Goal: Task Accomplishment & Management: Manage account settings

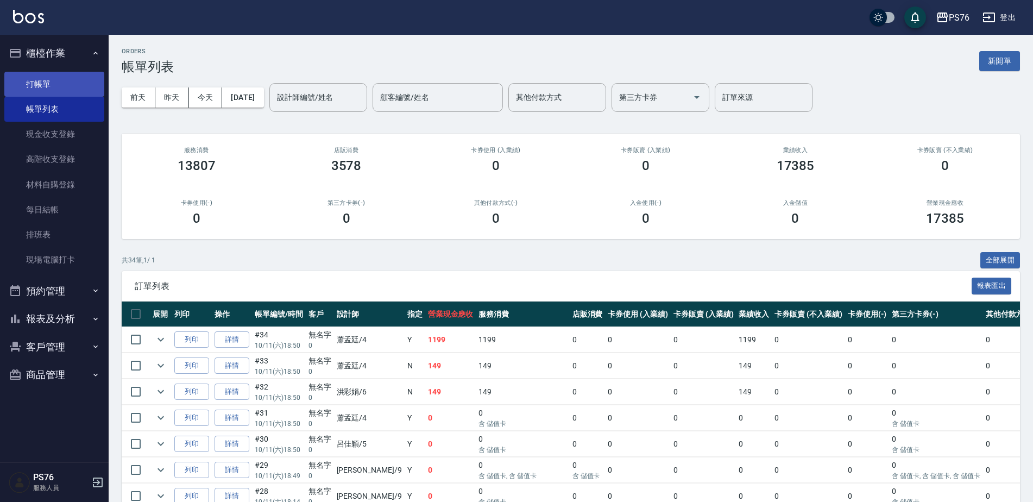
click at [77, 90] on link "打帳單" at bounding box center [54, 84] width 100 height 25
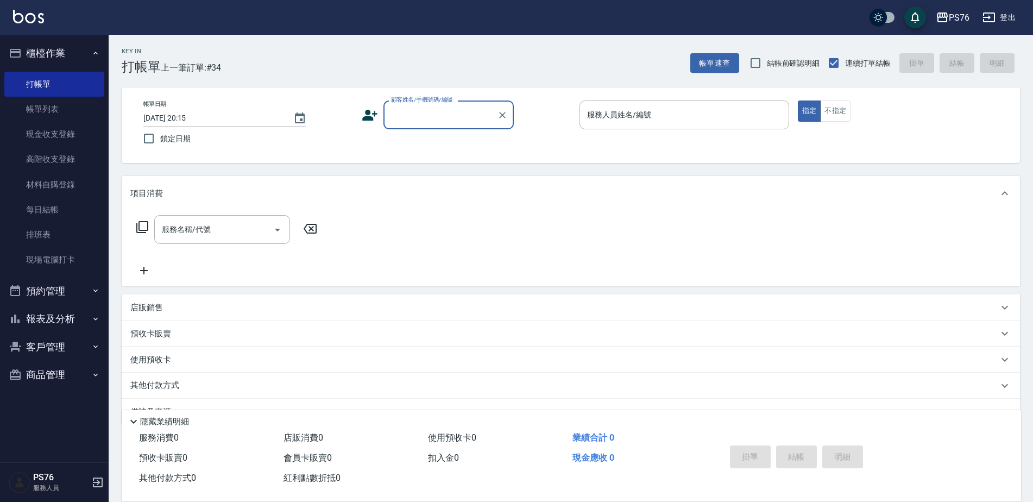
click at [409, 123] on input "顧客姓名/手機號碼/編號" at bounding box center [440, 114] width 104 height 19
click at [409, 122] on input "顧客姓名/手機號碼/編號" at bounding box center [440, 114] width 104 height 19
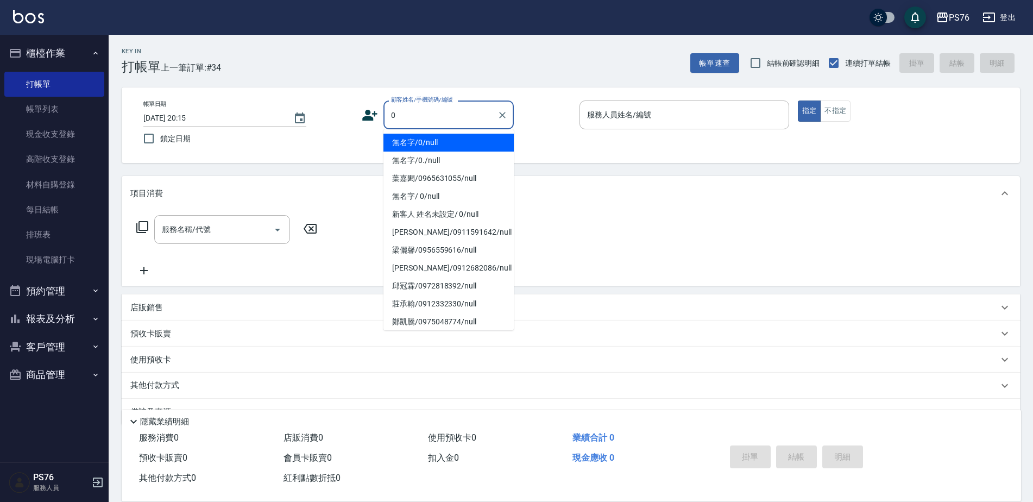
type input "無名字/0/null"
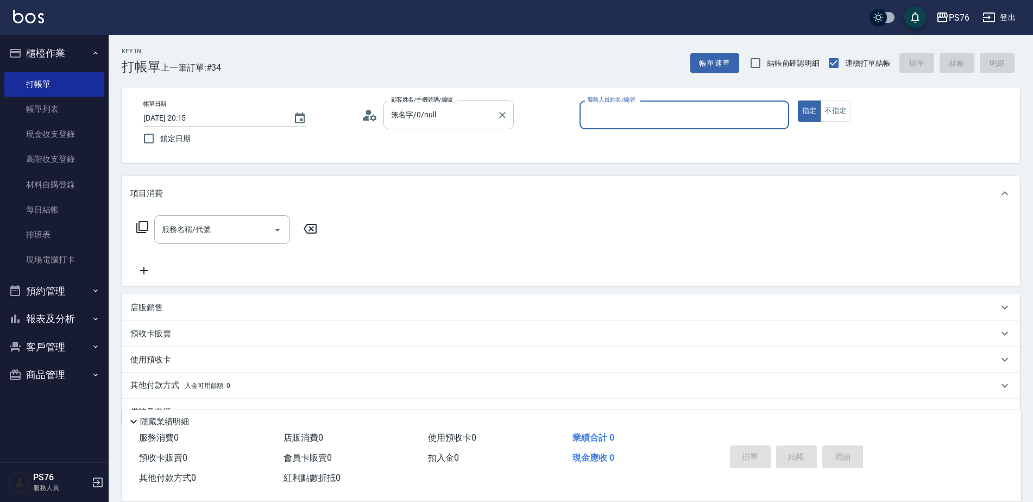
click at [798, 101] on button "指定" at bounding box center [809, 111] width 23 height 21
type button "true"
click at [853, 124] on div "帳單日期 [DATE] 20:15 鎖定日期 顧客姓名/手機號碼/編號 無名字/0/null 顧客姓名/手機號碼/編號 服務人員姓名/編號 服務人員姓名/編號…" at bounding box center [571, 125] width 872 height 49
click at [845, 117] on button "不指定" at bounding box center [835, 111] width 30 height 21
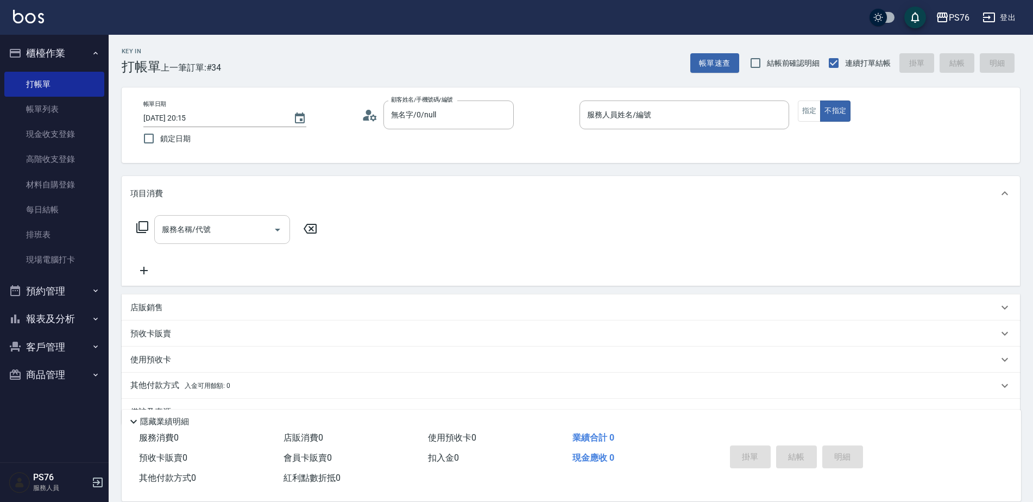
click at [191, 229] on input "服務名稱/代號" at bounding box center [214, 229] width 110 height 19
type input "剪髮(306)"
click at [381, 241] on div "洗髮-1" at bounding box center [370, 229] width 65 height 29
type input "[PERSON_NAME]33"
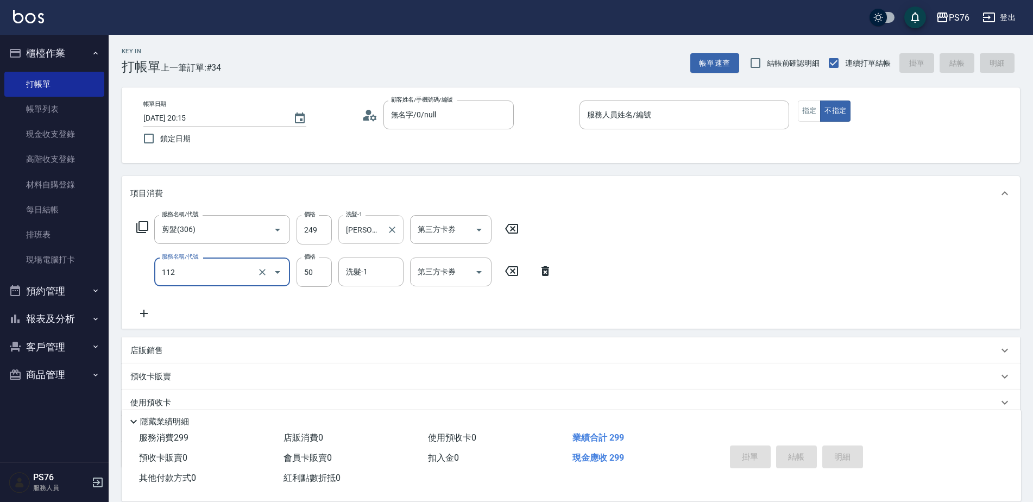
type input "精油50(112)"
type input "[PERSON_NAME]33"
click at [806, 455] on div "掛單 結帳 明細" at bounding box center [797, 458] width 142 height 34
click at [57, 86] on link "打帳單" at bounding box center [54, 84] width 100 height 25
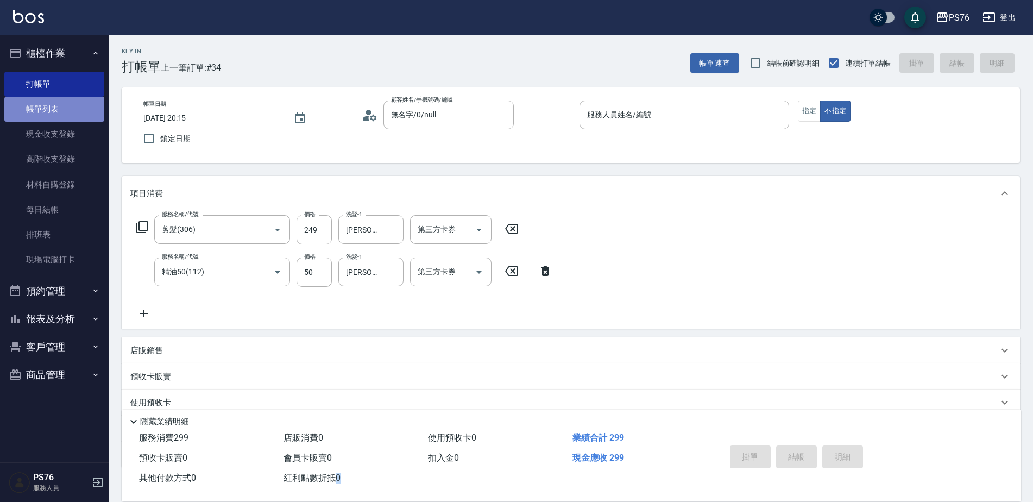
click at [64, 117] on link "帳單列表" at bounding box center [54, 109] width 100 height 25
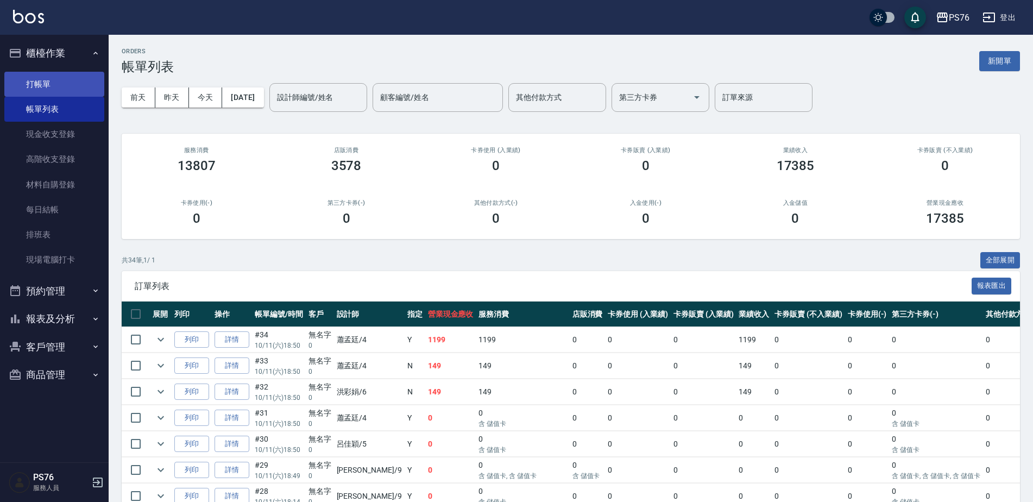
click at [69, 74] on link "打帳單" at bounding box center [54, 84] width 100 height 25
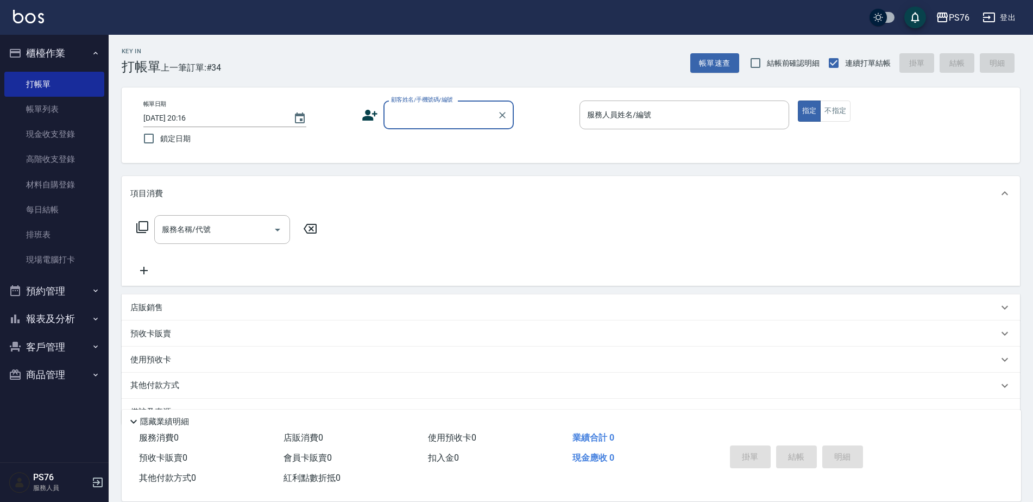
click at [424, 120] on input "顧客姓名/手機號碼/編號" at bounding box center [440, 114] width 104 height 19
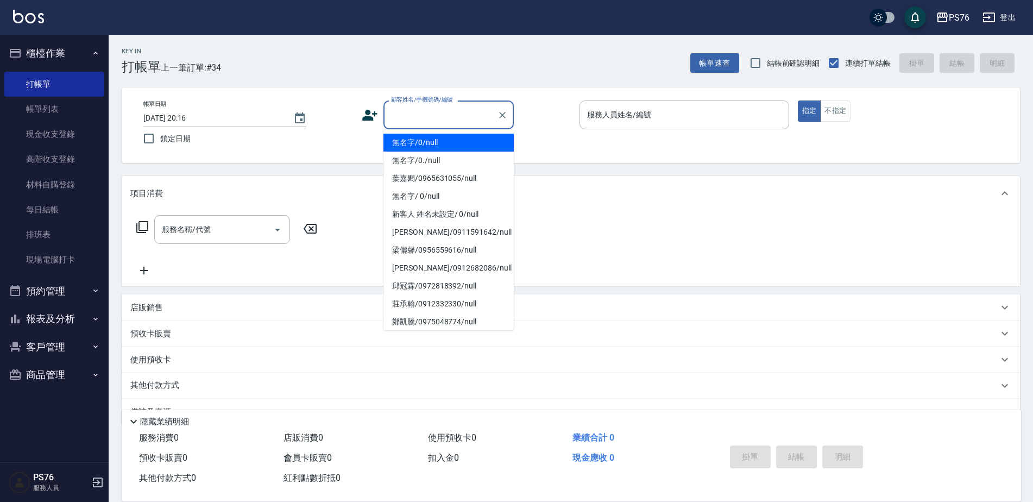
type input "無名字/0/null"
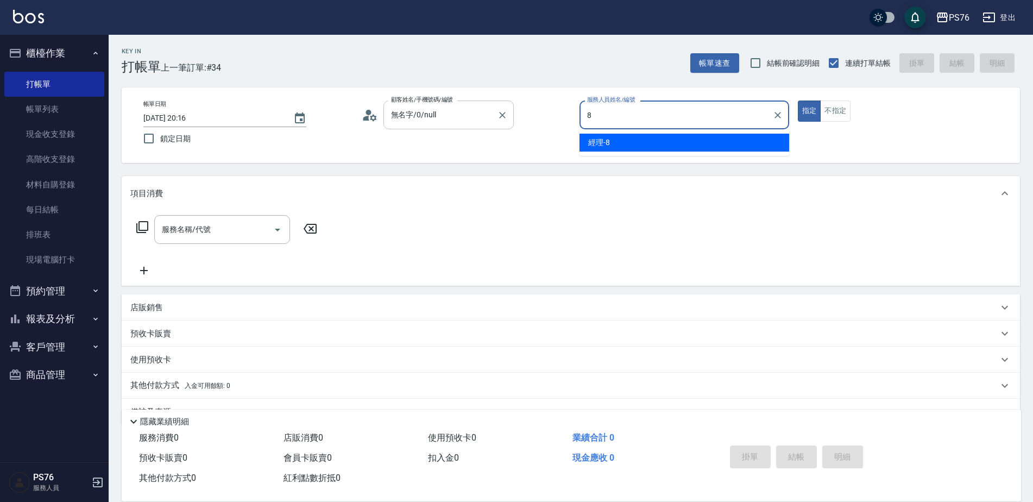
type input "經理-8"
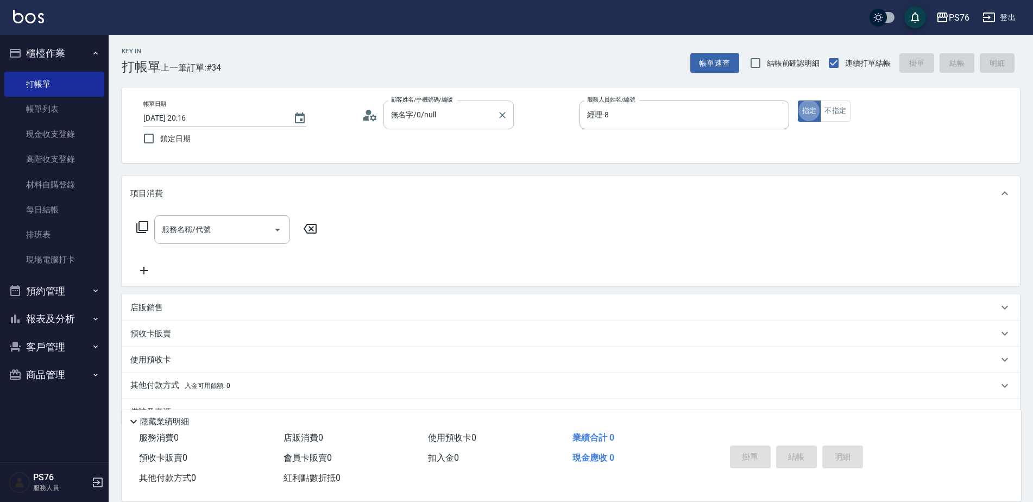
type button "true"
click at [270, 234] on button "Open" at bounding box center [277, 229] width 17 height 17
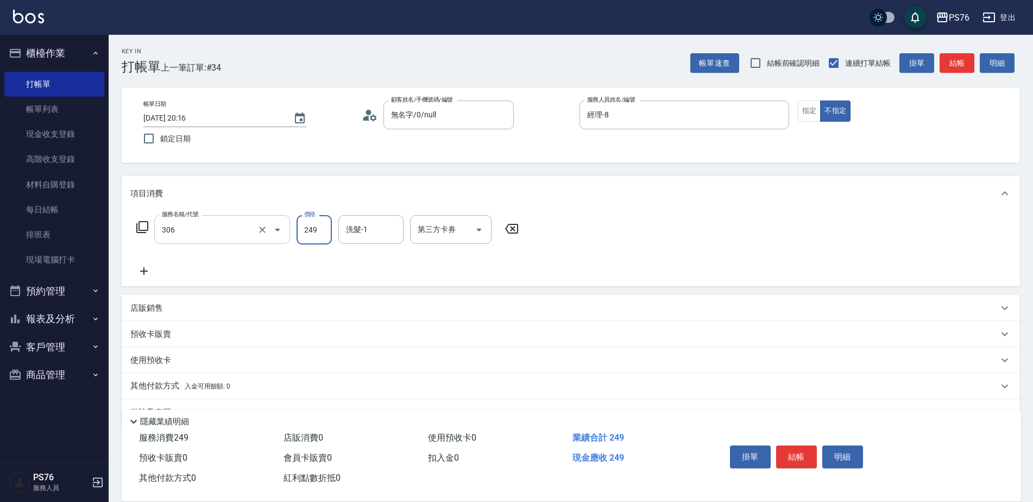
type input "剪髮(306)"
type input "[PERSON_NAME]33"
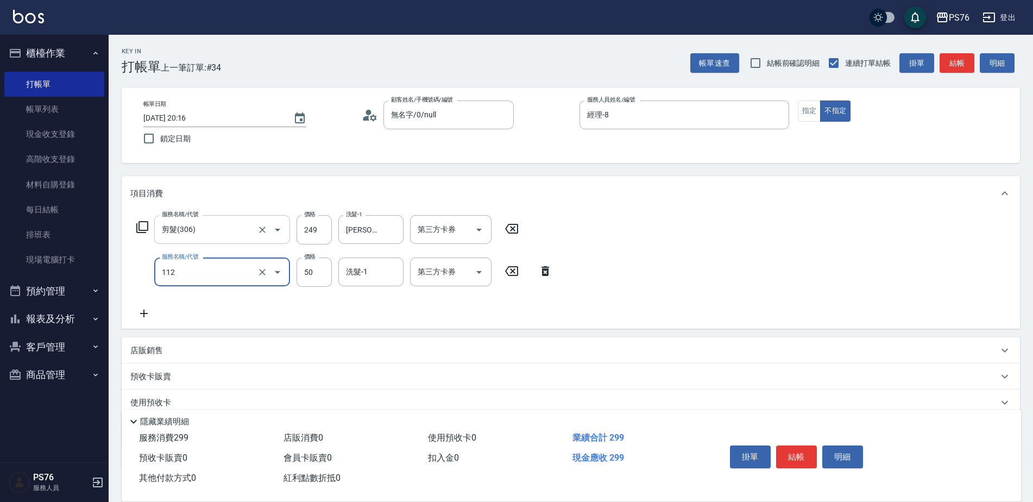
type input "精油50(112)"
type input "[PERSON_NAME]33"
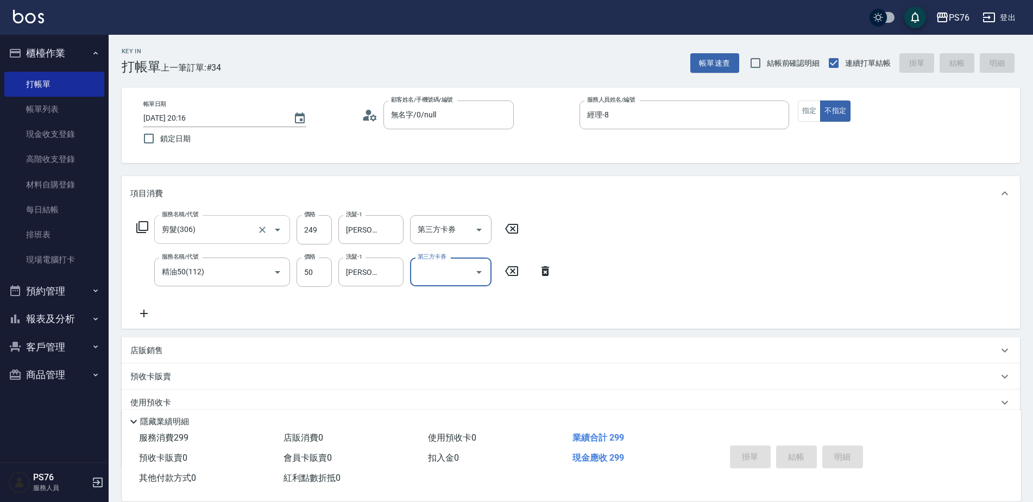
type input "[DATE] 20:17"
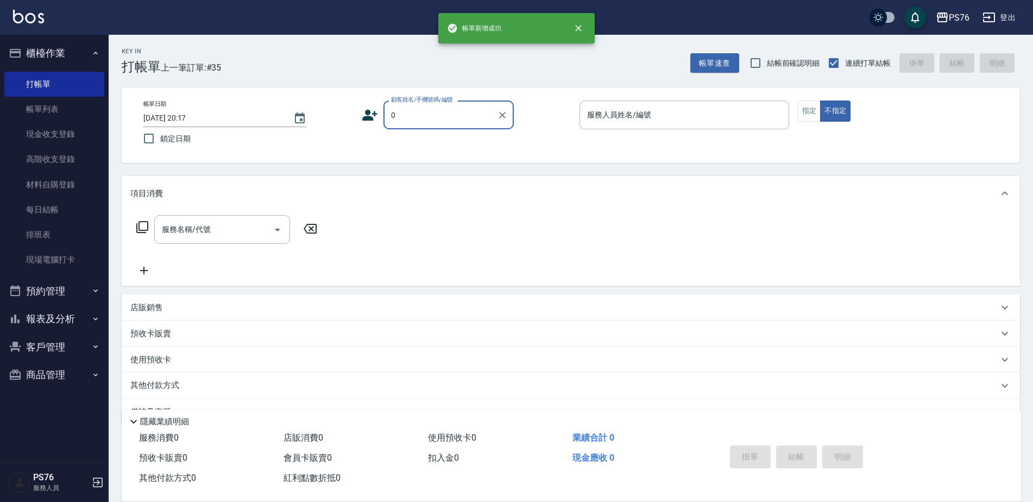
type input "無名字/0/null"
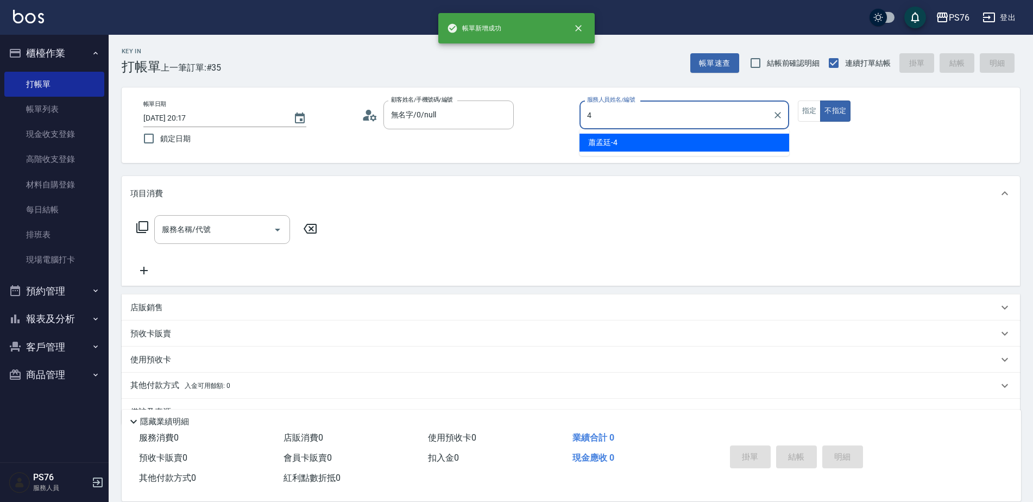
type input "蕭孟廷-4"
type button "false"
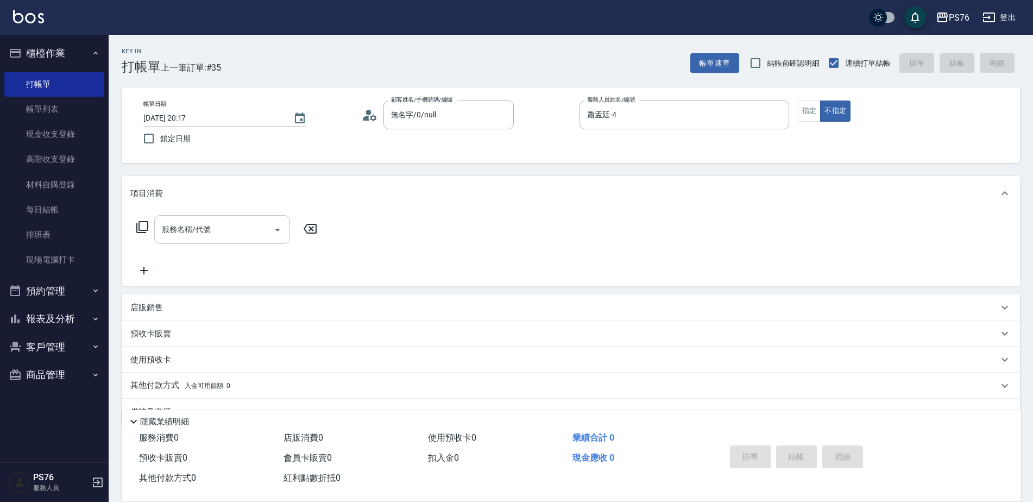
click at [180, 219] on div "服務名稱/代號" at bounding box center [222, 229] width 136 height 29
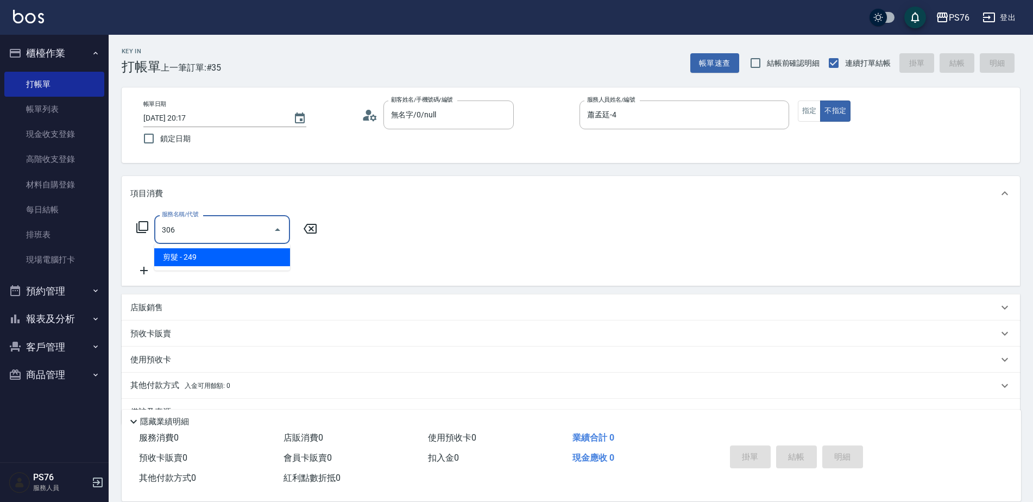
type input "剪髮(306)"
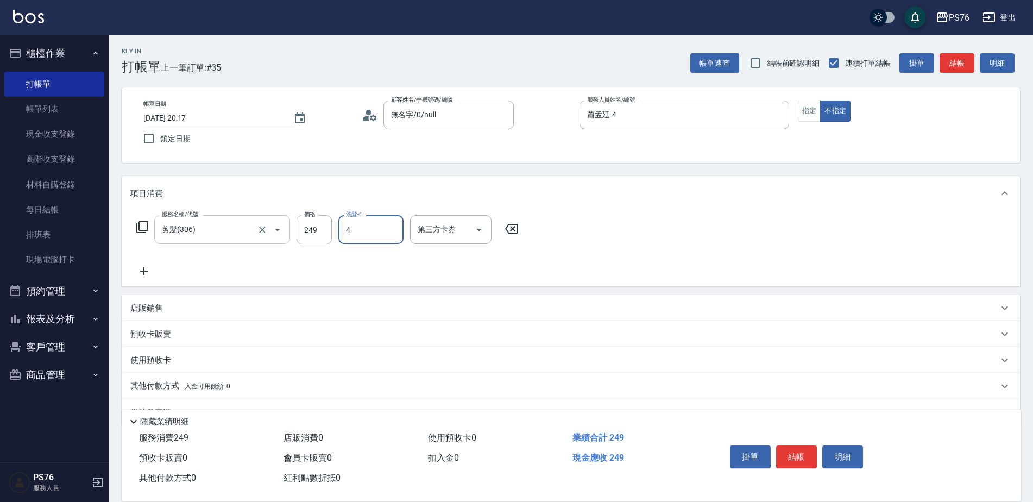
type input "蕭孟廷-4"
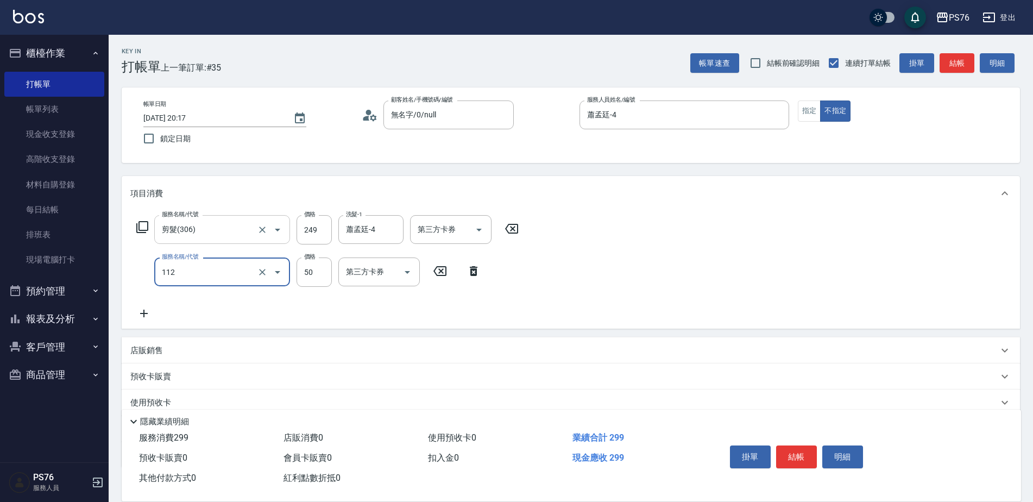
type input "精油50(112)"
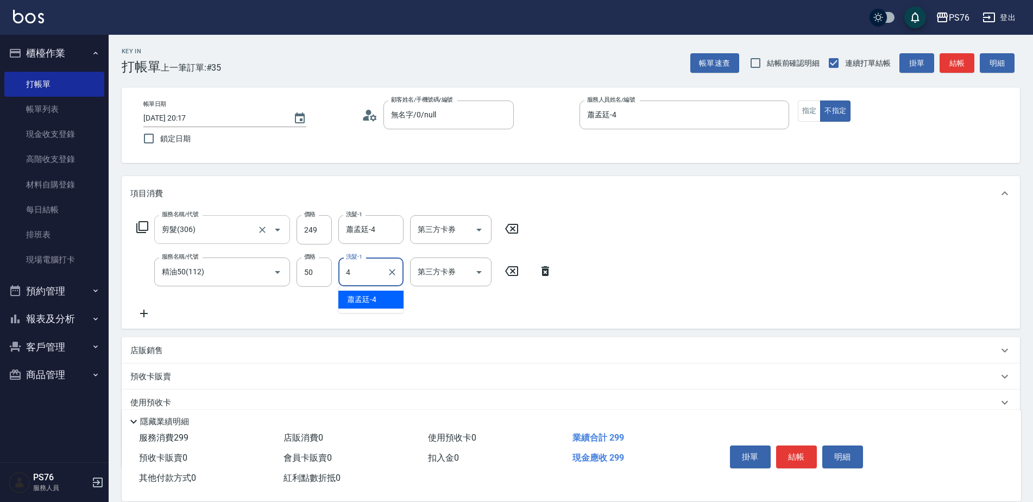
type input "蕭孟廷-4"
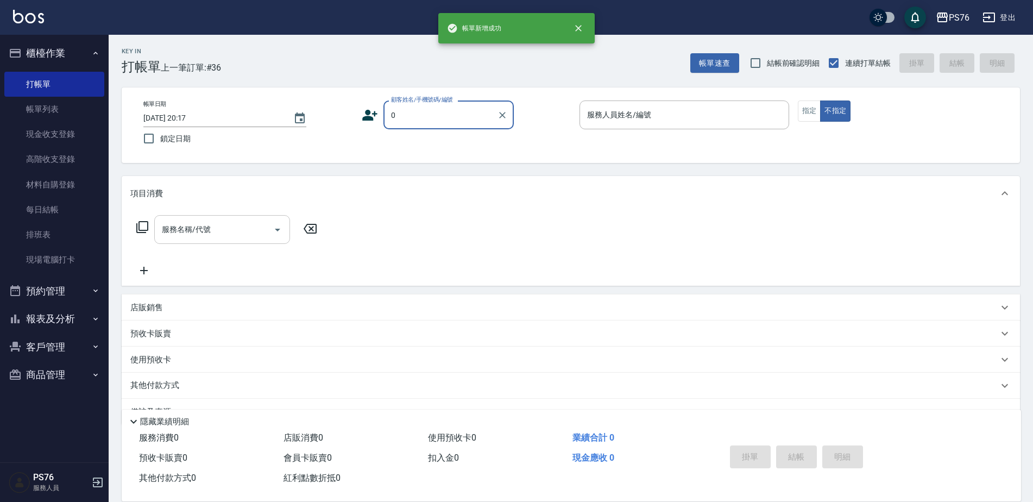
type input "無名字/0/null"
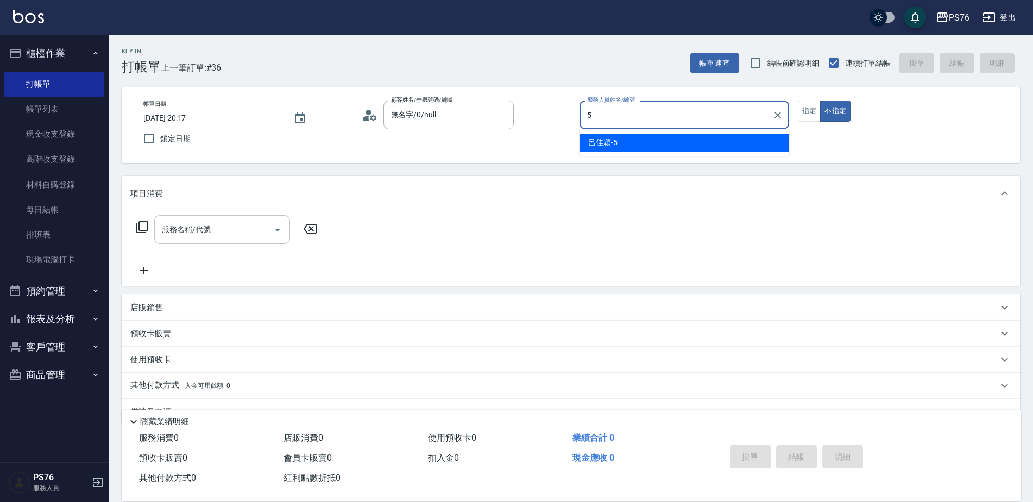
type input "呂佳穎-5"
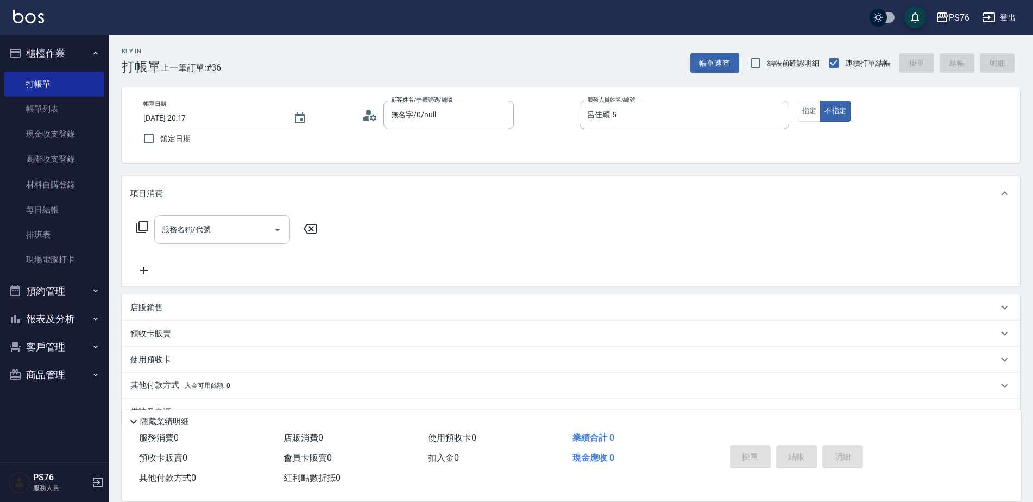
click at [160, 223] on input "服務名稱/代號" at bounding box center [214, 229] width 110 height 19
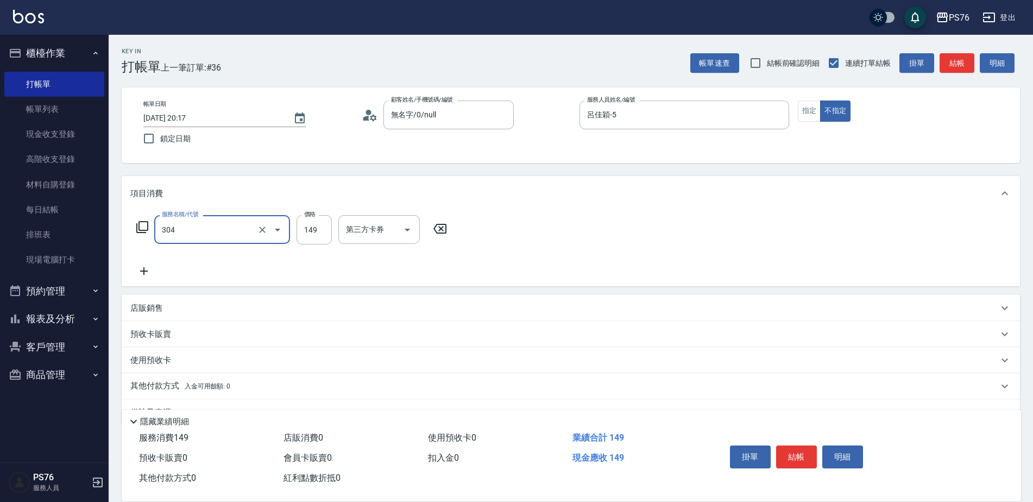
type input "剪髮(304)"
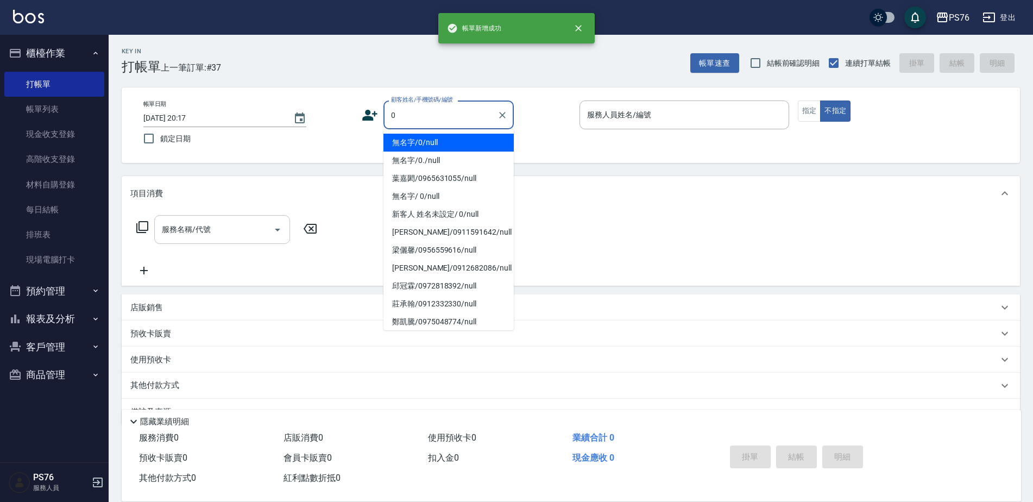
type input "無名字/0/null"
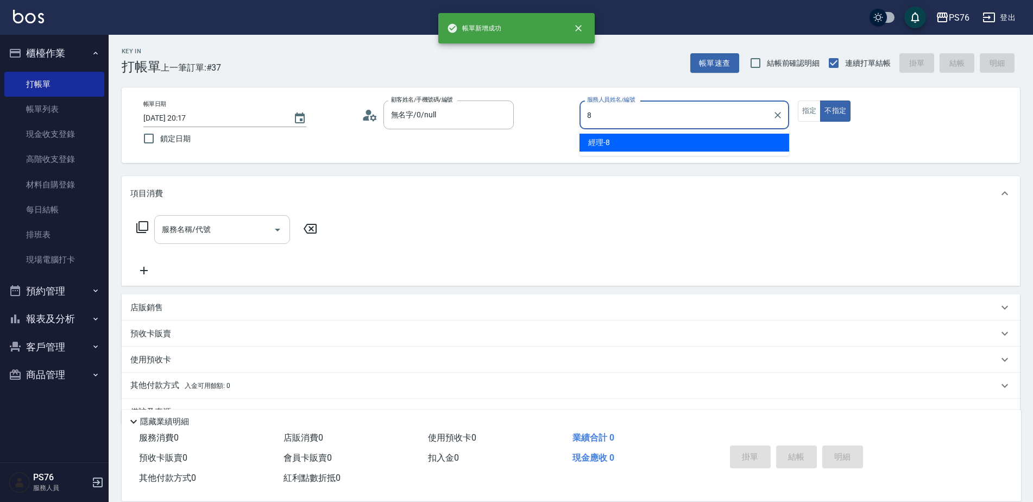
type input "經理-8"
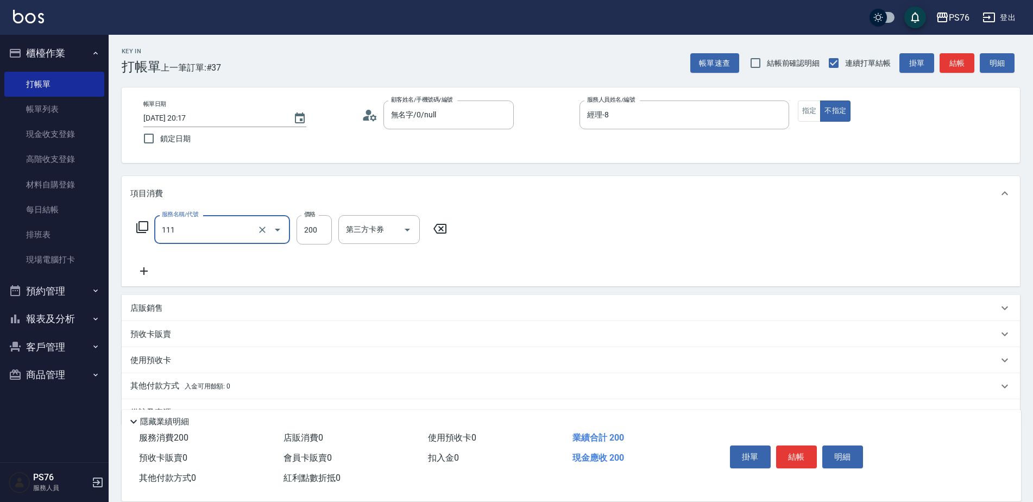
type input "200(111)"
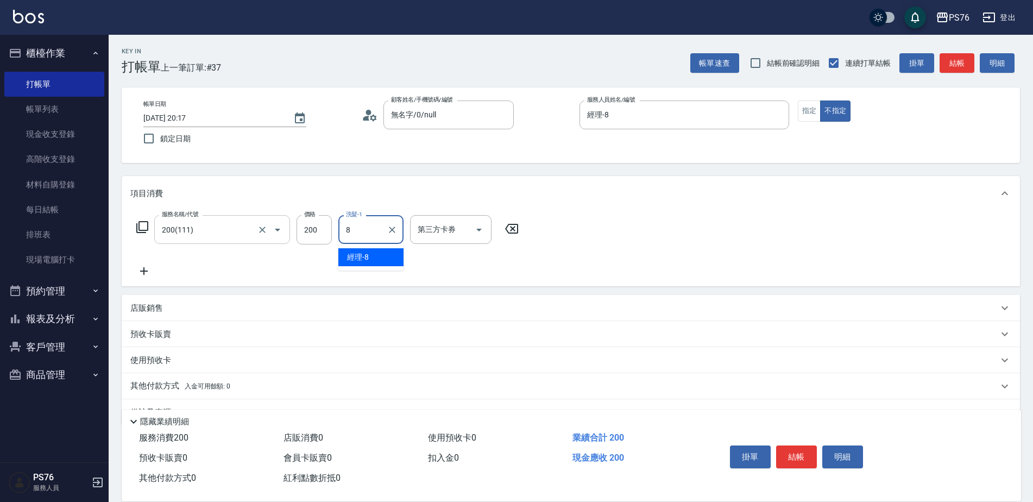
type input "經理-8"
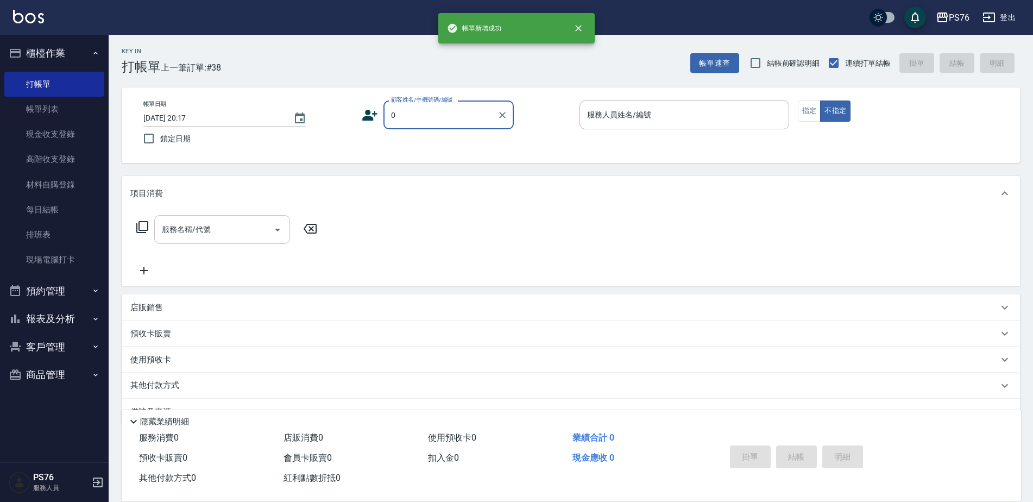
type input "無名字/0/null"
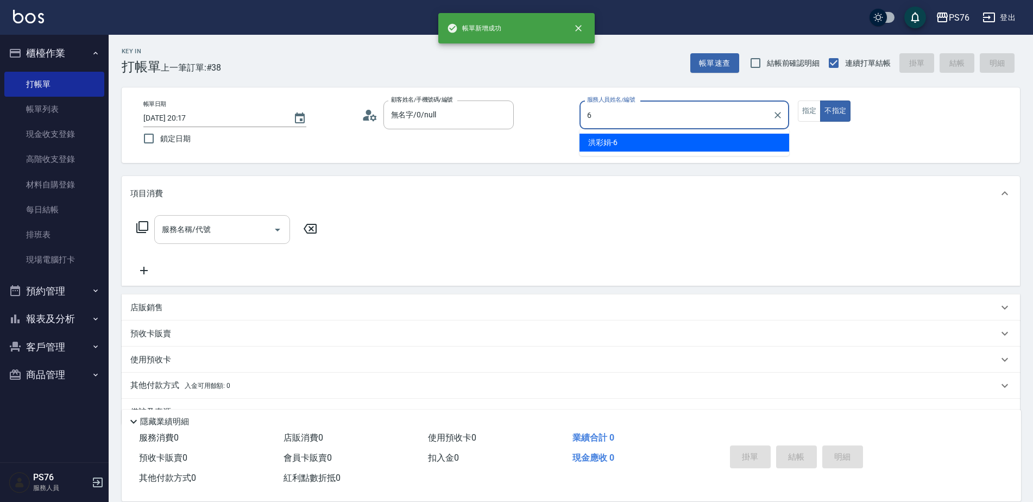
type input "洪彩娟-6"
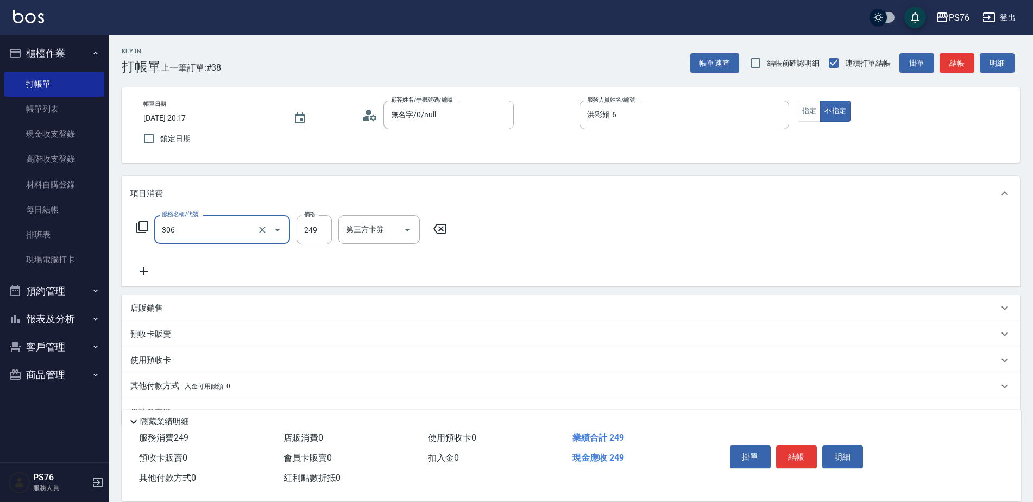
type input "剪髮(306)"
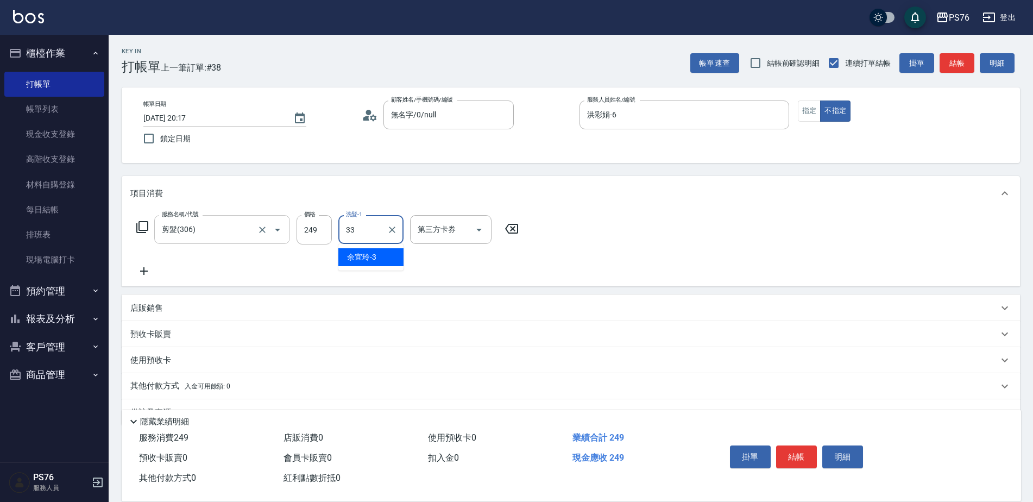
type input "[PERSON_NAME]33"
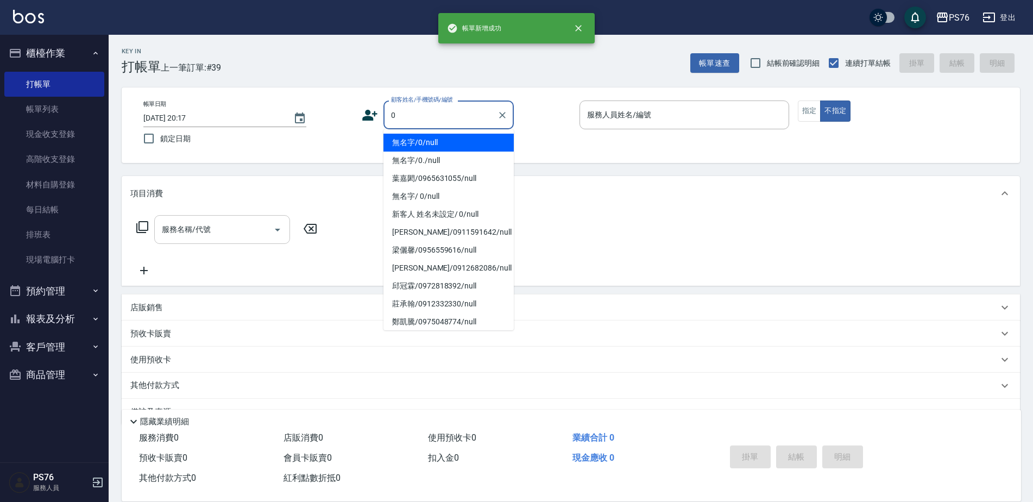
type input "無名字/0/null"
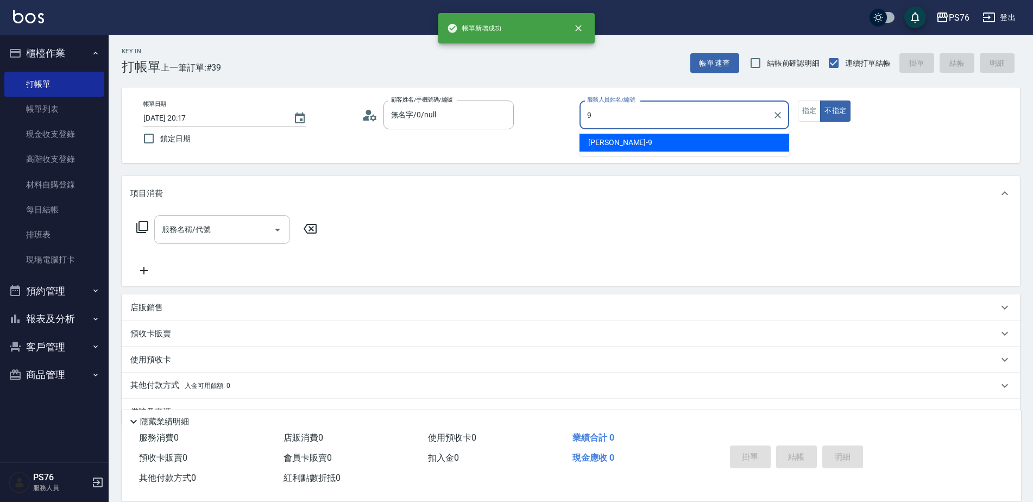
type input "[PERSON_NAME]-9"
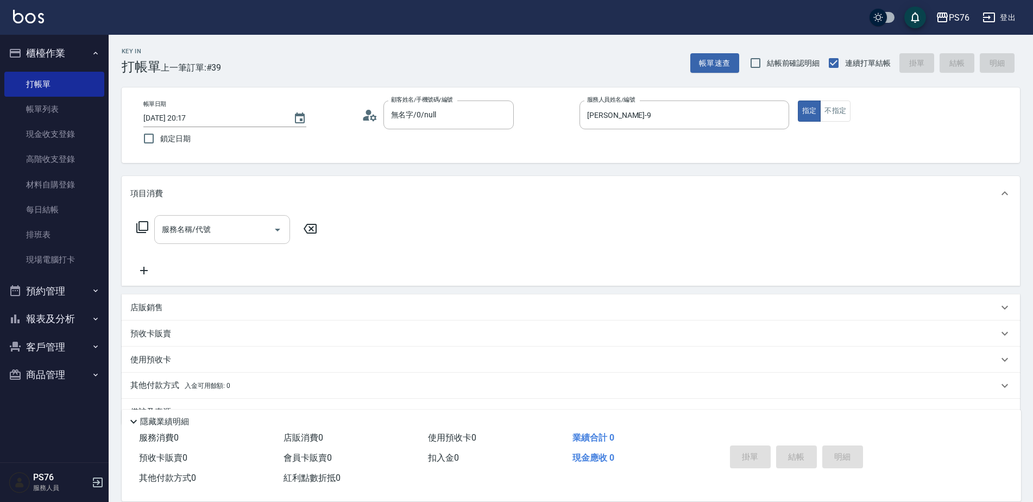
click at [178, 234] on input "服務名稱/代號" at bounding box center [214, 229] width 110 height 19
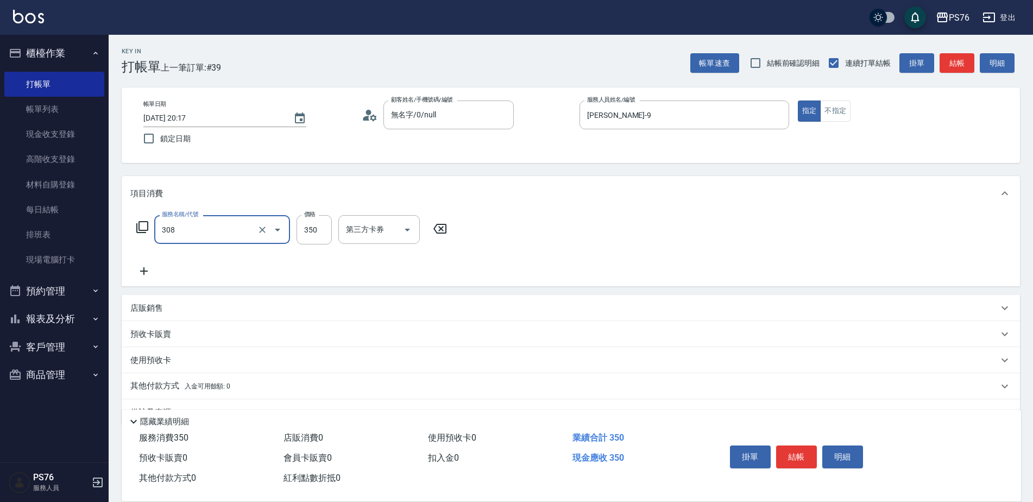
type input "洗+剪(308)"
type input "游怡瑄-24"
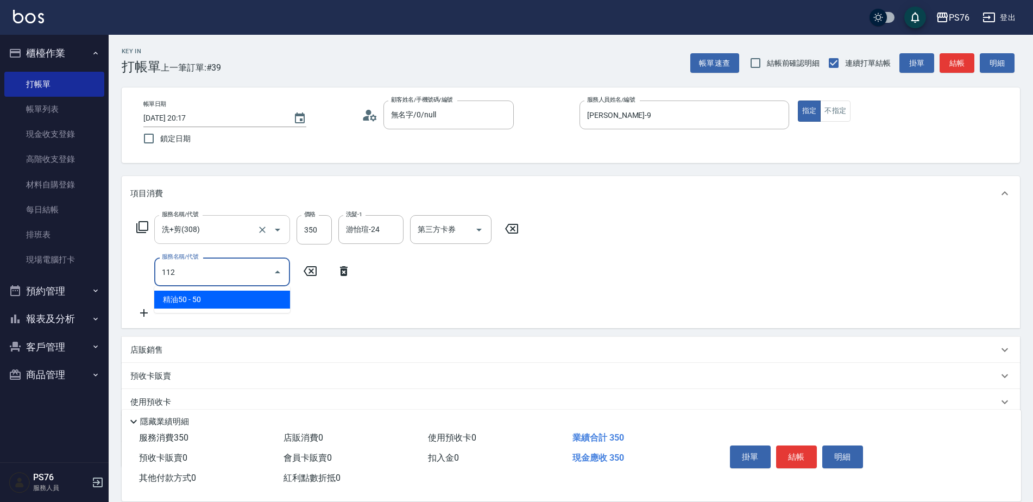
type input "精油50(112)"
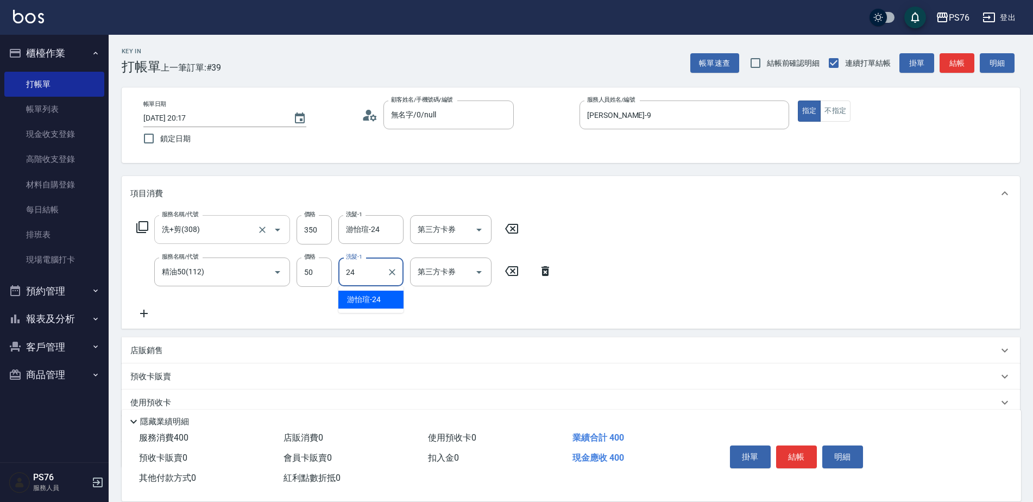
type input "游怡瑄-24"
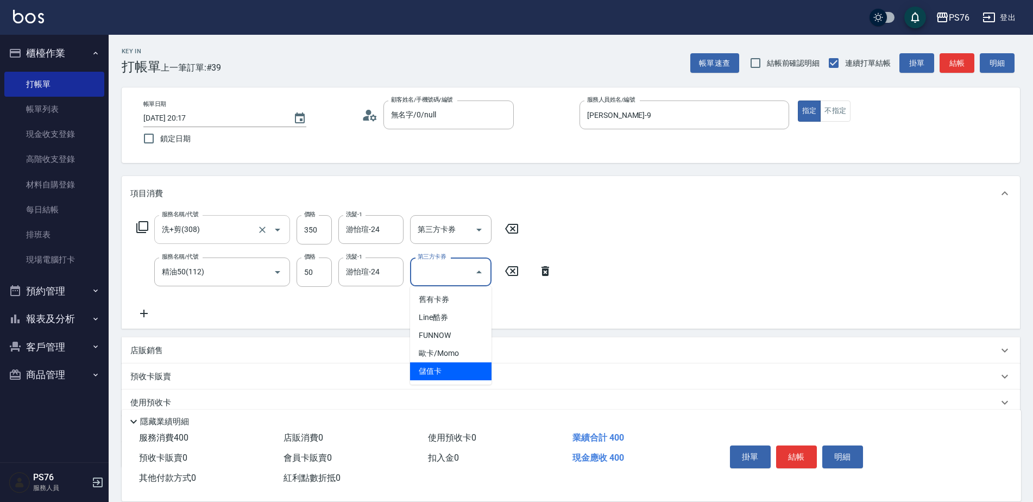
type input "儲值卡"
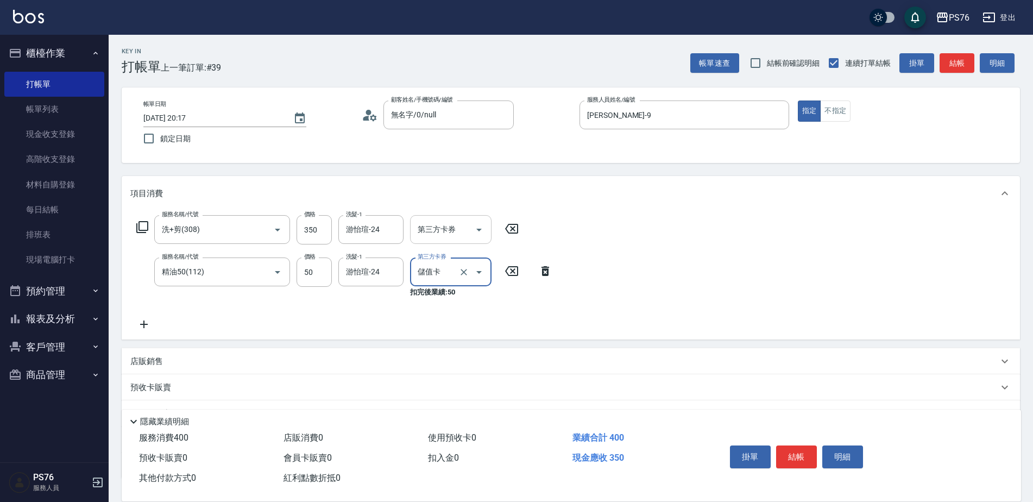
click at [418, 236] on input "第三方卡券" at bounding box center [442, 229] width 55 height 19
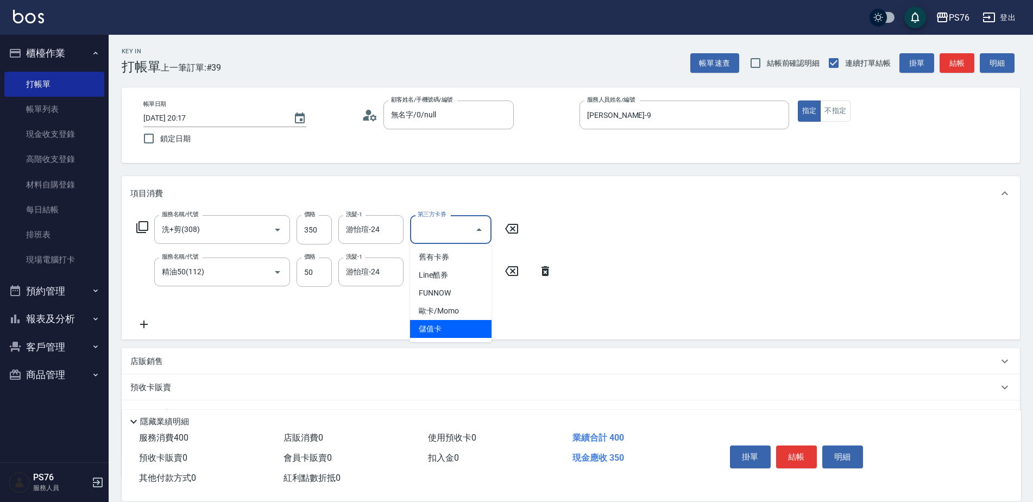
click at [424, 330] on span "儲值卡" at bounding box center [450, 329] width 81 height 18
type input "儲值卡"
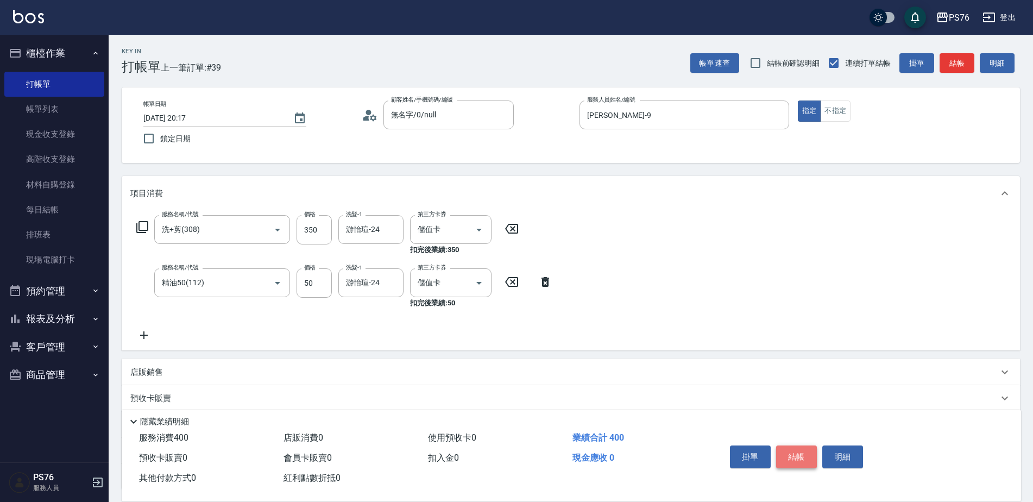
click at [810, 455] on button "結帳" at bounding box center [796, 456] width 41 height 23
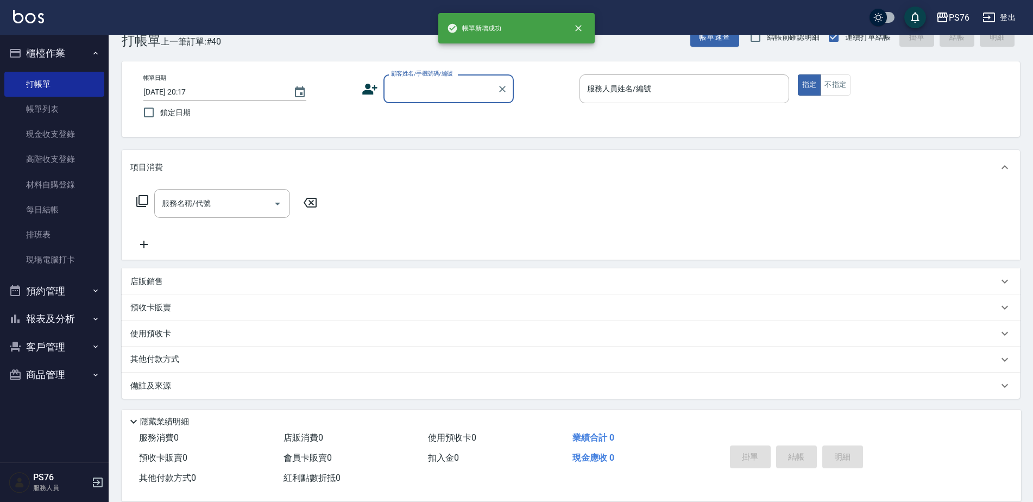
scroll to position [27, 0]
type input "無名字/0/null"
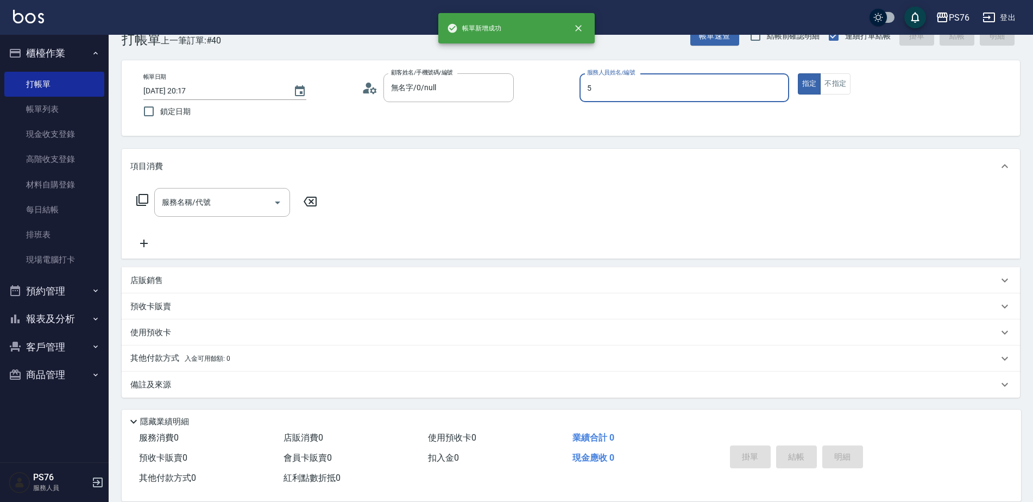
type input "呂佳穎-5"
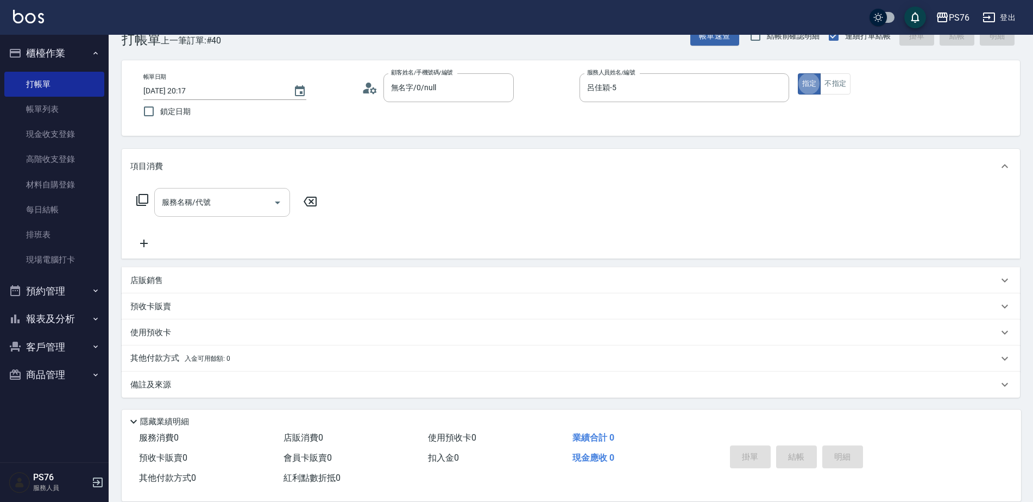
click at [222, 205] on input "服務名稱/代號" at bounding box center [214, 202] width 110 height 19
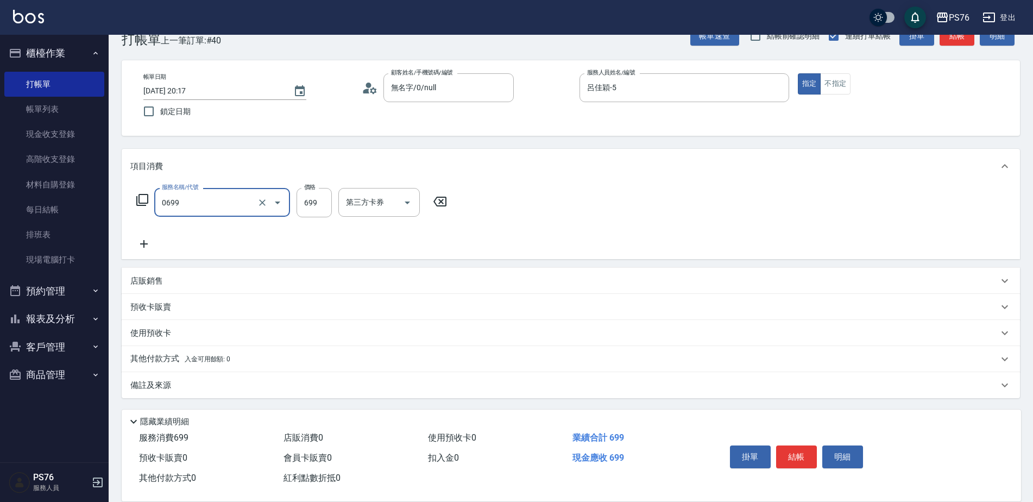
type input "精油SPA(0699)"
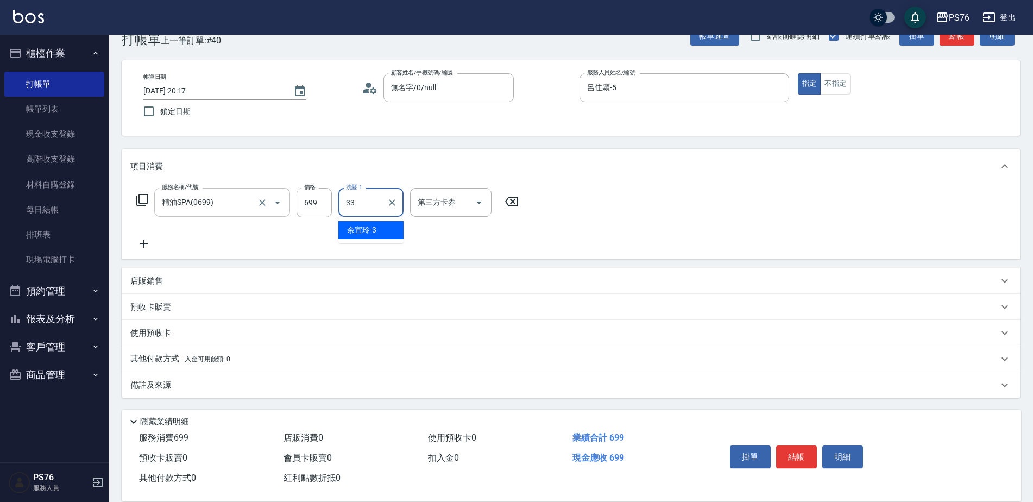
type input "[PERSON_NAME]33"
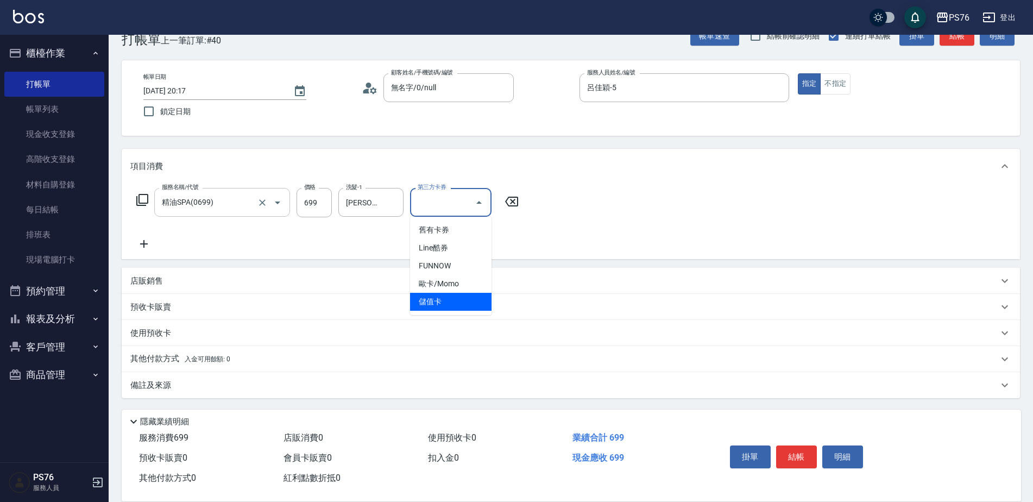
type input "儲值卡"
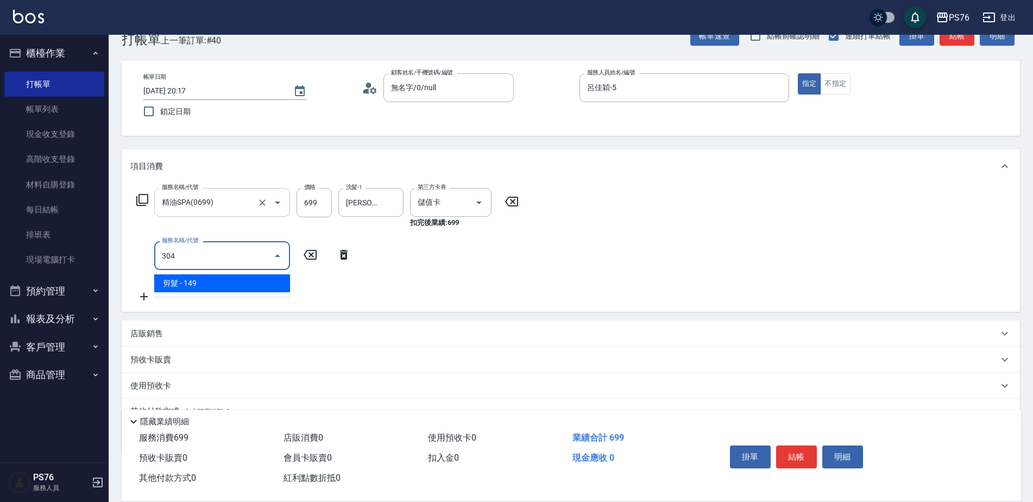
type input "剪髮(304)"
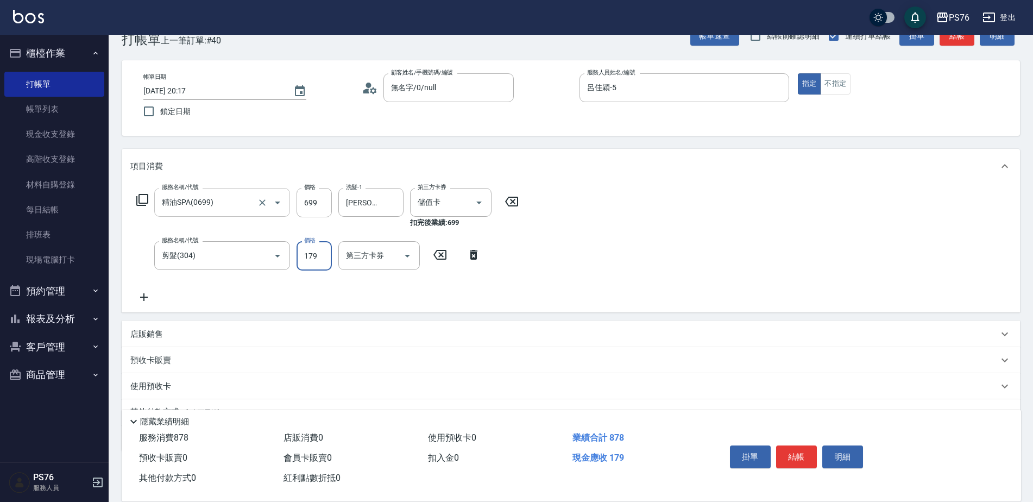
type input "179"
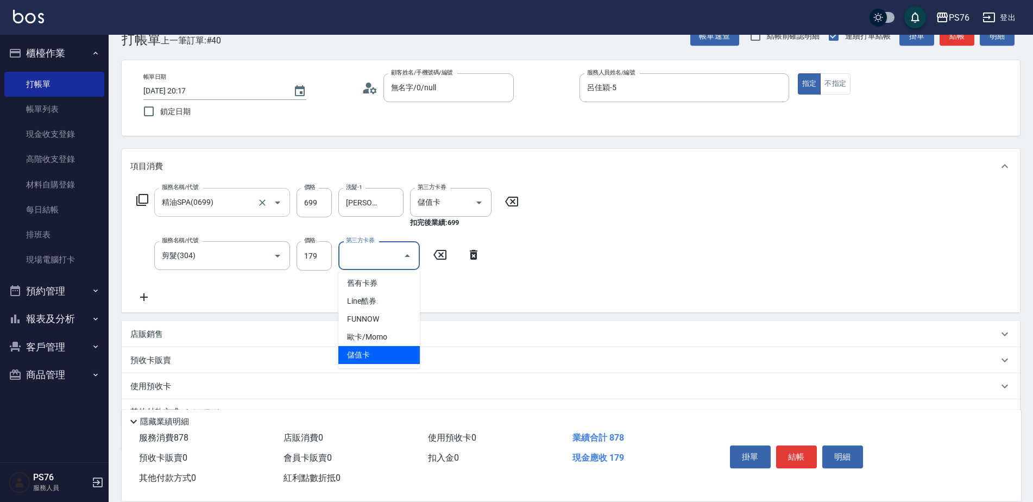
type input "儲值卡"
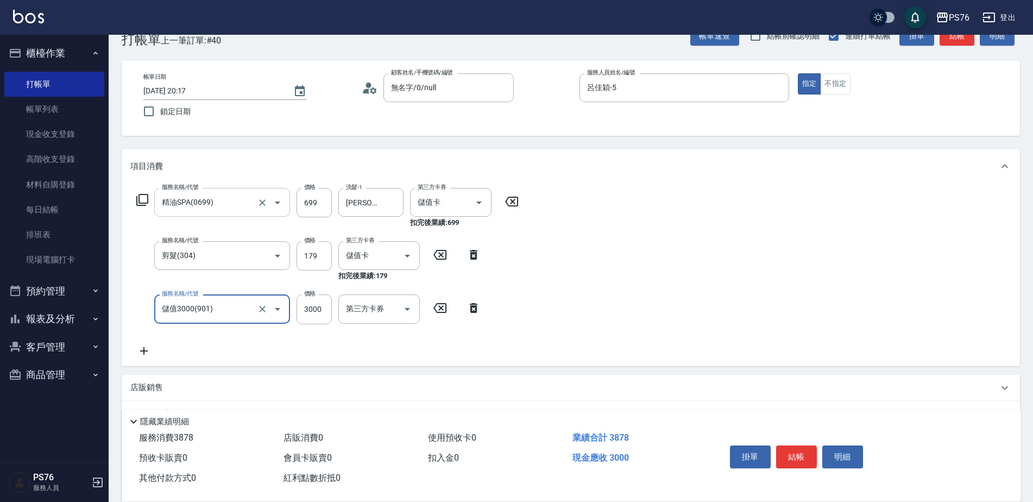
type input "儲值3000(901)"
type input "1000"
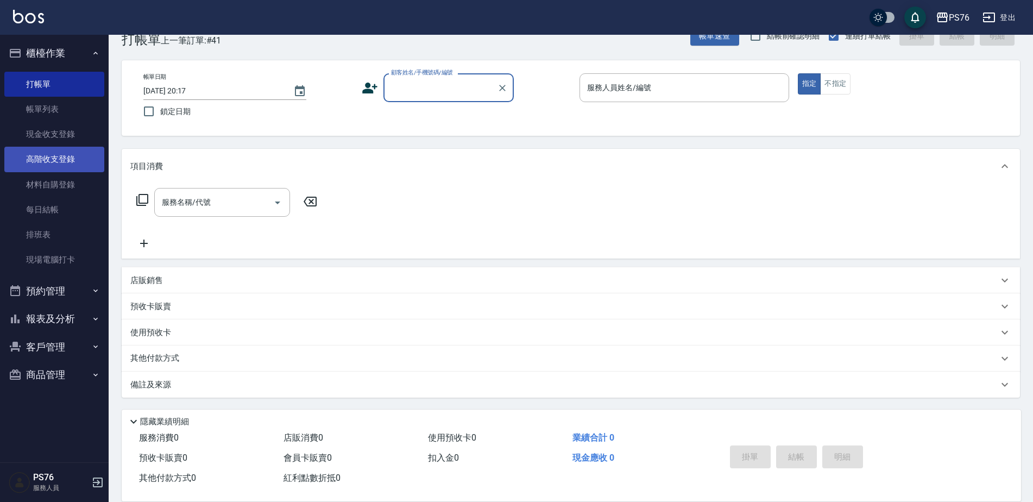
drag, startPoint x: 48, startPoint y: 108, endPoint x: 62, endPoint y: 150, distance: 44.8
click at [48, 108] on link "帳單列表" at bounding box center [54, 109] width 100 height 25
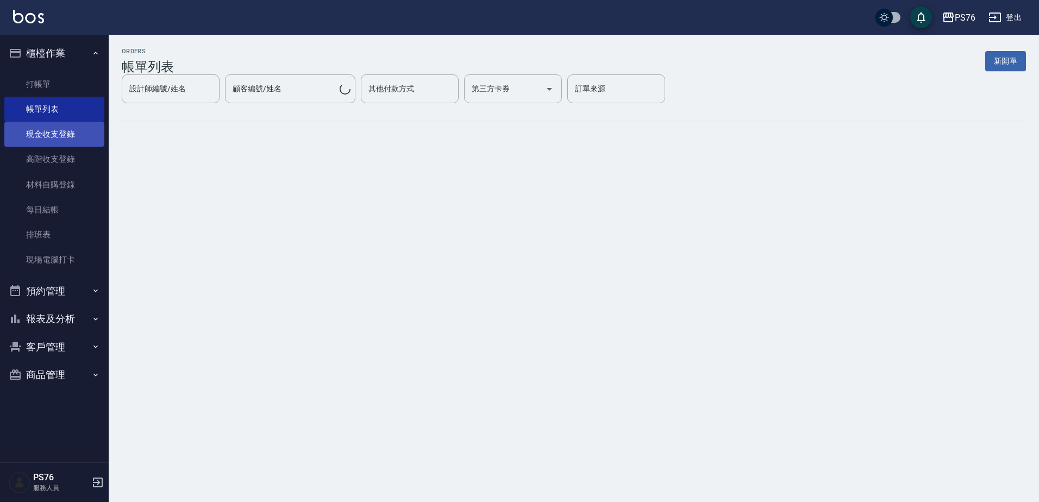
click at [66, 125] on link "現金收支登錄" at bounding box center [54, 134] width 100 height 25
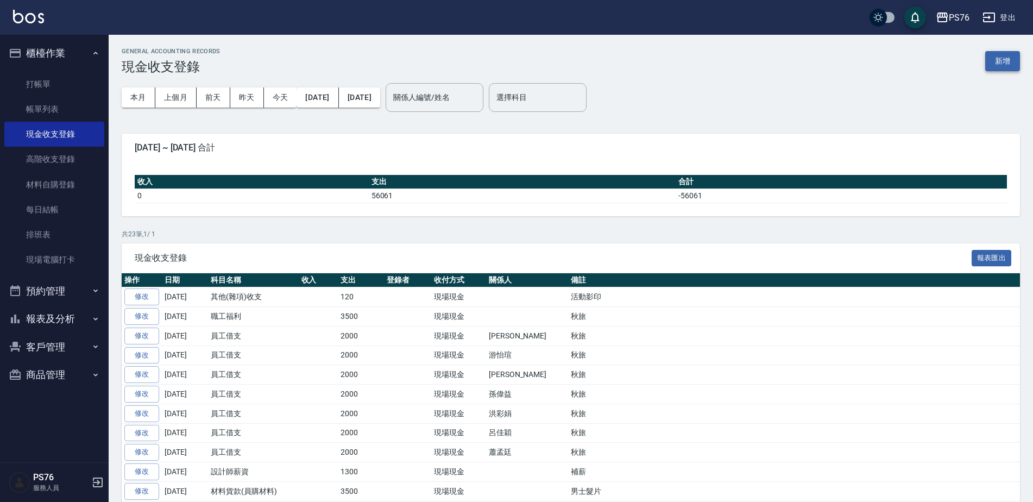
click at [997, 65] on button "新增" at bounding box center [1002, 61] width 35 height 20
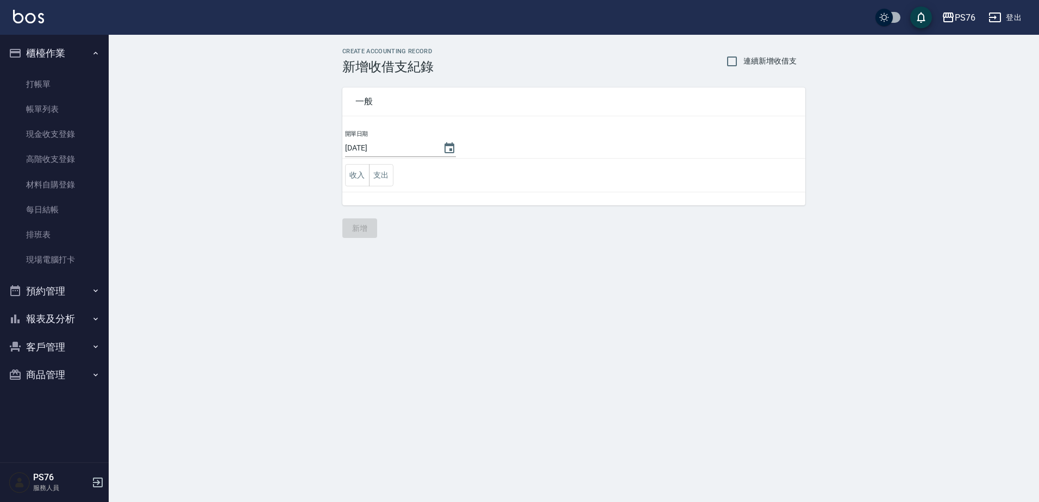
click at [394, 172] on td "收入 支出" at bounding box center [573, 176] width 463 height 34
click at [387, 175] on button "支出" at bounding box center [381, 175] width 24 height 22
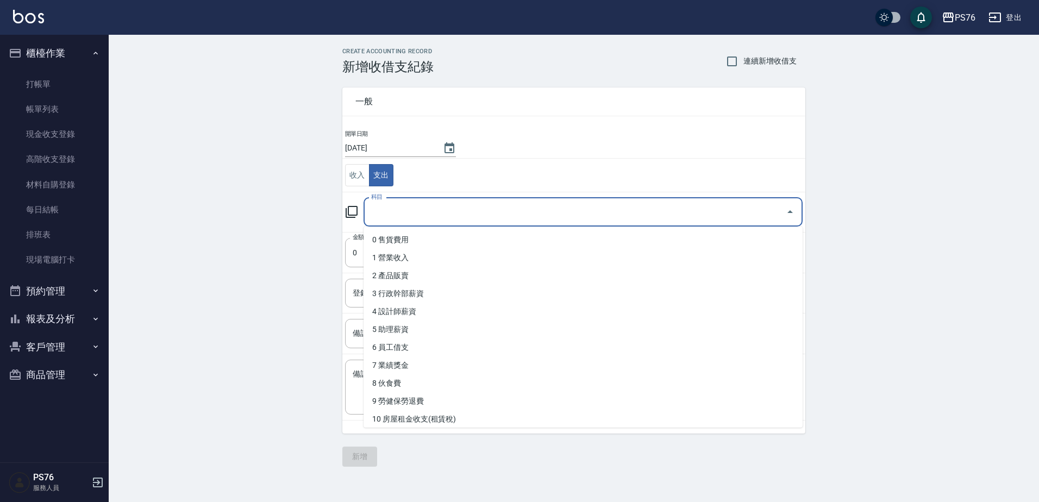
click at [434, 217] on input "科目" at bounding box center [574, 212] width 413 height 19
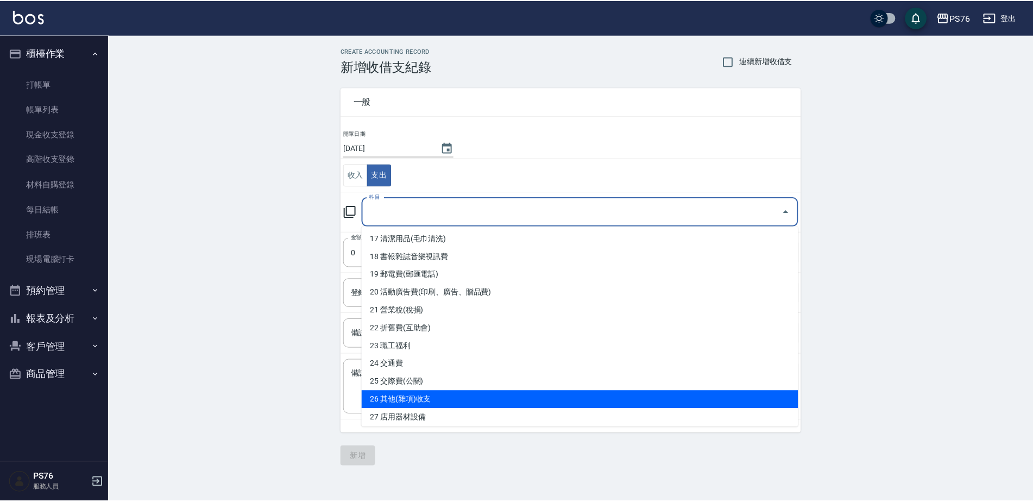
scroll to position [272, 0]
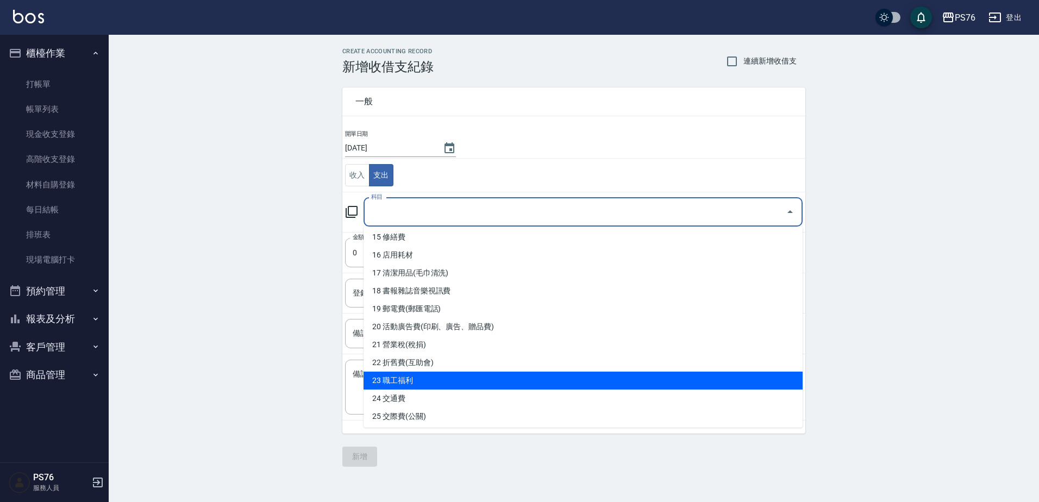
click at [487, 383] on li "23 職工福利" at bounding box center [582, 381] width 439 height 18
type input "23 職工福利"
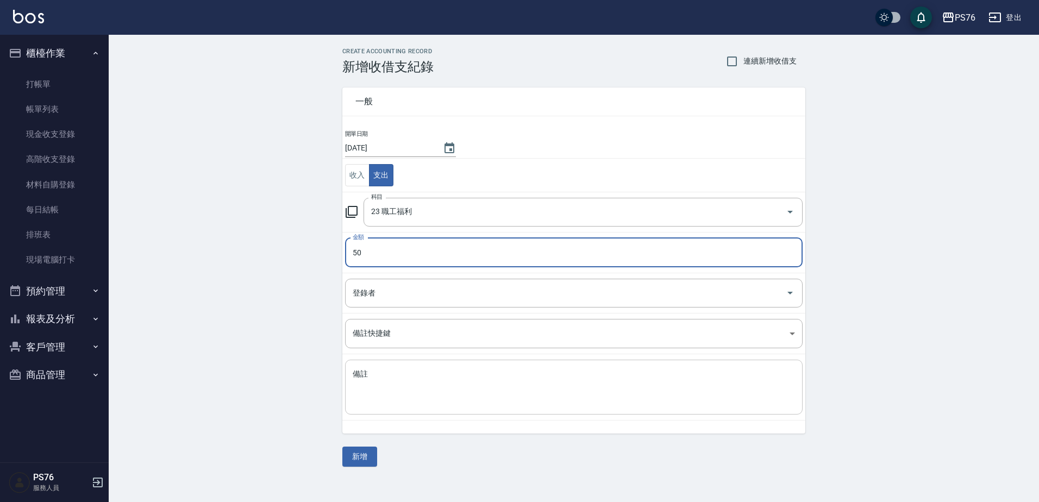
type input "50"
click at [385, 382] on textarea "備註" at bounding box center [574, 387] width 442 height 37
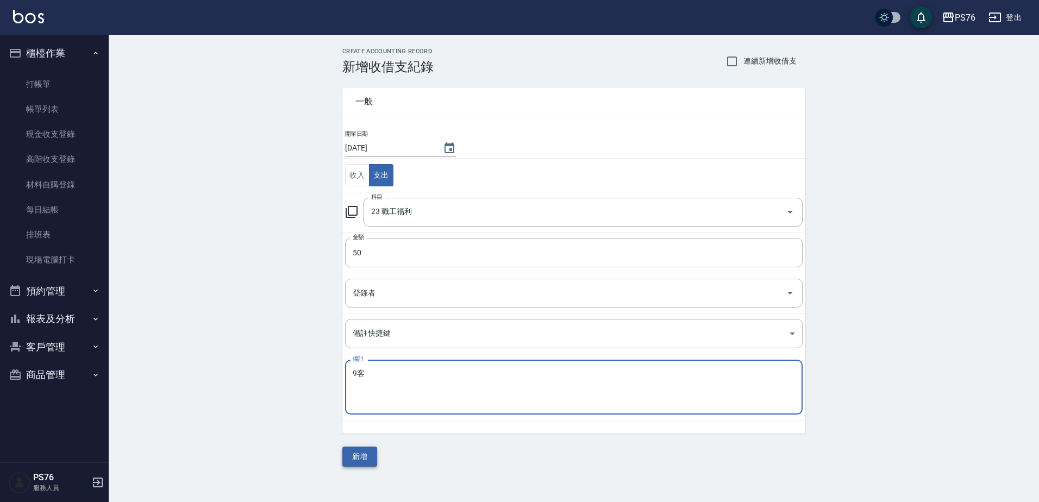
type textarea "9客"
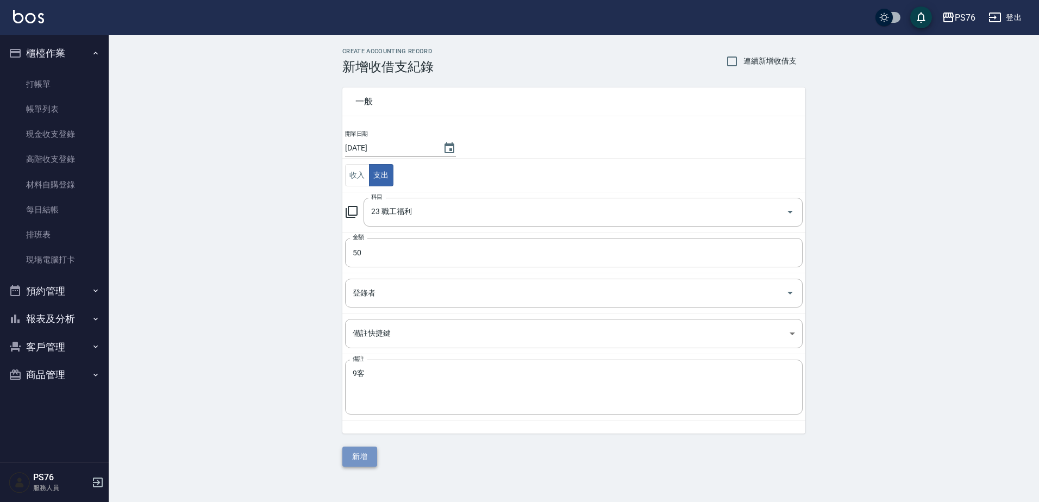
click at [351, 454] on button "新增" at bounding box center [359, 457] width 35 height 20
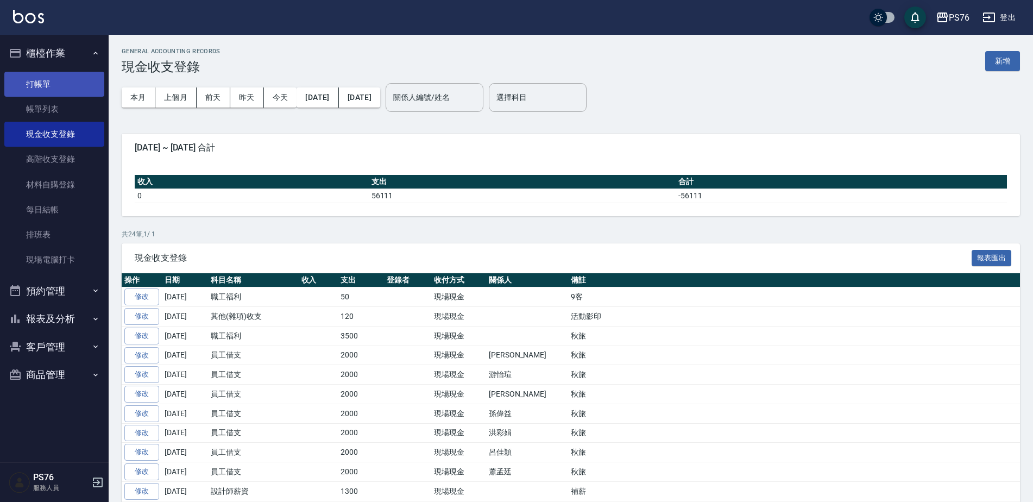
click at [79, 81] on link "打帳單" at bounding box center [54, 84] width 100 height 25
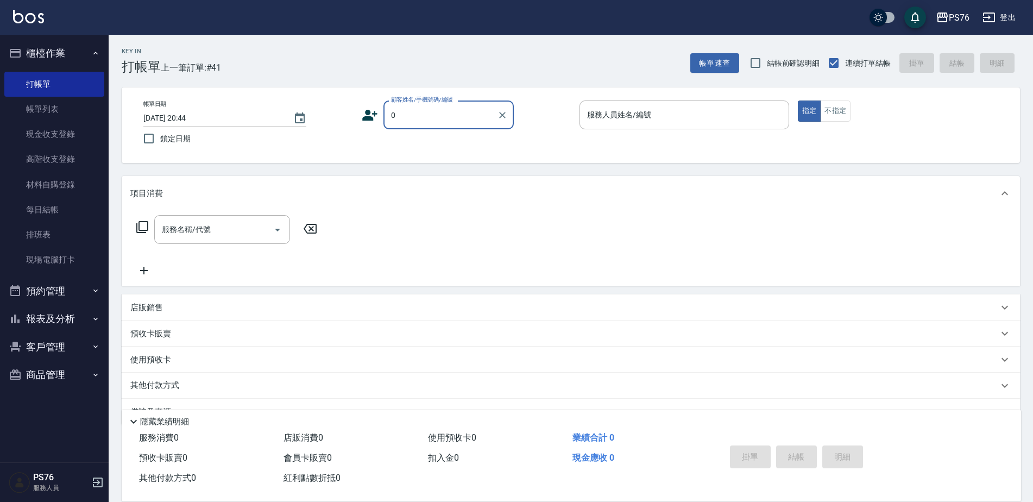
type input "無名字/0/null"
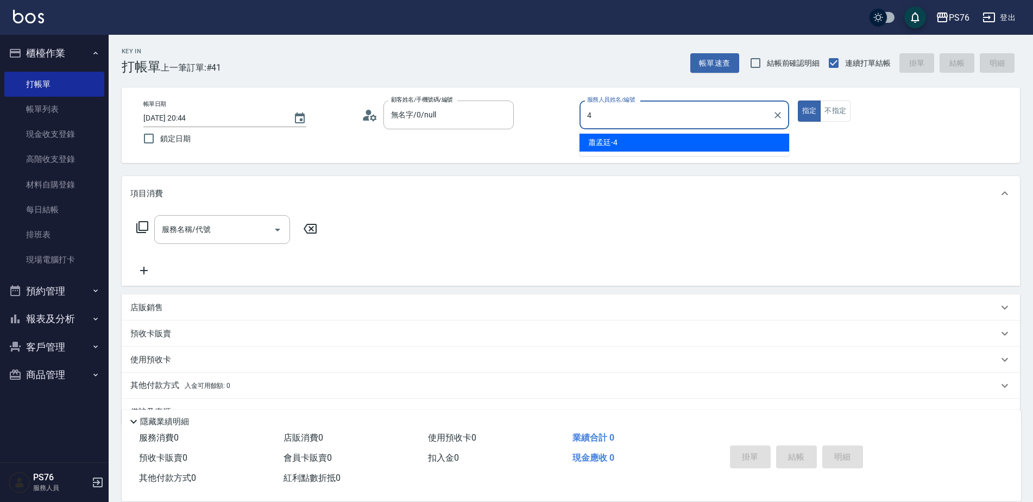
type input "蕭孟廷-4"
type button "true"
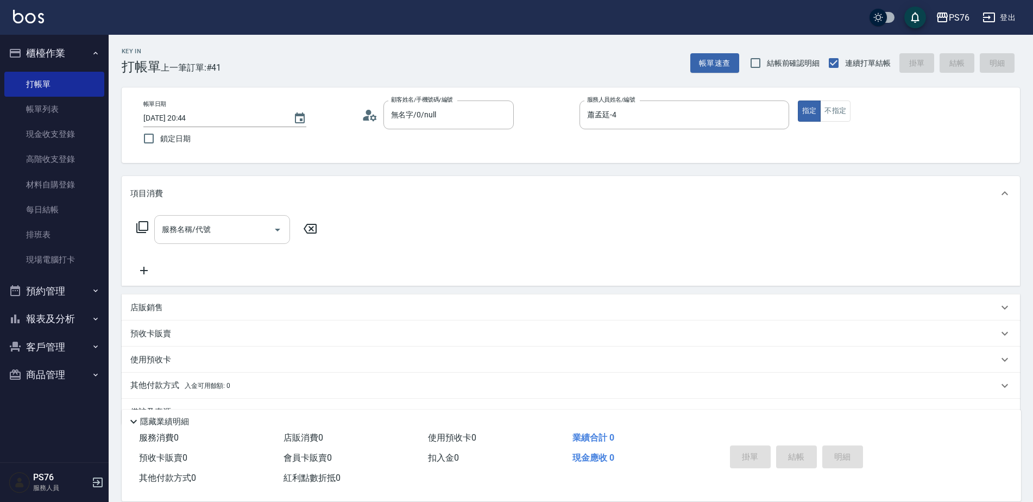
click at [223, 223] on input "服務名稱/代號" at bounding box center [214, 229] width 110 height 19
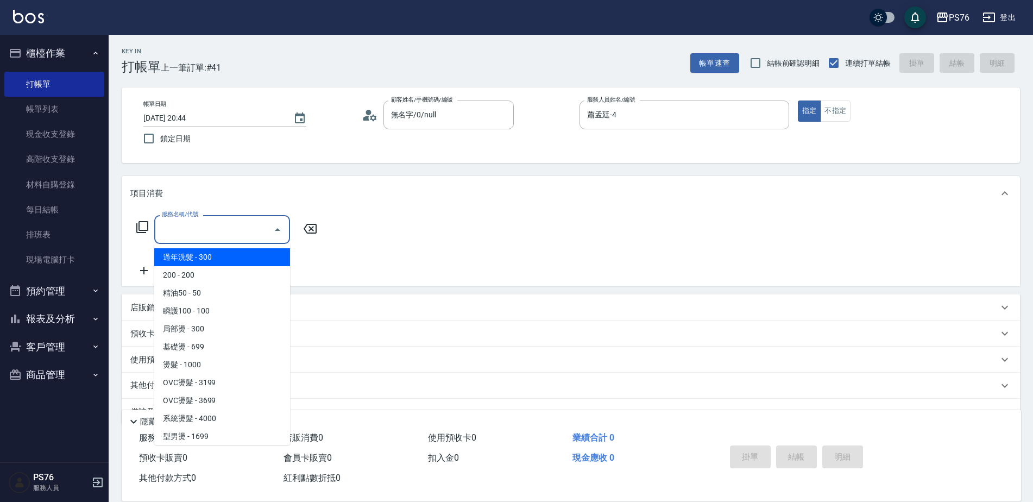
type input "3"
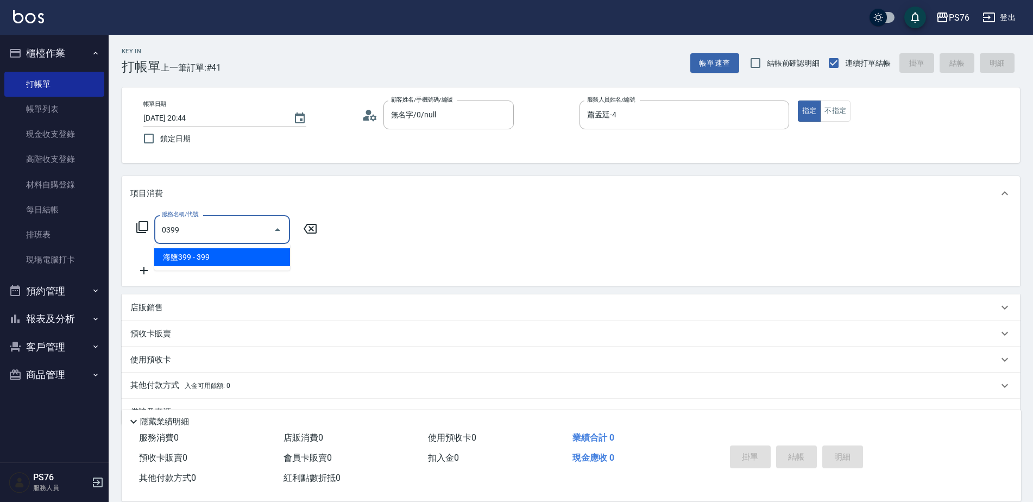
type input "海鹽399(0399)"
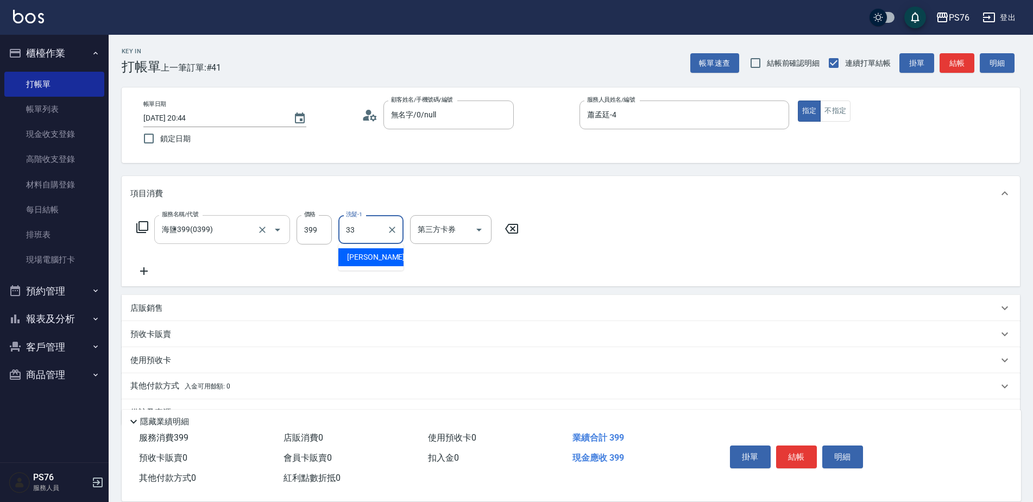
type input "[PERSON_NAME]33"
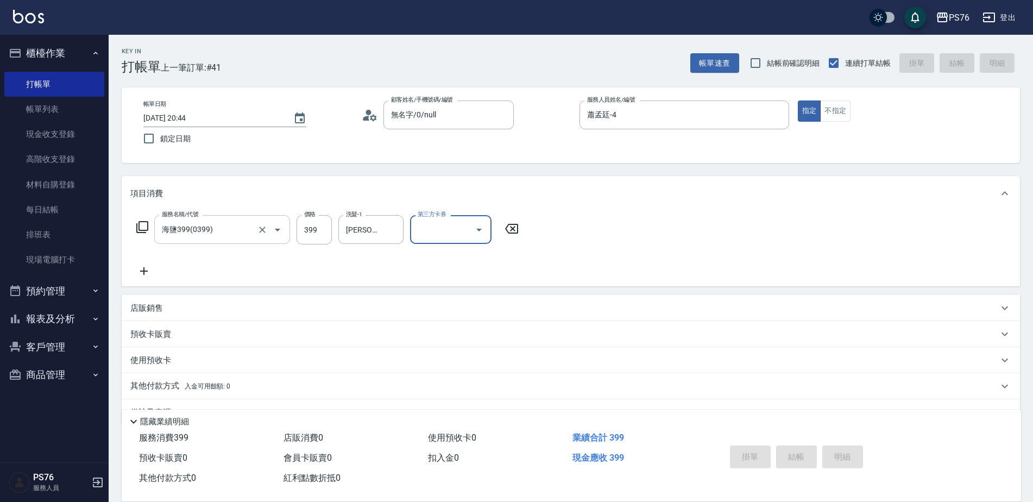
type input "[DATE] 20:52"
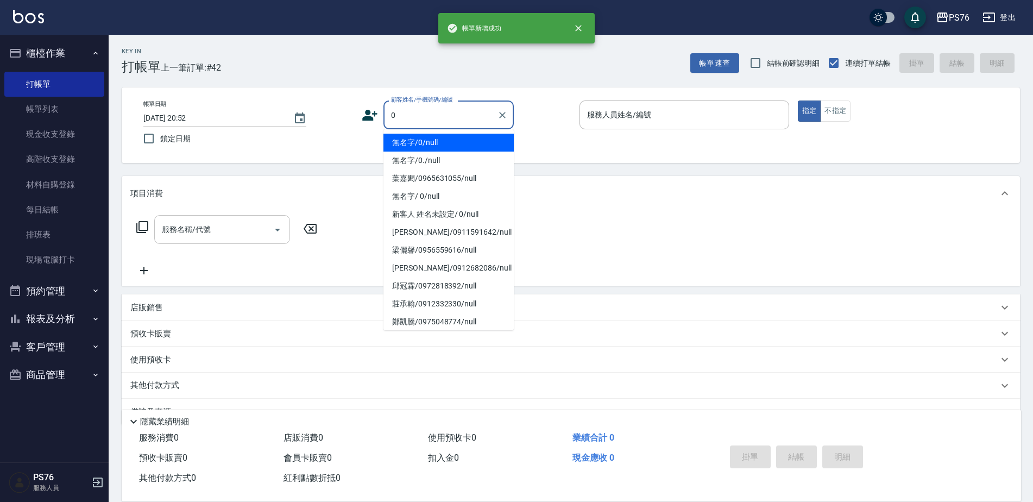
type input "無名字/0/null"
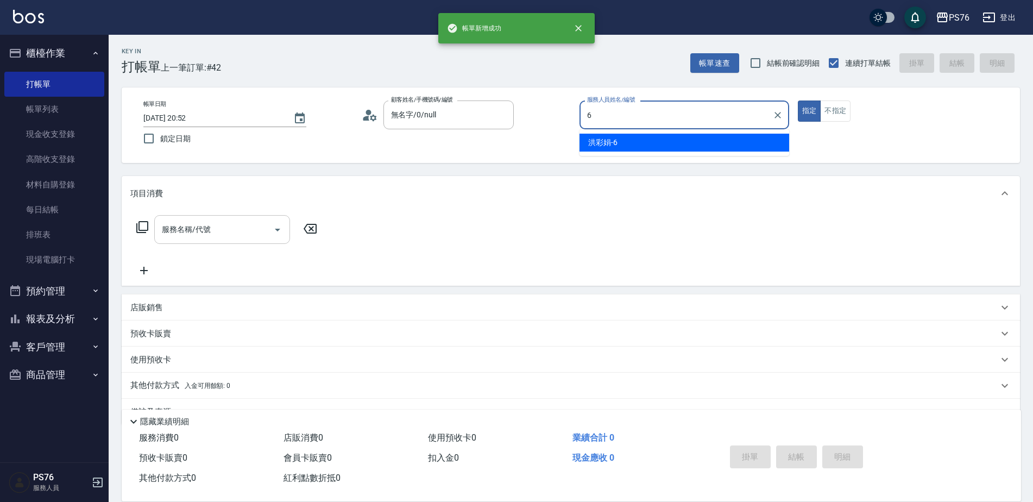
type input "洪彩娟-6"
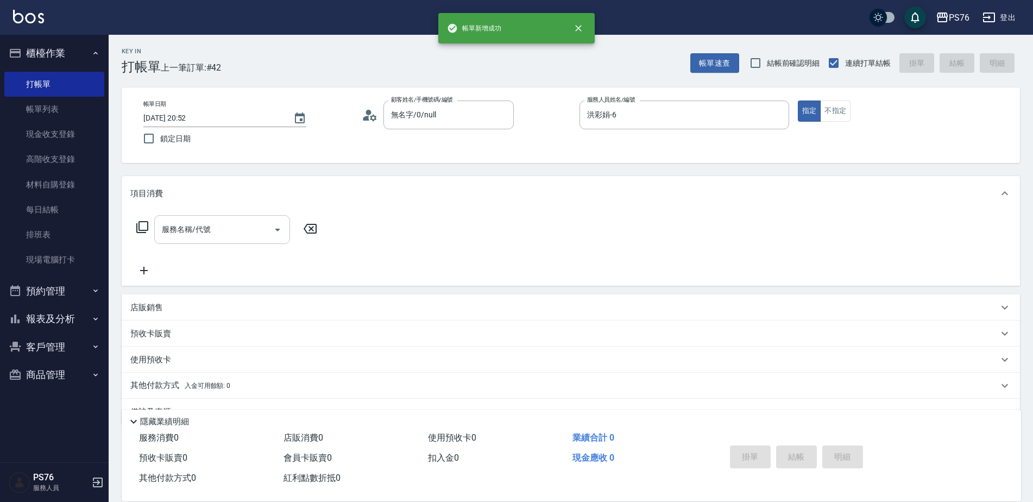
click at [223, 223] on input "服務名稱/代號" at bounding box center [214, 229] width 110 height 19
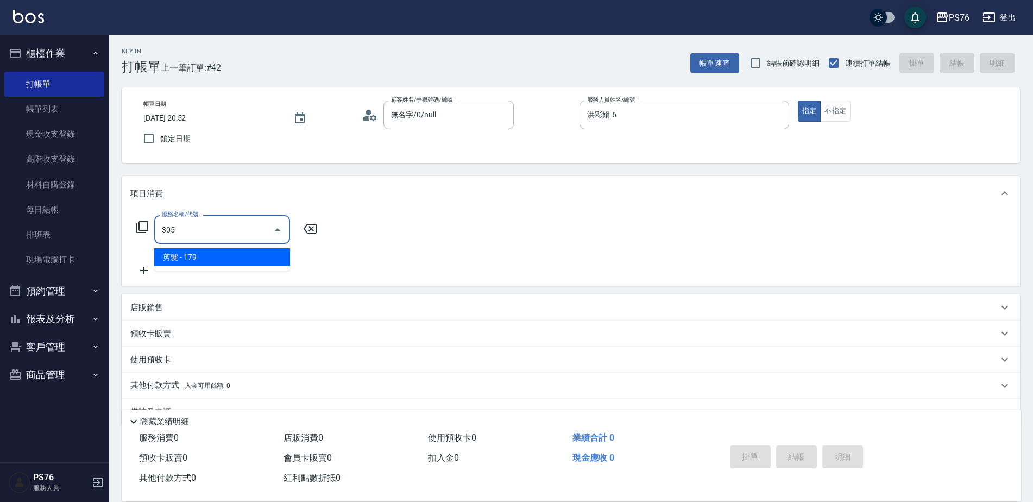
type input "剪髮(305)"
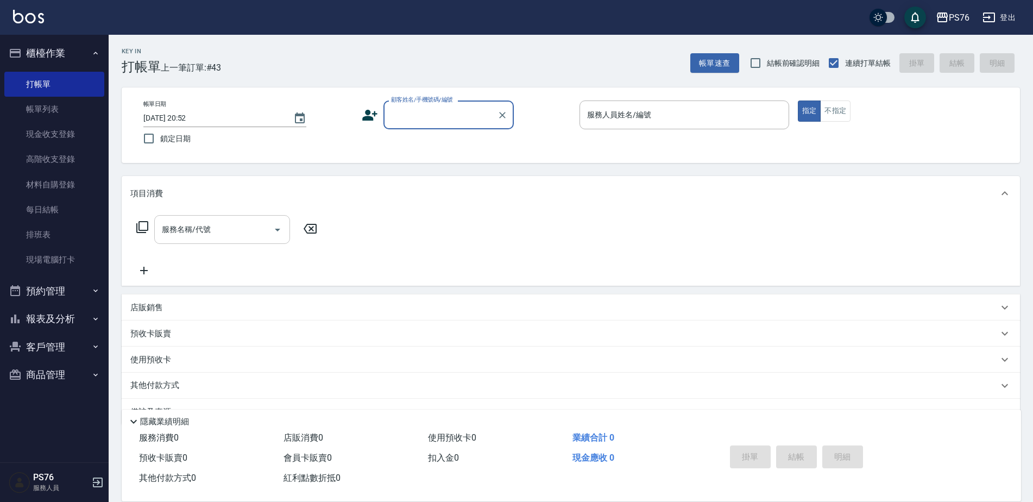
type input "+"
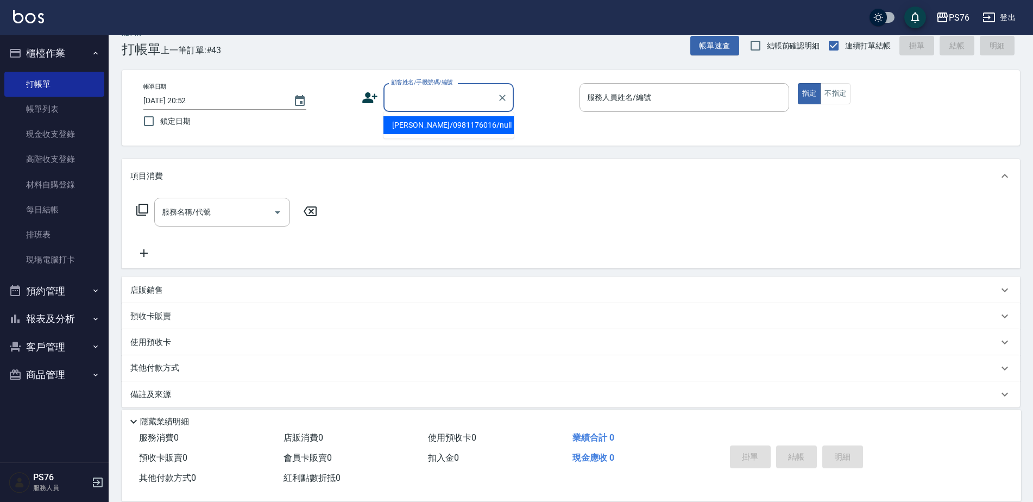
scroll to position [27, 0]
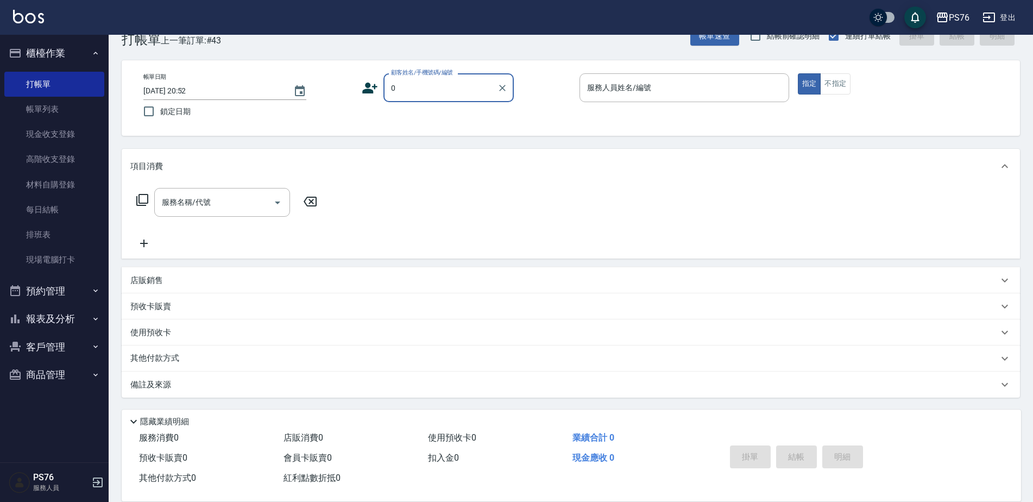
type input "無名字/0/null"
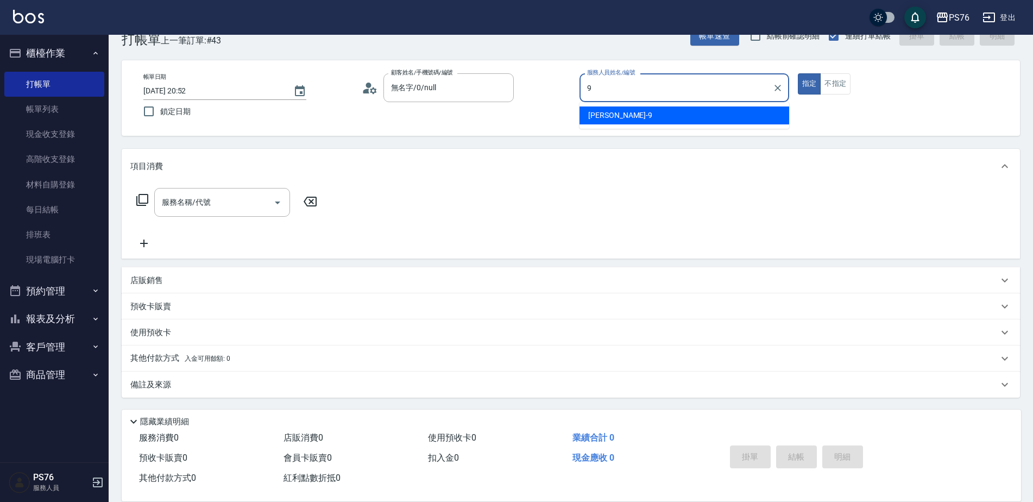
type input "[PERSON_NAME]-9"
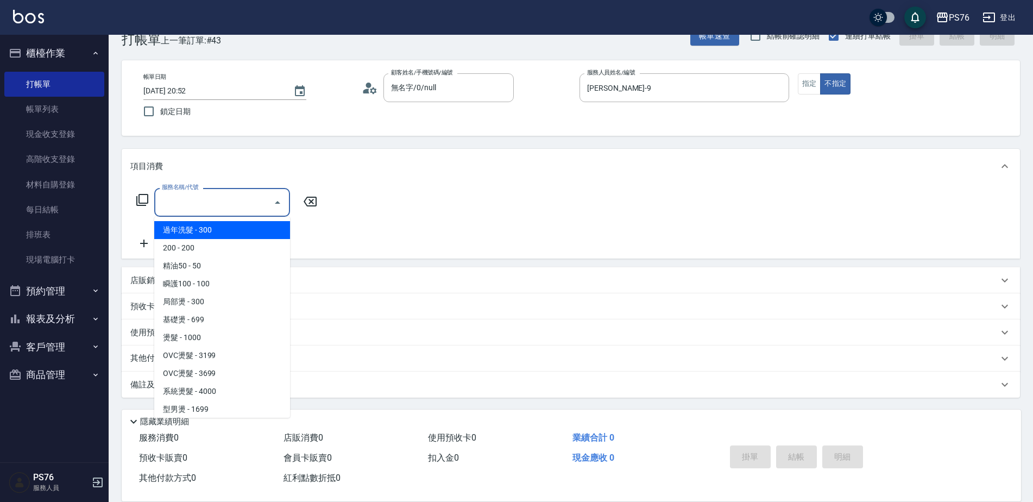
click at [217, 197] on input "服務名稱/代號" at bounding box center [214, 202] width 110 height 19
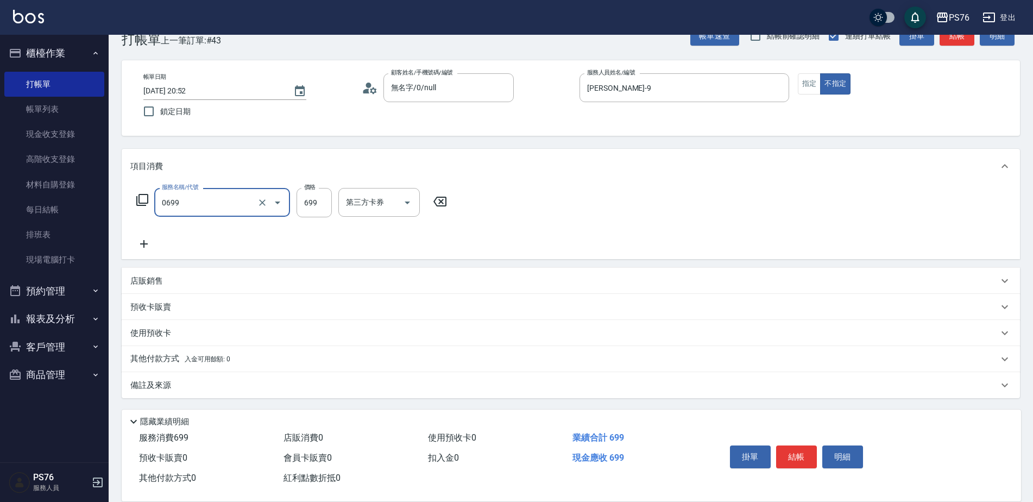
type input "精油SPA(0699)"
type input "游怡瑄-24"
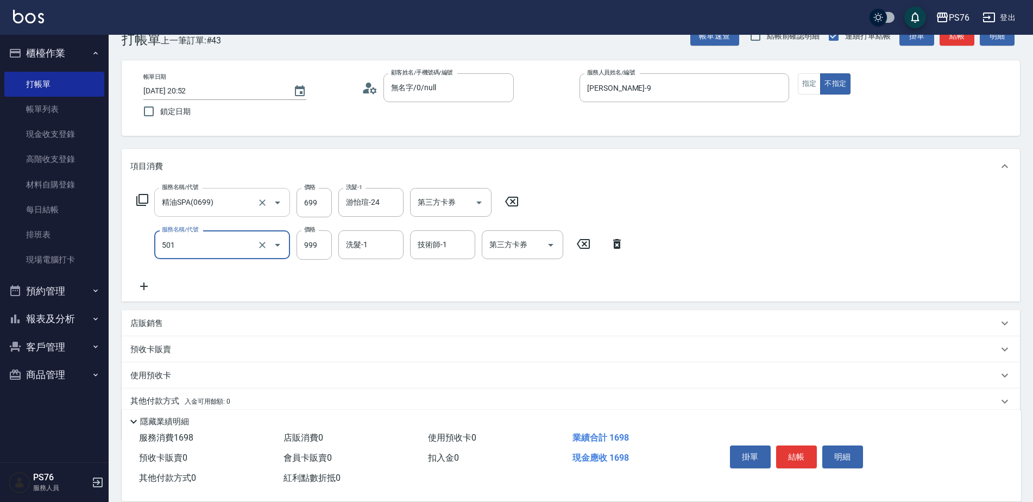
type input "染髮(501)"
type input "1000"
type input "游怡瑄-24"
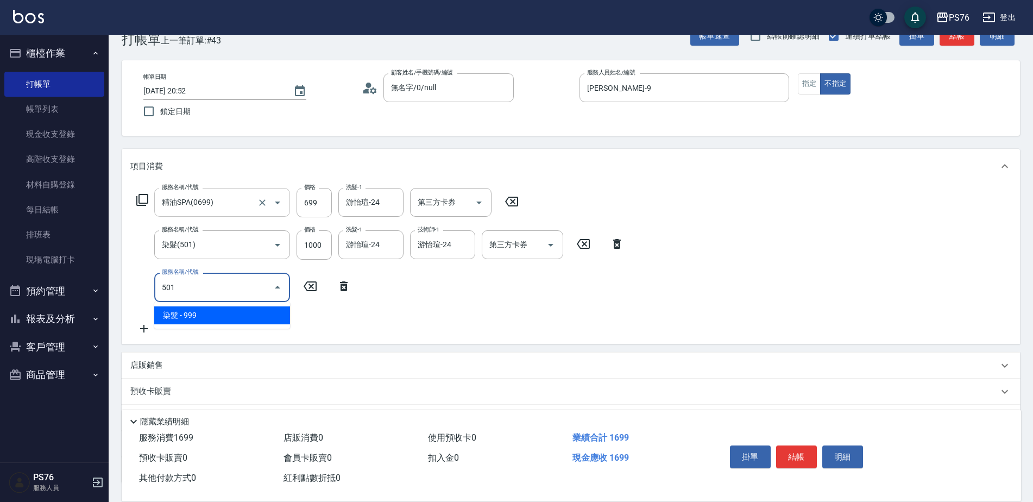
type input "染髮(501)"
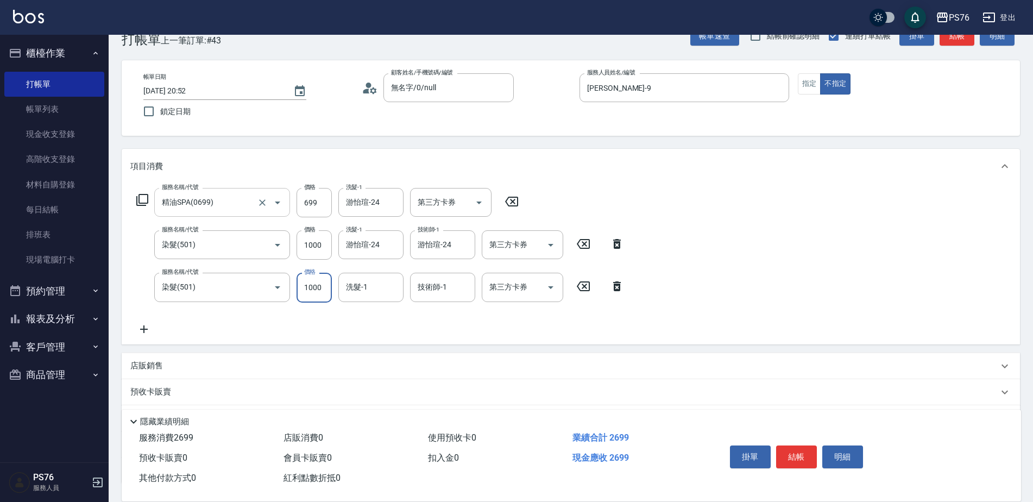
type input "1000"
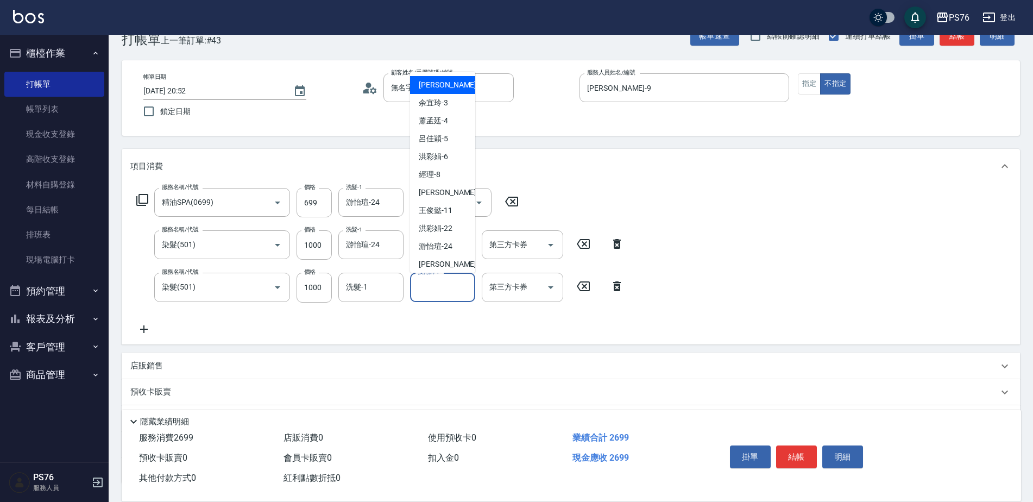
click at [438, 282] on div "技術師-1 技術師-1" at bounding box center [442, 287] width 65 height 29
type input "游怡瑄-24"
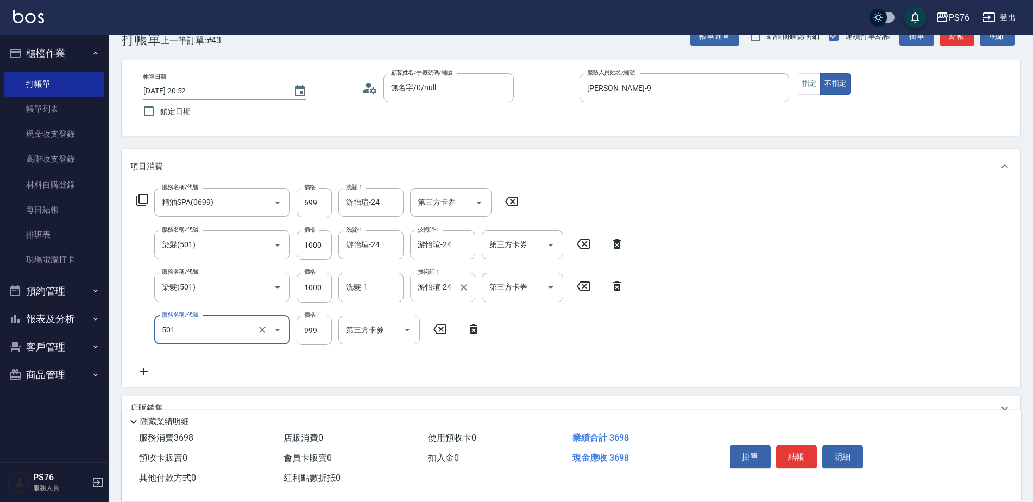
type input "染髮(501)"
type input "1000"
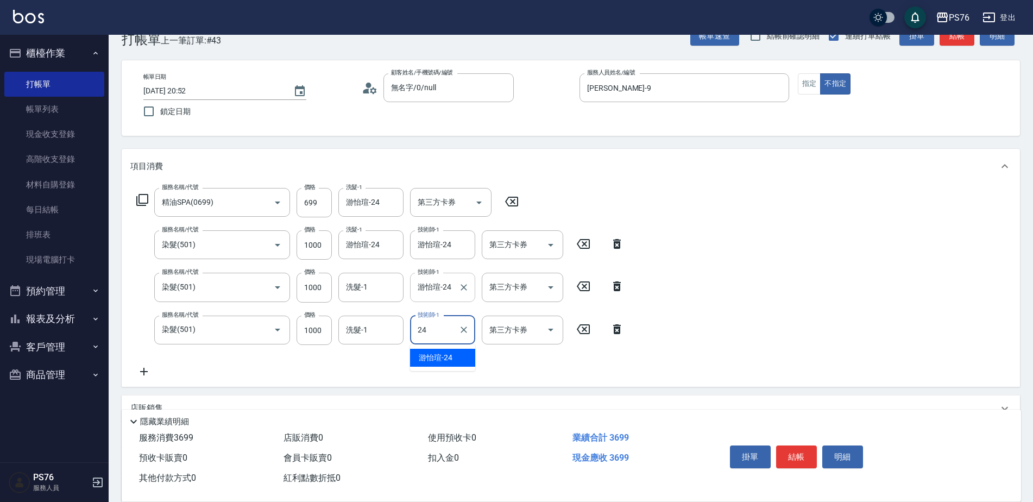
type input "游怡瑄-24"
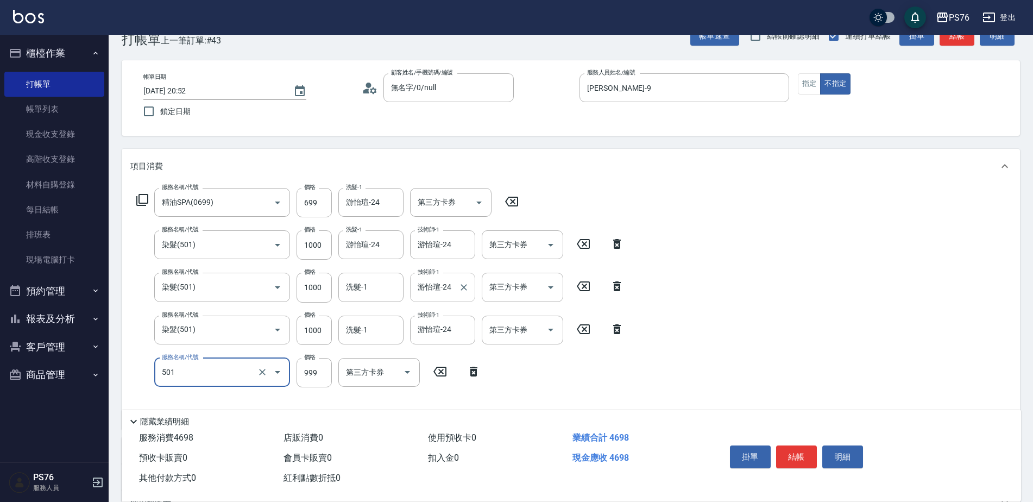
type input "染髮(501)"
type input "1000"
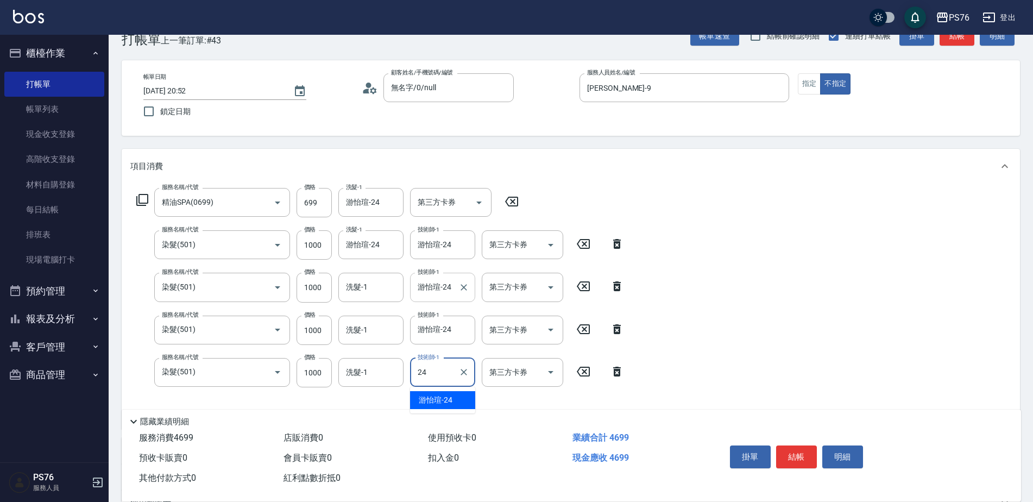
type input "游怡瑄-24"
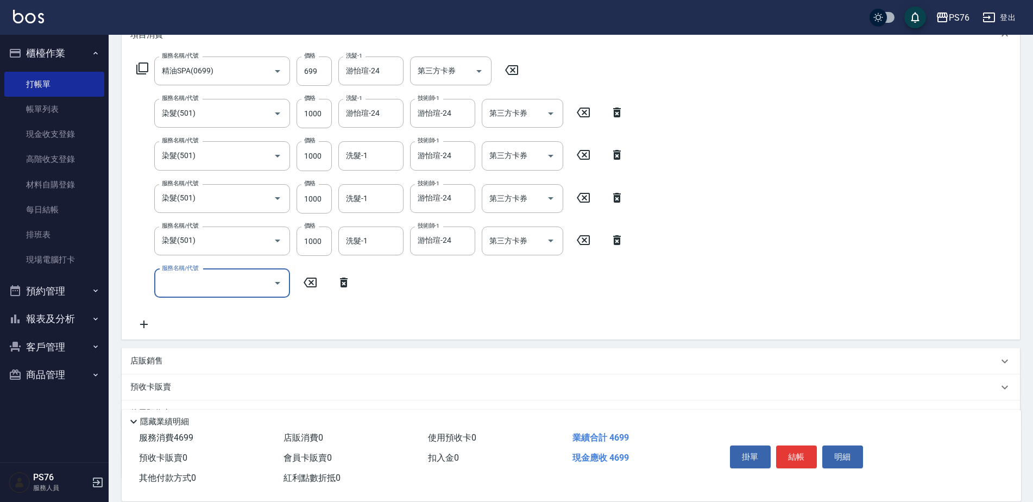
scroll to position [136, 0]
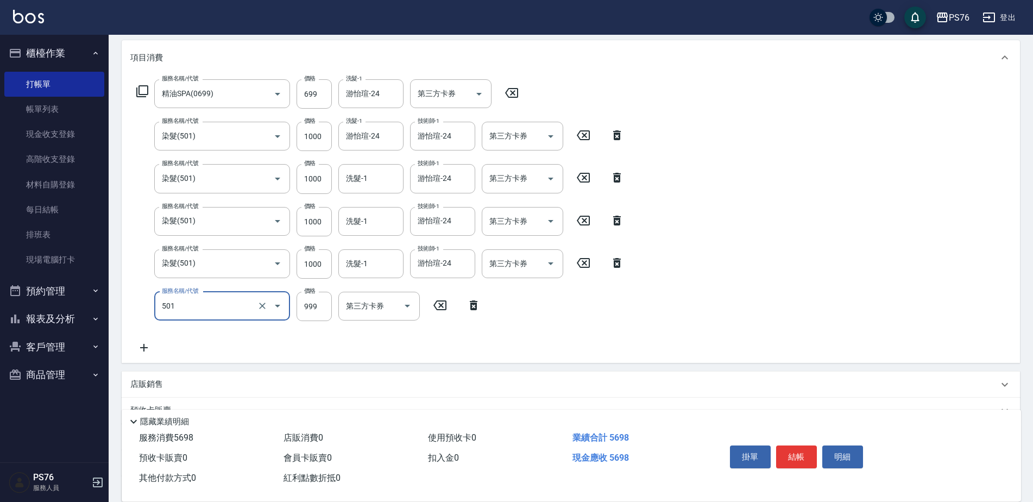
type input "染髮(501)"
type input "1000"
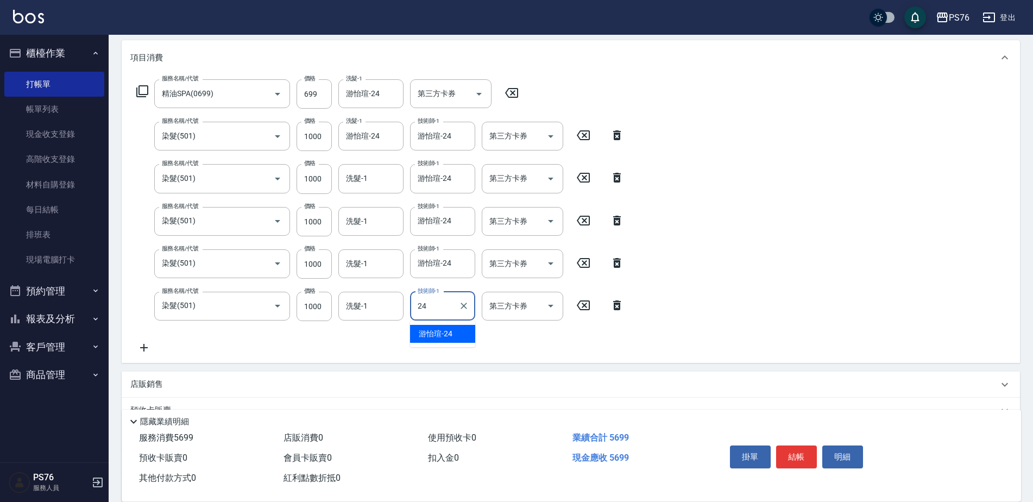
type input "游怡瑄-24"
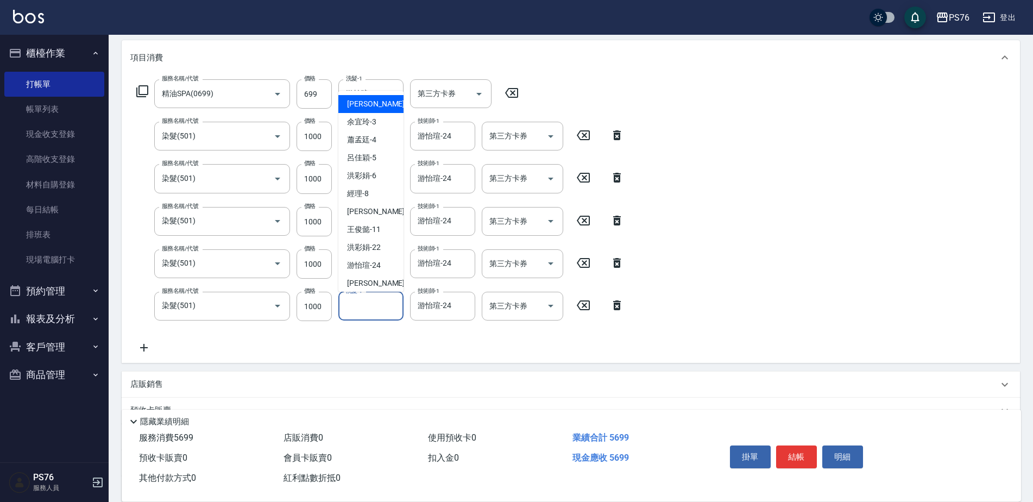
click at [352, 304] on input "洗髮-1" at bounding box center [370, 306] width 55 height 19
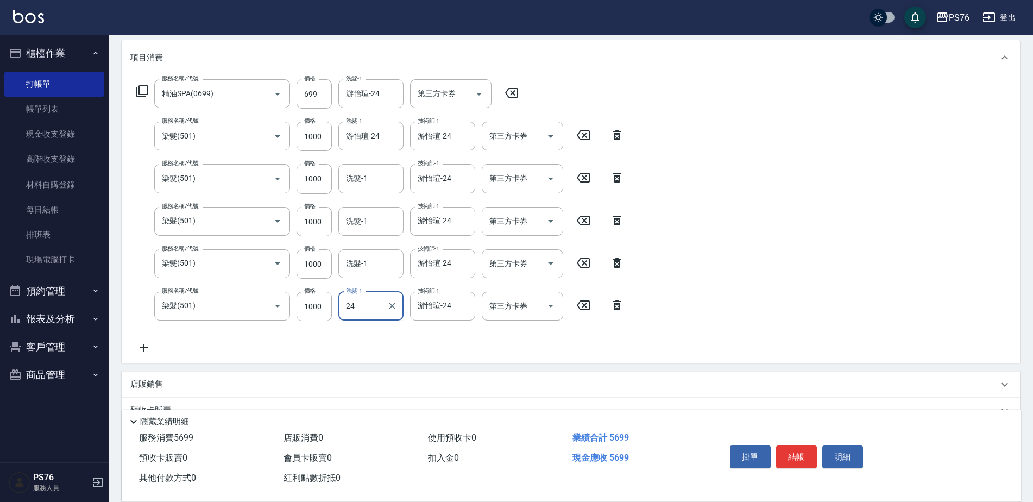
type input "游怡瑄-24"
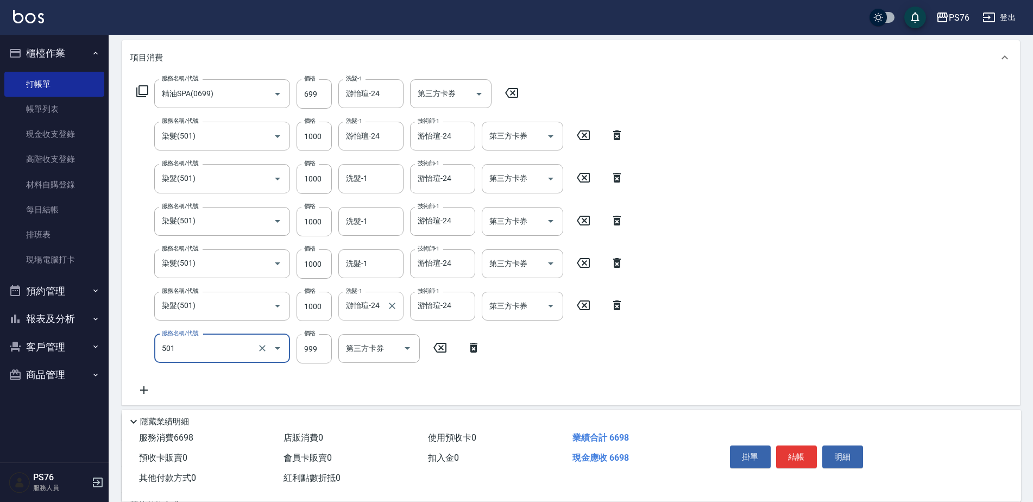
type input "染髮(501)"
type input "1000"
type input "124"
type input "游怡瑄-24"
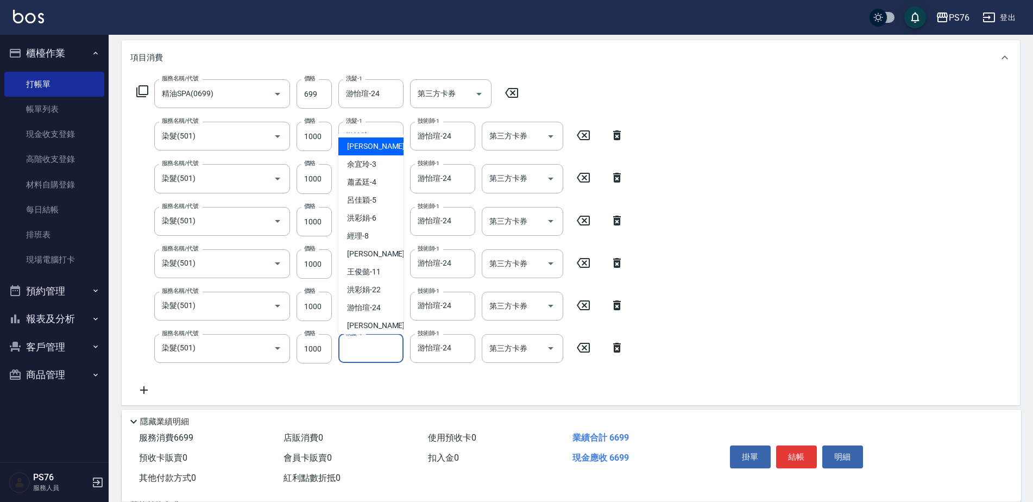
click at [371, 350] on input "洗髮-1" at bounding box center [370, 348] width 55 height 19
type input "游怡瑄-24"
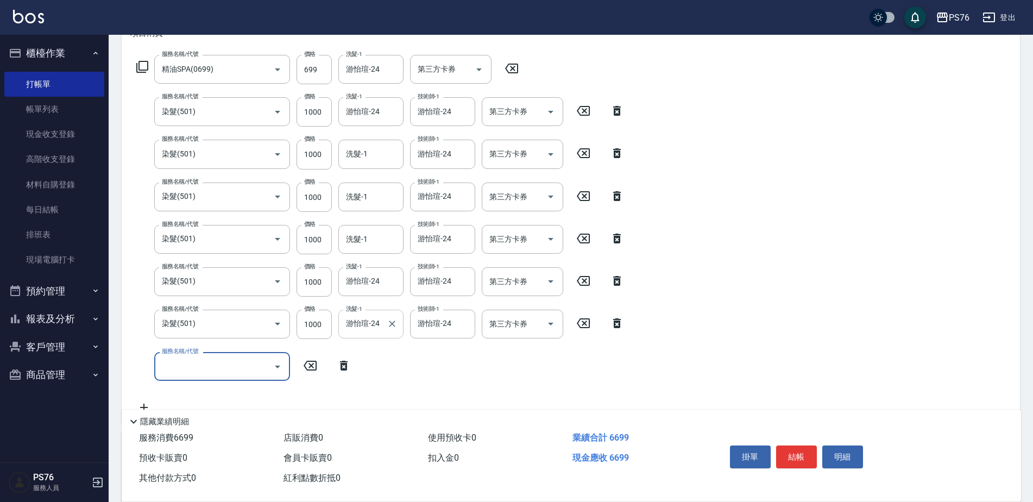
scroll to position [136, 0]
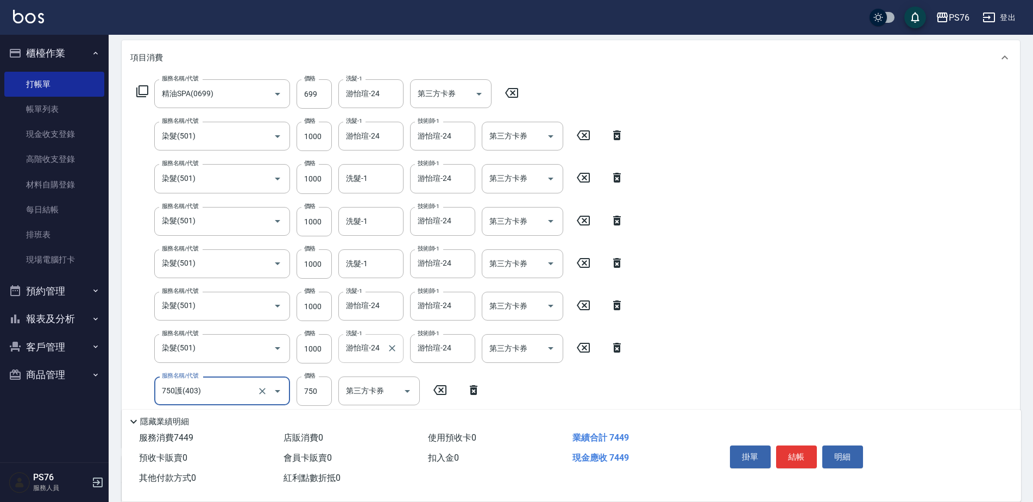
type input "750護(403)"
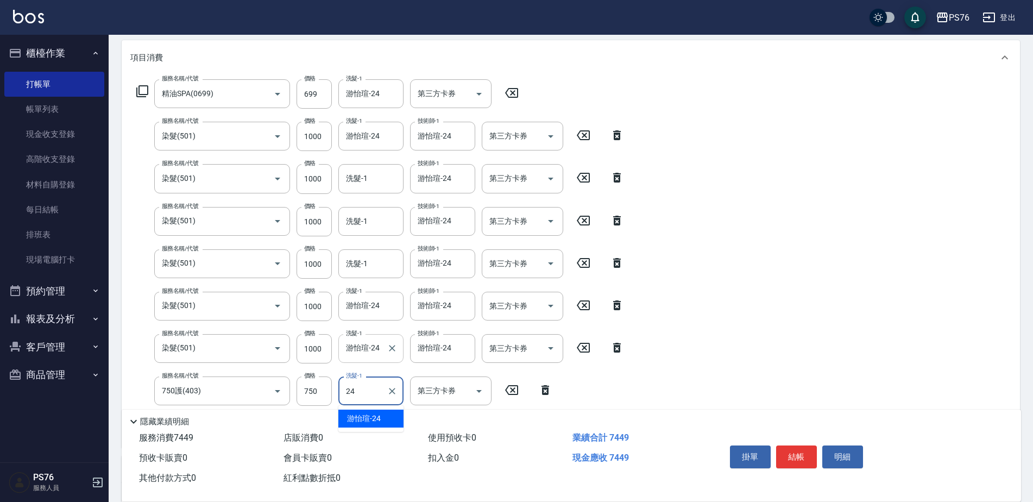
type input "游怡瑄-24"
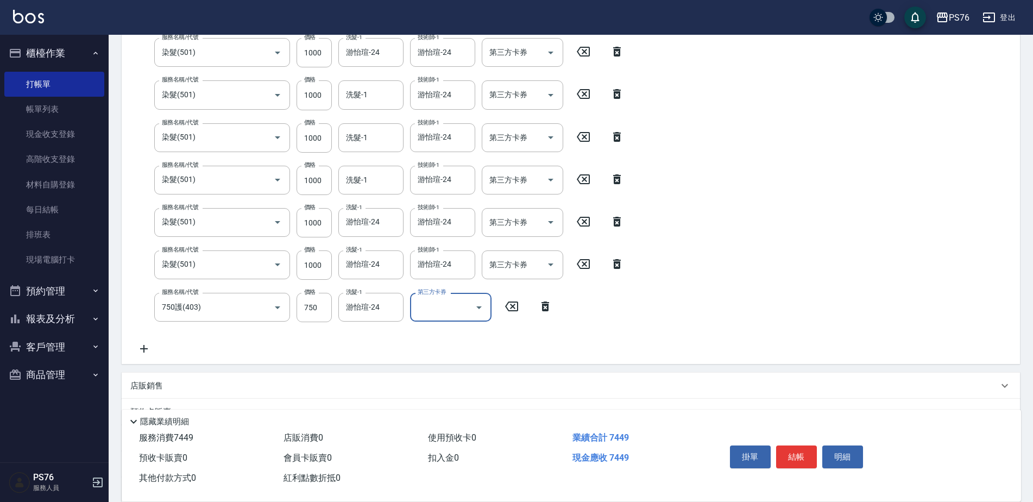
scroll to position [244, 0]
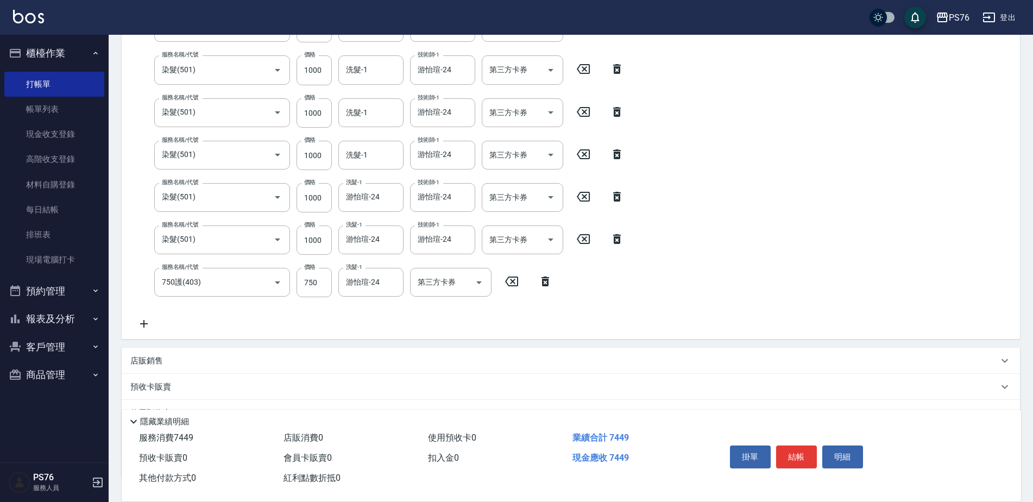
click at [184, 358] on div "店販銷售" at bounding box center [564, 360] width 868 height 11
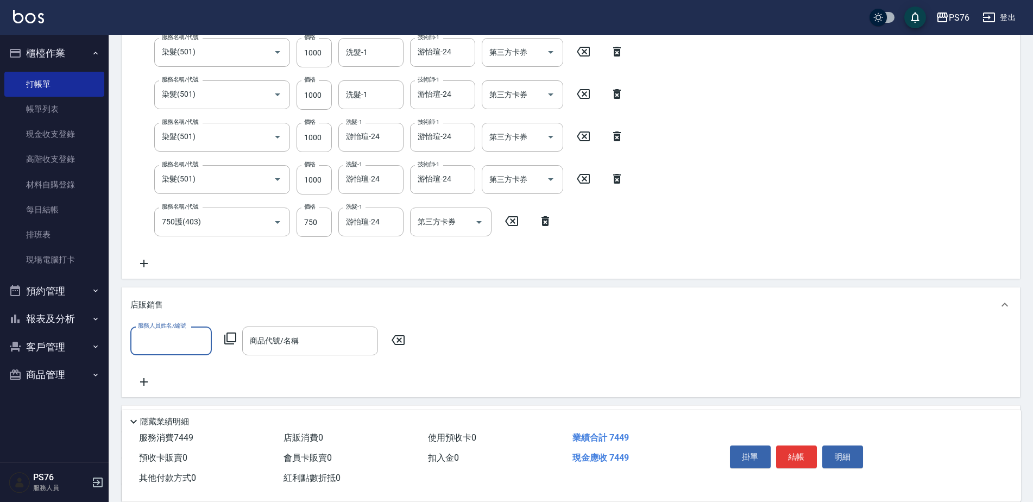
scroll to position [299, 0]
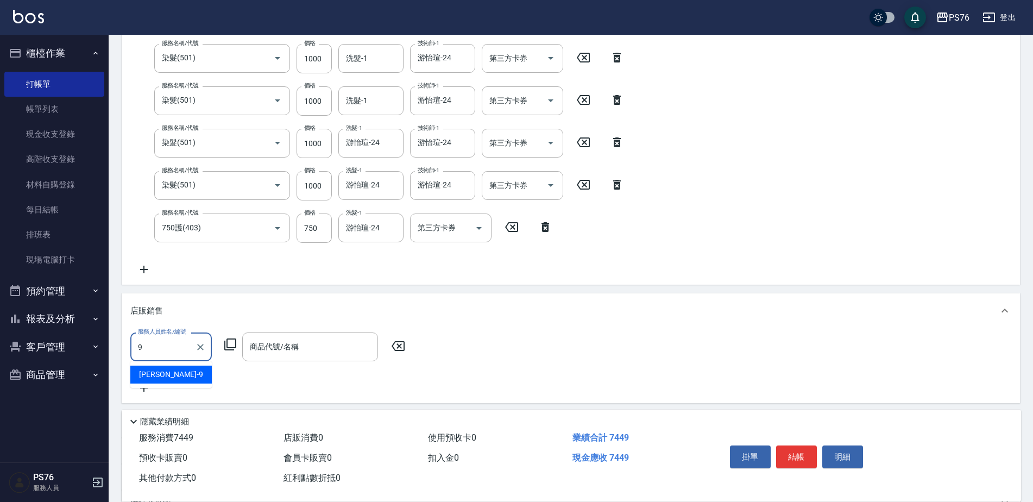
type input "[PERSON_NAME]-9"
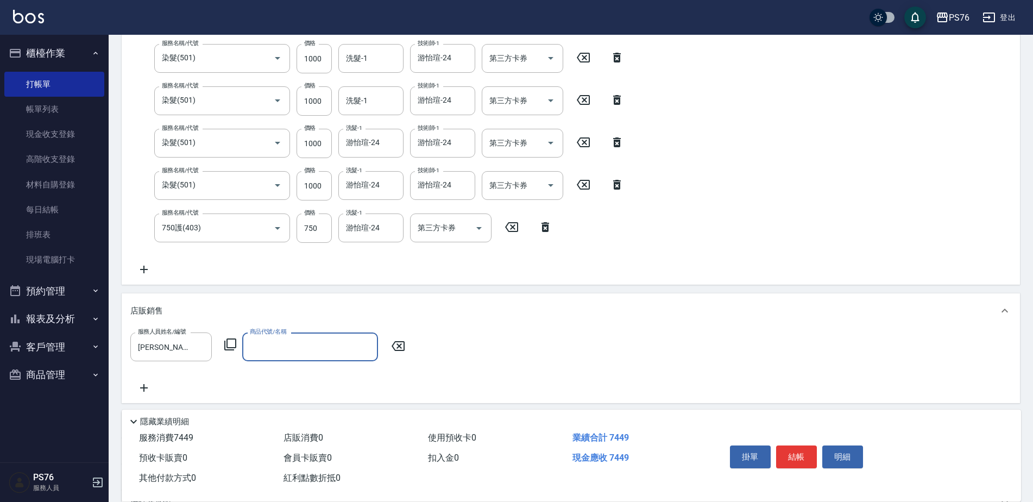
scroll to position [353, 0]
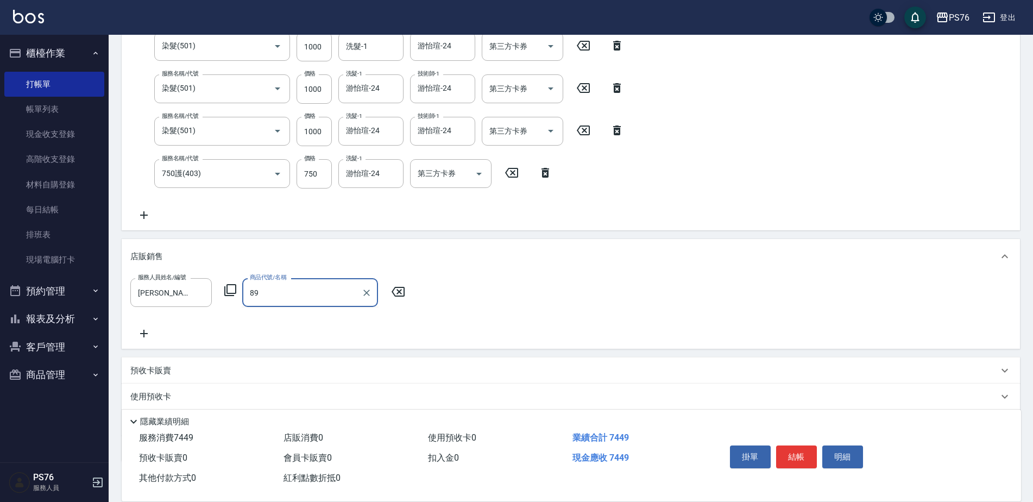
type input "8"
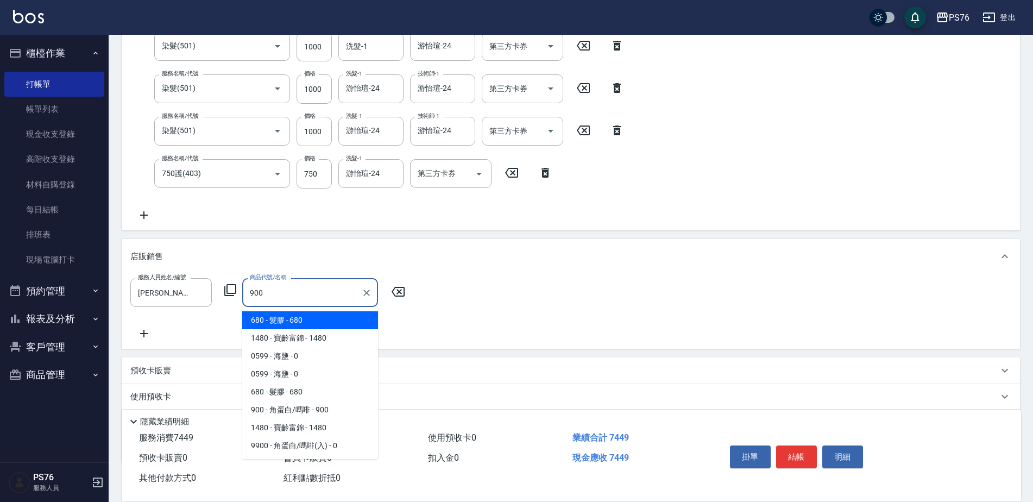
type input "角蛋白/嗎啡"
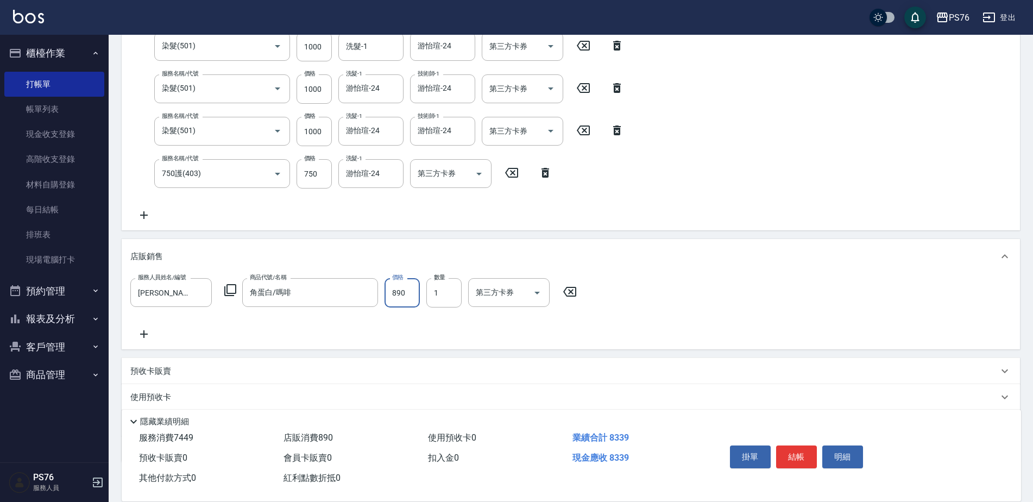
type input "890"
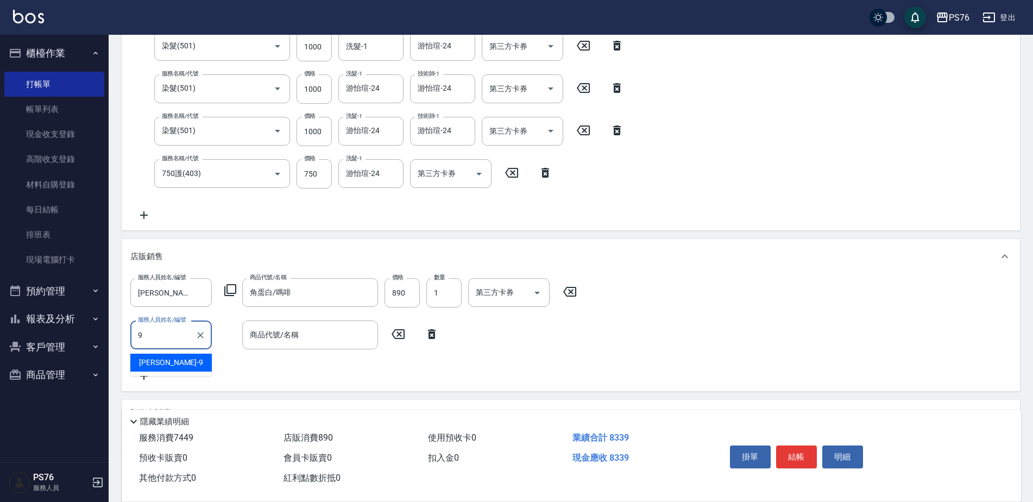
type input "[PERSON_NAME]-9"
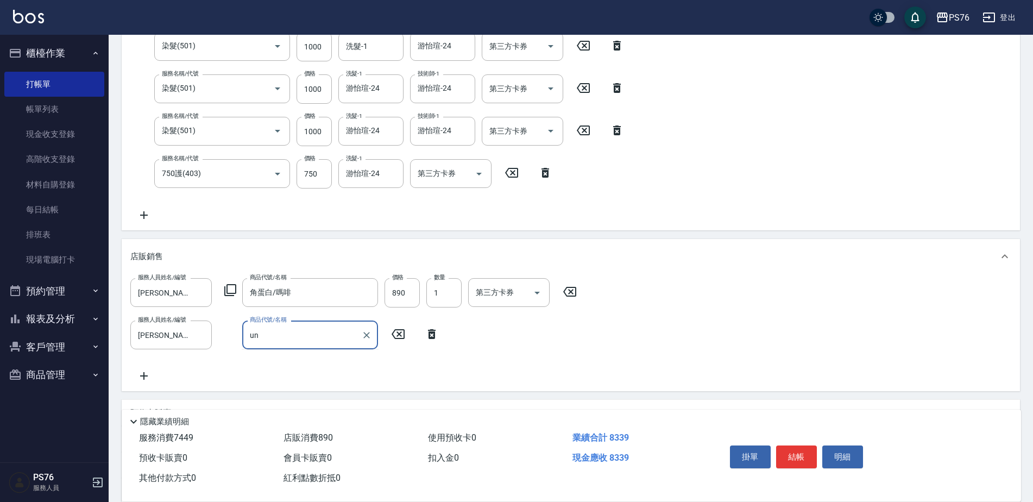
type input "u"
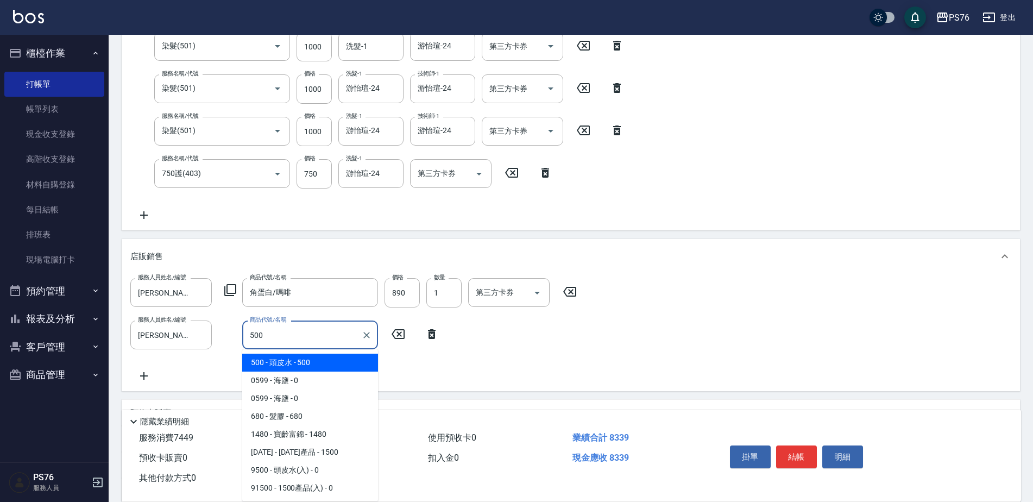
type input "頭皮水"
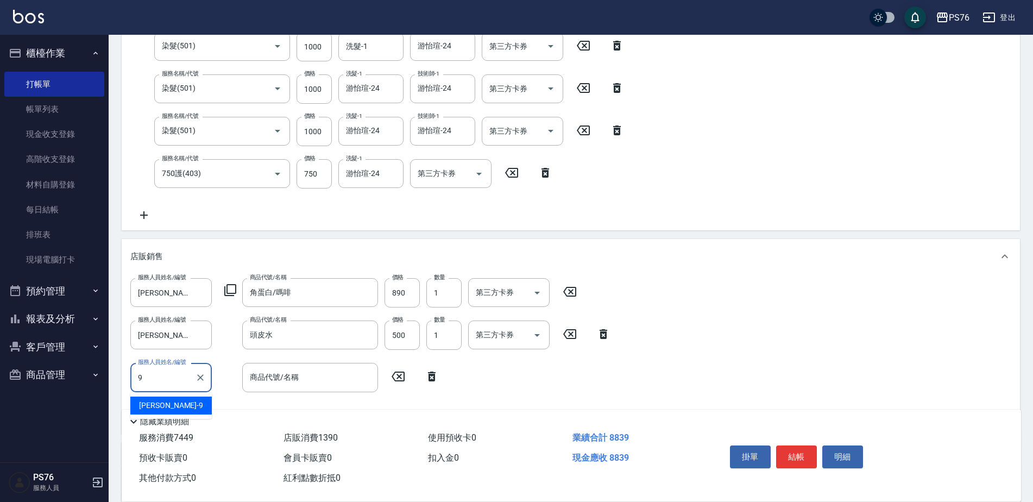
type input "[PERSON_NAME]-9"
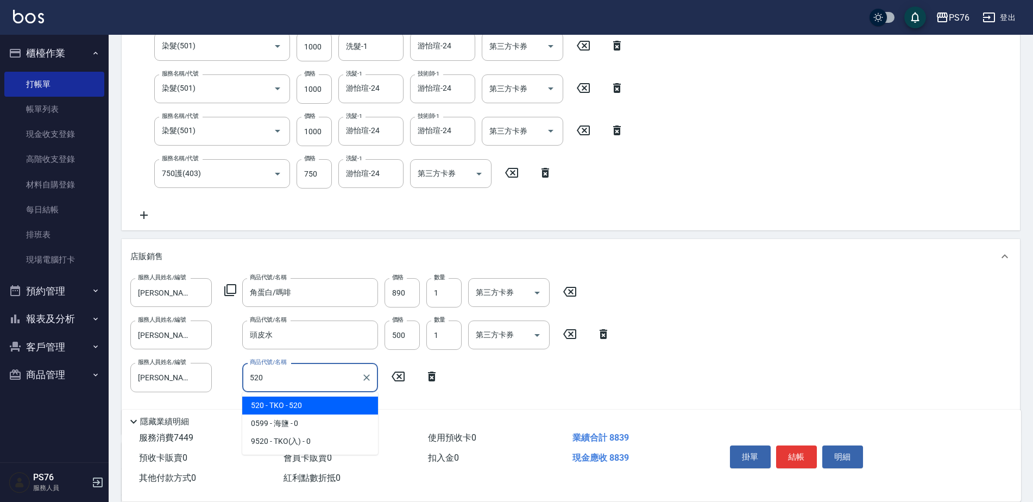
type input "TKO"
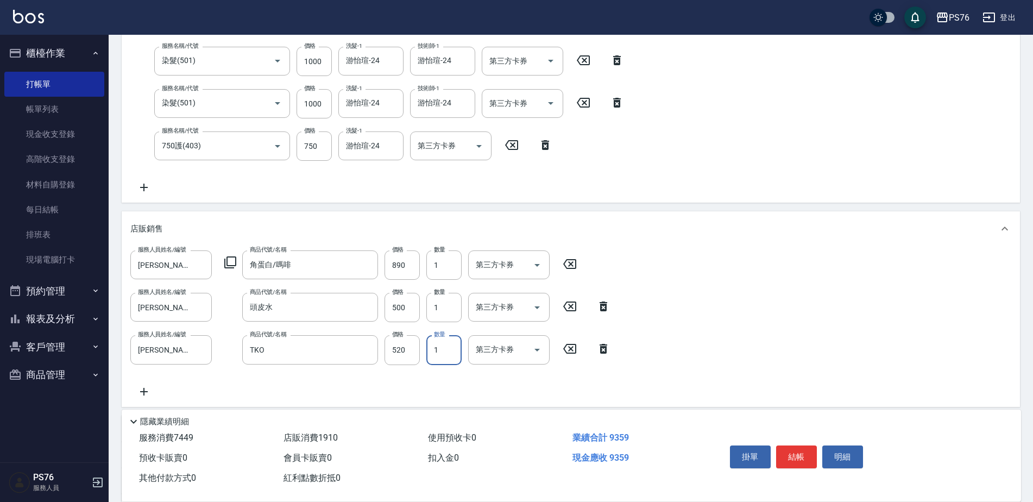
scroll to position [407, 0]
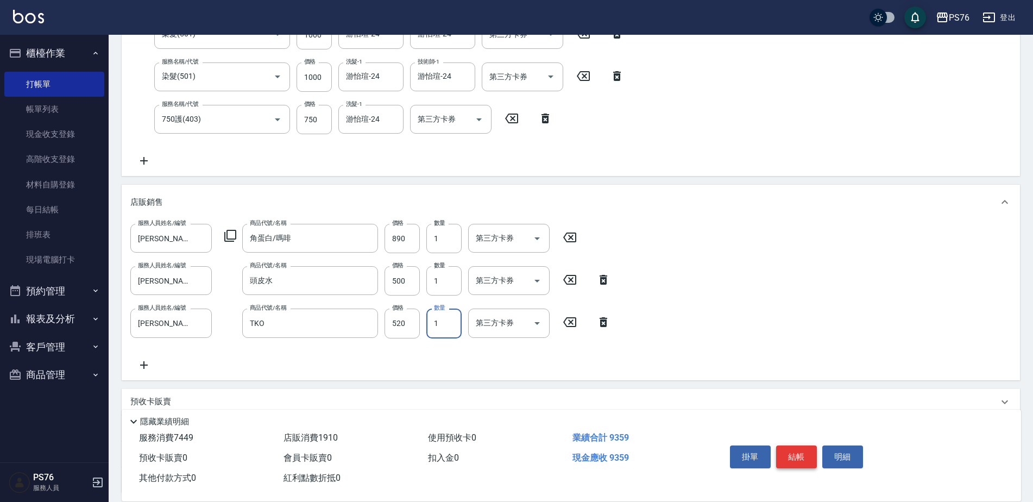
click at [804, 454] on button "結帳" at bounding box center [796, 456] width 41 height 23
type input "[DATE] 21:06"
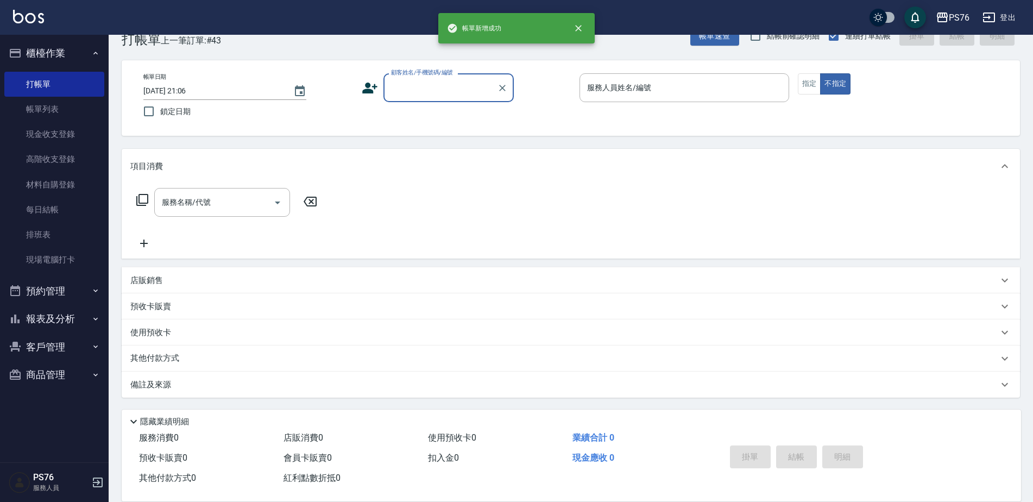
scroll to position [0, 0]
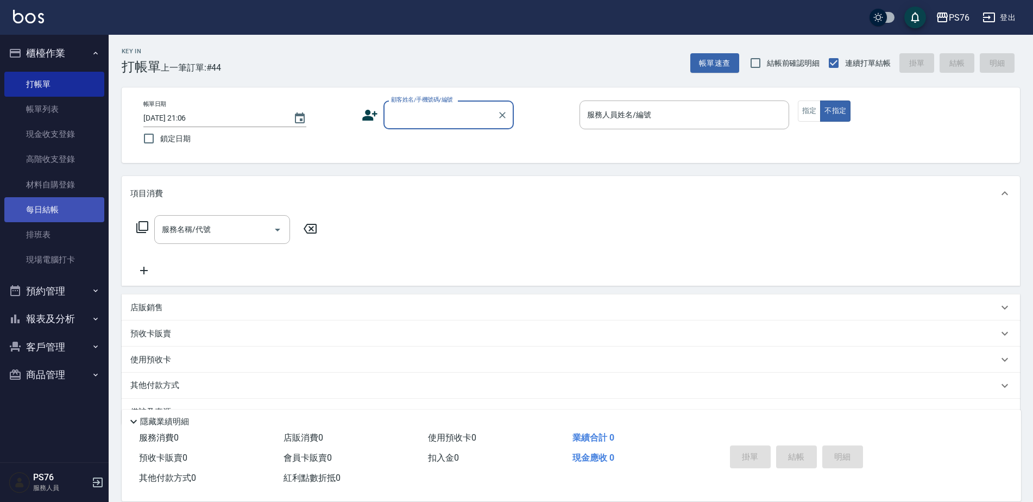
click at [62, 211] on link "每日結帳" at bounding box center [54, 209] width 100 height 25
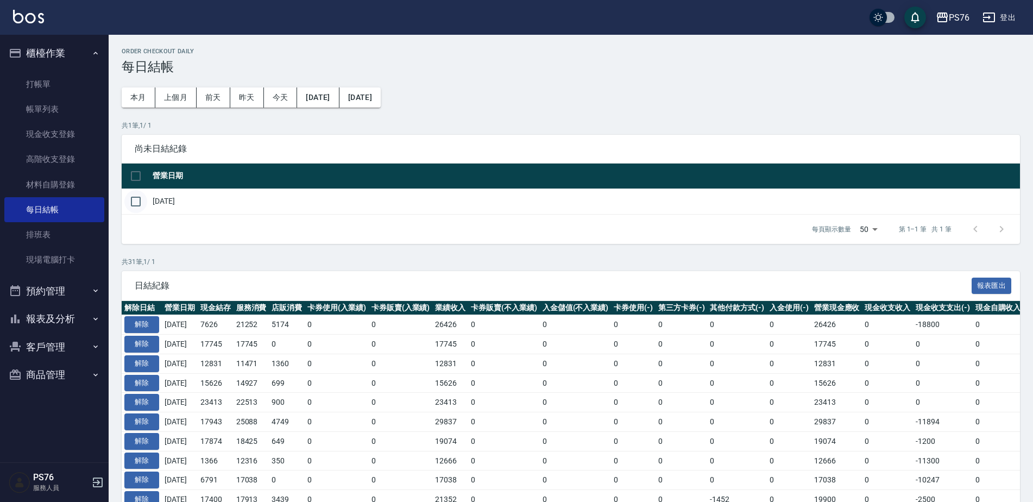
click at [136, 207] on input "checkbox" at bounding box center [135, 201] width 23 height 23
checkbox input "true"
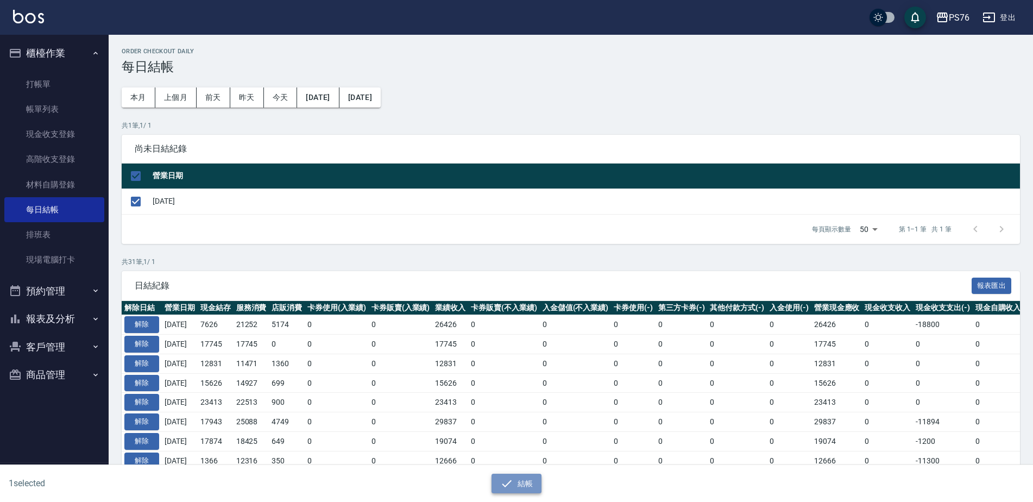
click at [508, 476] on button "結帳" at bounding box center [517, 484] width 51 height 20
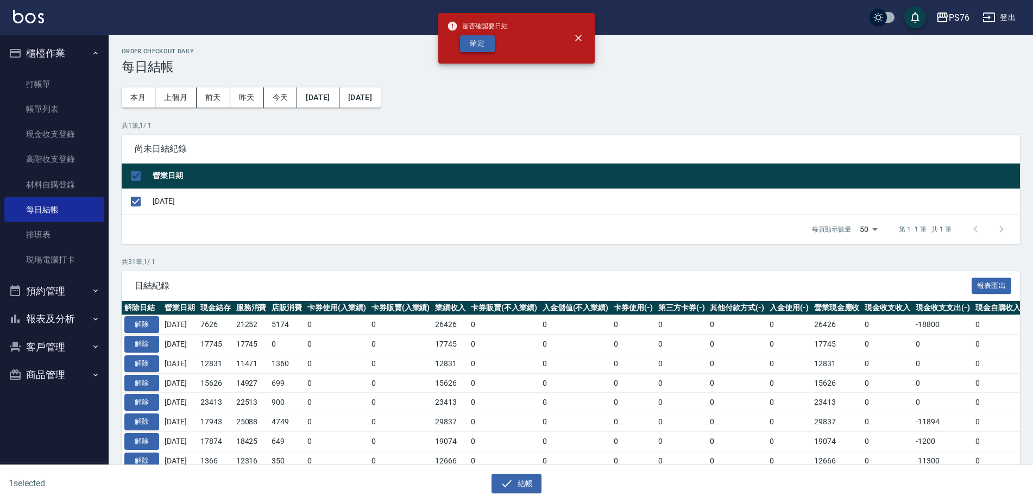
click at [483, 37] on button "確定" at bounding box center [477, 43] width 35 height 17
checkbox input "false"
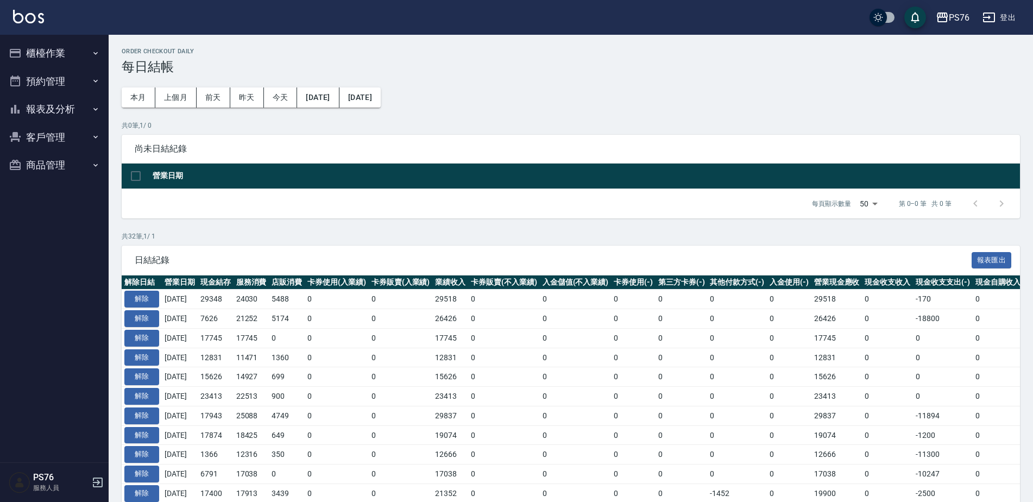
click at [56, 105] on button "報表及分析" at bounding box center [54, 109] width 100 height 28
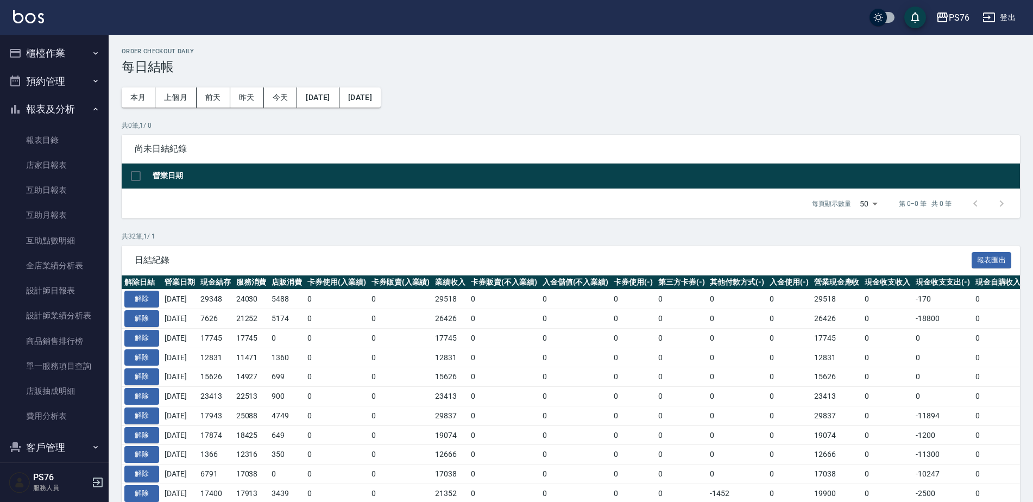
drag, startPoint x: 66, startPoint y: 174, endPoint x: 150, endPoint y: 156, distance: 86.6
click at [66, 174] on link "店家日報表" at bounding box center [54, 165] width 100 height 25
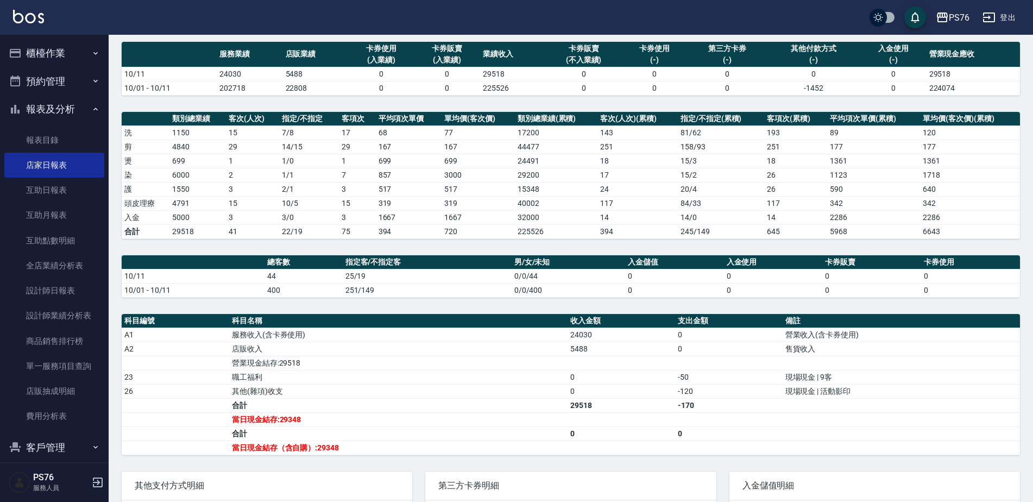
scroll to position [80, 0]
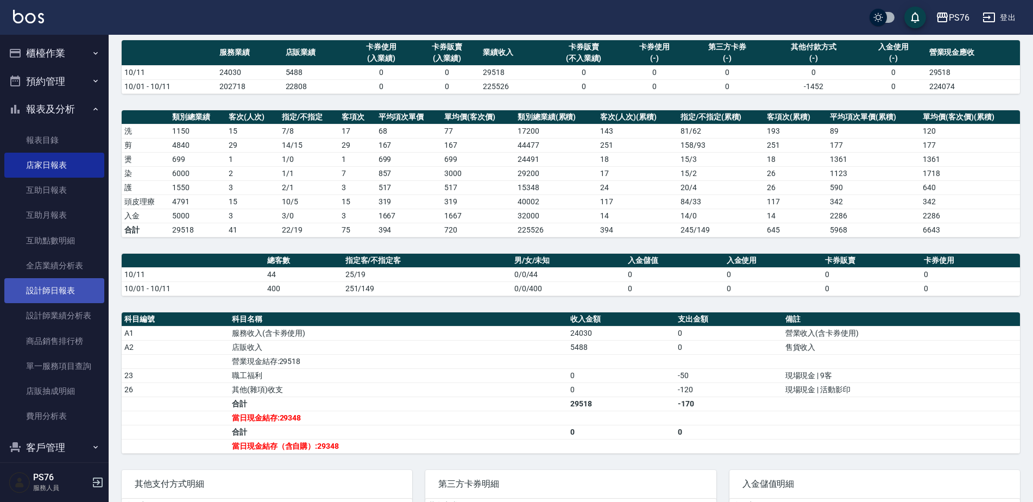
click at [72, 294] on link "設計師日報表" at bounding box center [54, 290] width 100 height 25
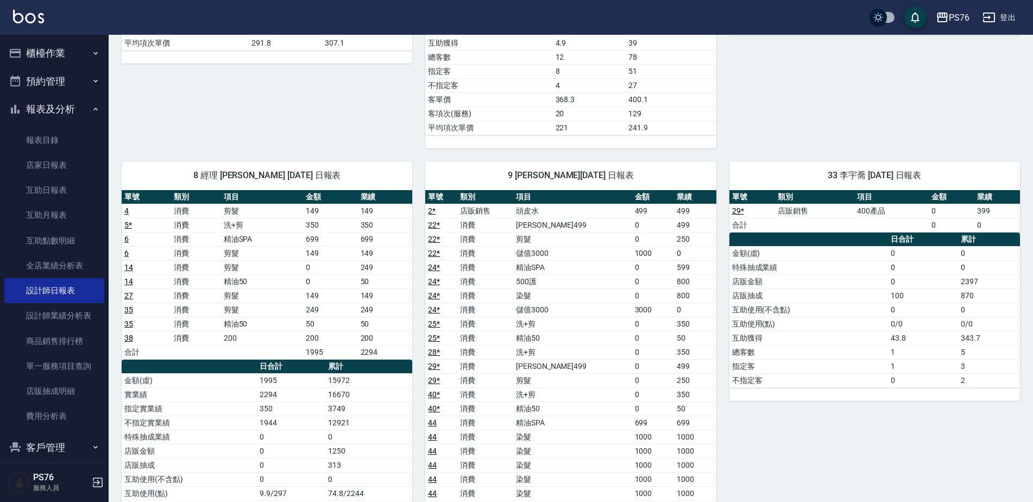
scroll to position [558, 0]
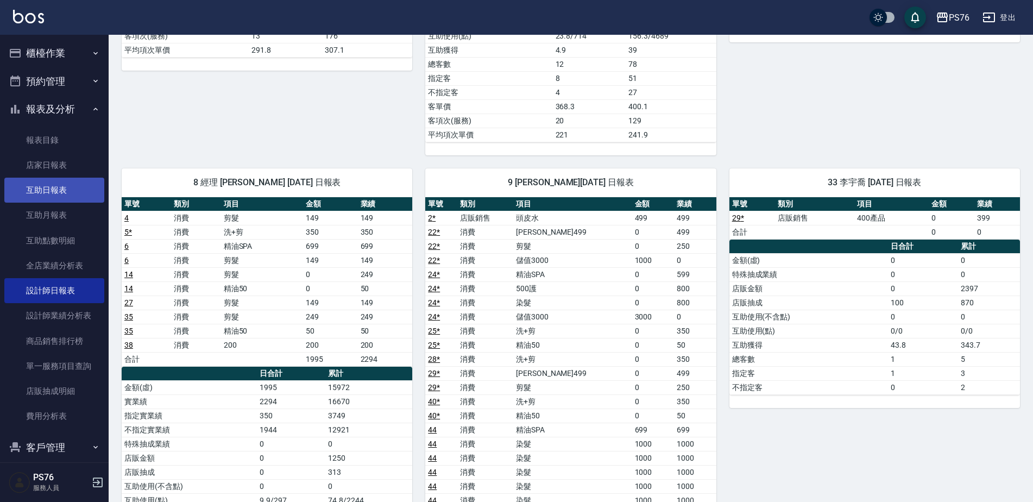
click at [64, 181] on link "互助日報表" at bounding box center [54, 190] width 100 height 25
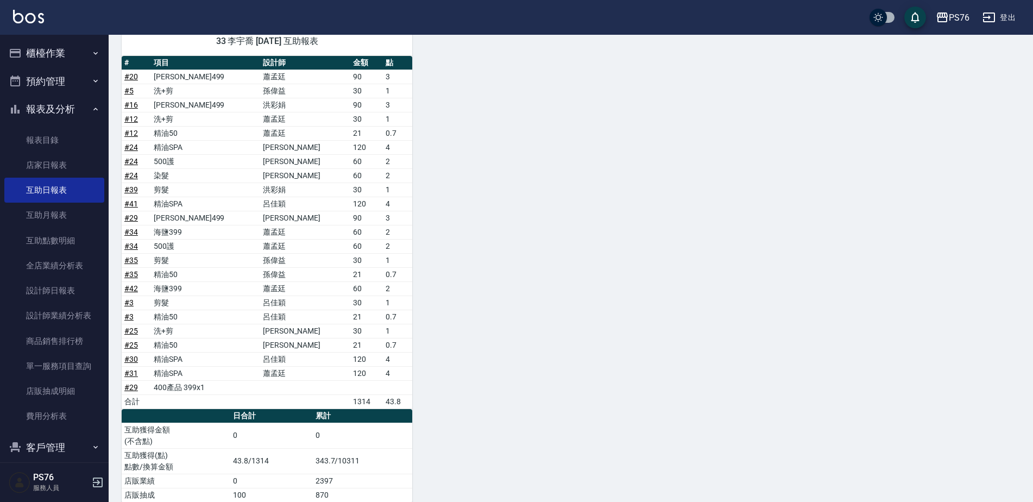
scroll to position [937, 0]
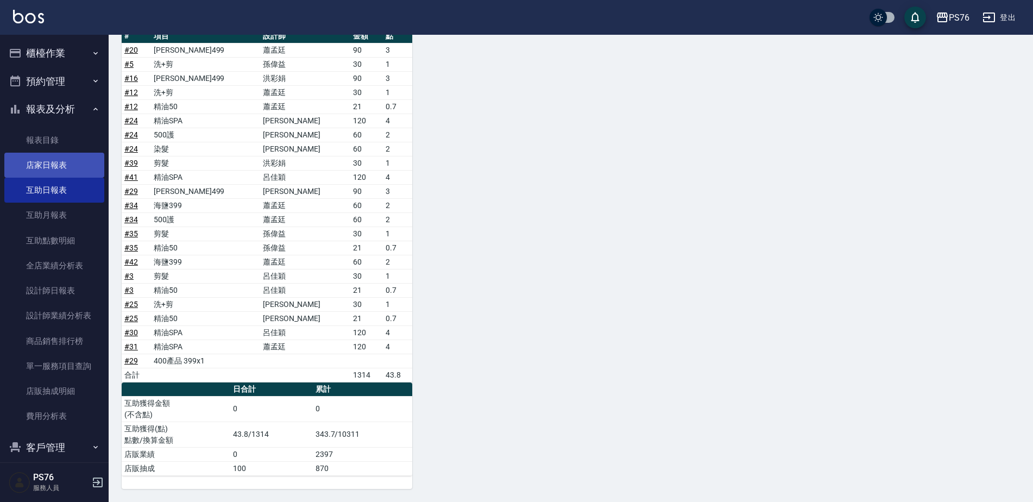
click at [70, 158] on link "店家日報表" at bounding box center [54, 165] width 100 height 25
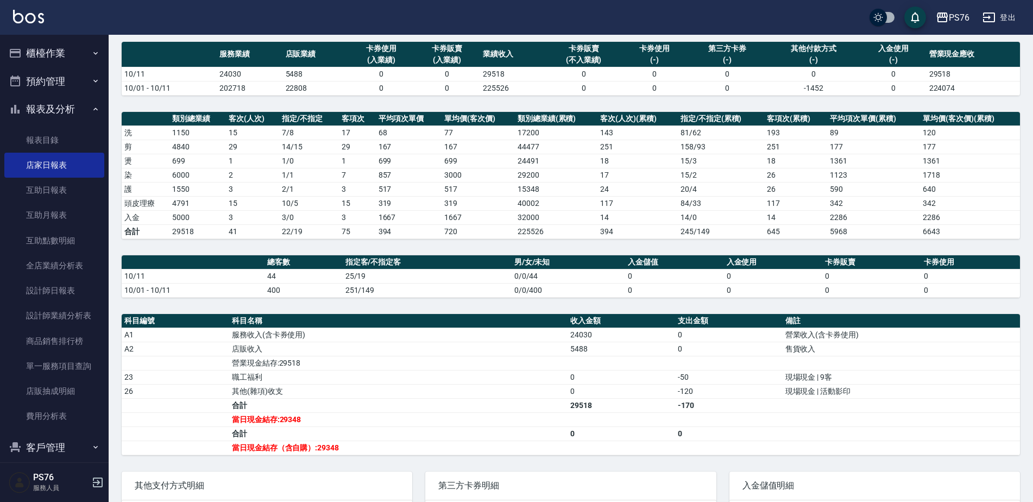
scroll to position [81, 0]
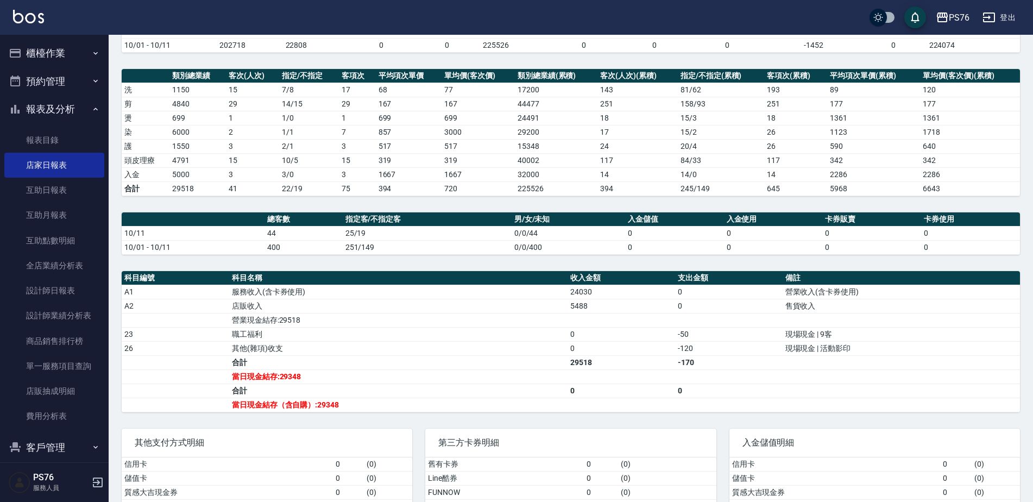
drag, startPoint x: 740, startPoint y: 89, endPoint x: 665, endPoint y: 18, distance: 103.0
click at [732, 88] on div "PS76 2025-10-11 店家日報表 列印時間： 2025-10-11-21:14 Merchant Daily Report 店家日報表 前天 昨天 …" at bounding box center [571, 233] width 925 height 641
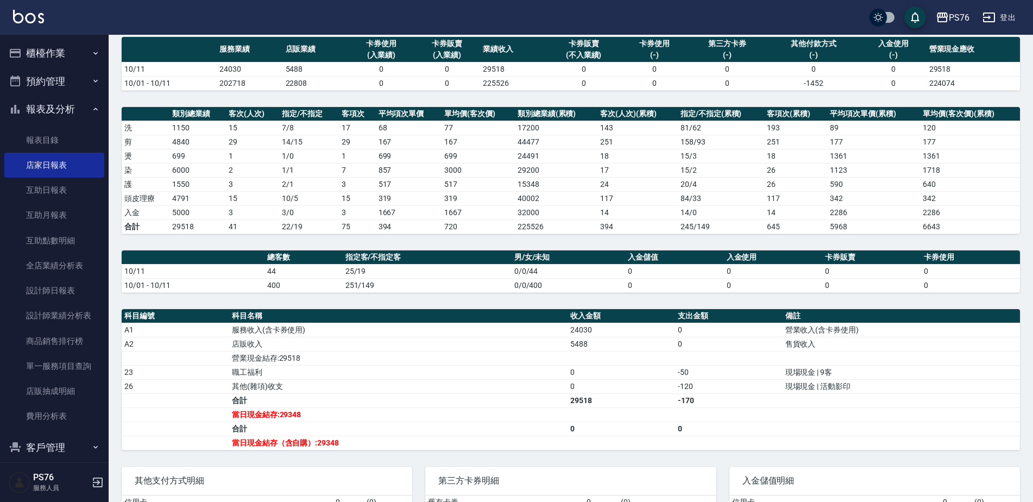
scroll to position [84, 0]
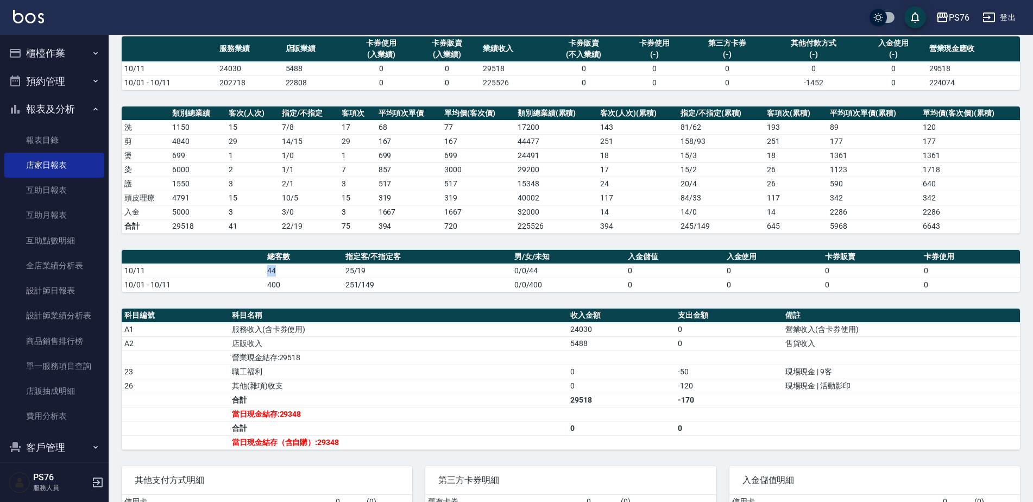
drag, startPoint x: 263, startPoint y: 269, endPoint x: 278, endPoint y: 269, distance: 14.7
click at [278, 269] on tr "10/11 44 25/19 0/0/44 0 0 0 0" at bounding box center [571, 270] width 899 height 14
drag, startPoint x: 217, startPoint y: 68, endPoint x: 241, endPoint y: 71, distance: 23.6
click at [241, 71] on td "24030" at bounding box center [250, 68] width 66 height 14
drag, startPoint x: 241, startPoint y: 71, endPoint x: 243, endPoint y: 101, distance: 30.0
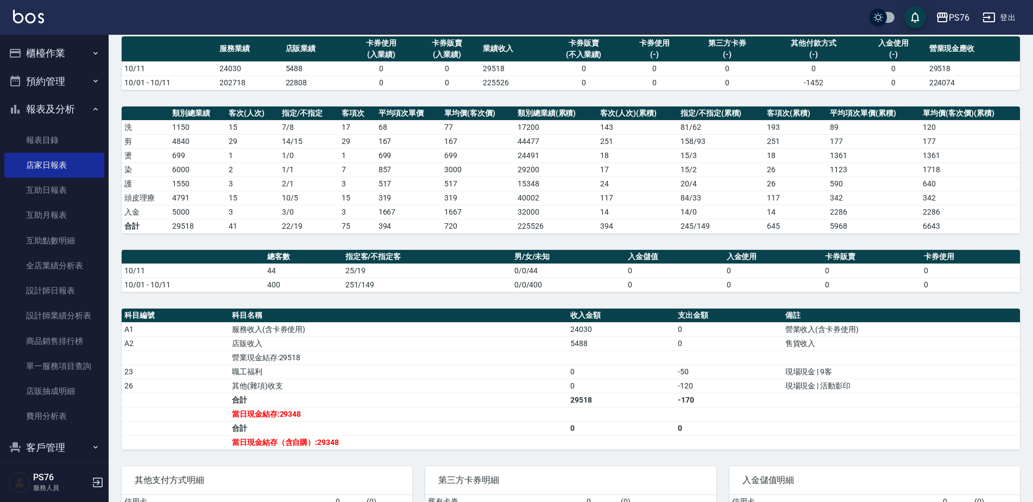
click at [236, 106] on th "客次(人次)" at bounding box center [252, 113] width 53 height 14
drag, startPoint x: 229, startPoint y: 197, endPoint x: 236, endPoint y: 197, distance: 7.1
click at [236, 197] on td "15" at bounding box center [252, 198] width 53 height 14
drag, startPoint x: 236, startPoint y: 197, endPoint x: 224, endPoint y: 224, distance: 29.7
click at [233, 224] on td "41" at bounding box center [252, 226] width 53 height 14
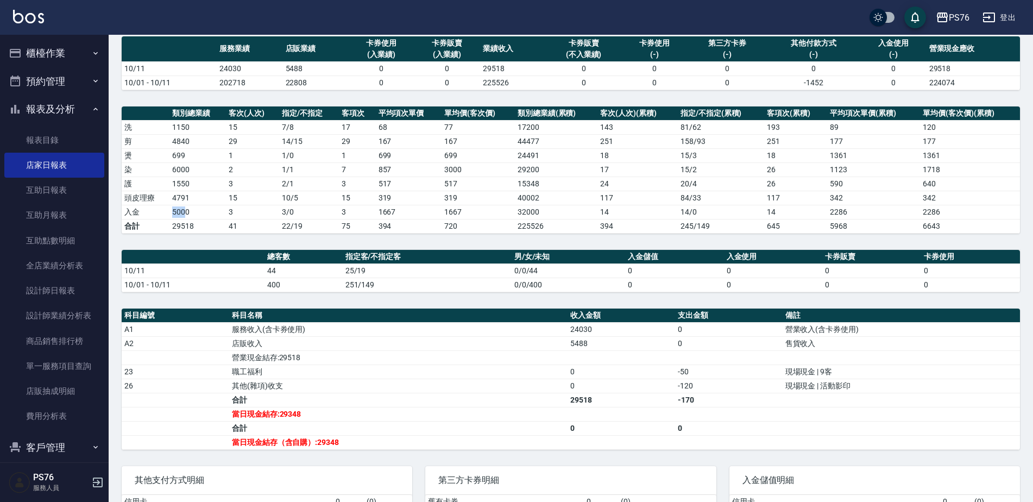
drag, startPoint x: 169, startPoint y: 210, endPoint x: 191, endPoint y: 211, distance: 21.8
click at [191, 211] on tr "入金 5000 3 3 / 0 3 1667 1667 32000 14 14 / 0 14 2286 2286" at bounding box center [571, 212] width 899 height 14
drag, startPoint x: 191, startPoint y: 211, endPoint x: 400, endPoint y: 310, distance: 231.1
click at [296, 277] on td "44" at bounding box center [304, 270] width 78 height 14
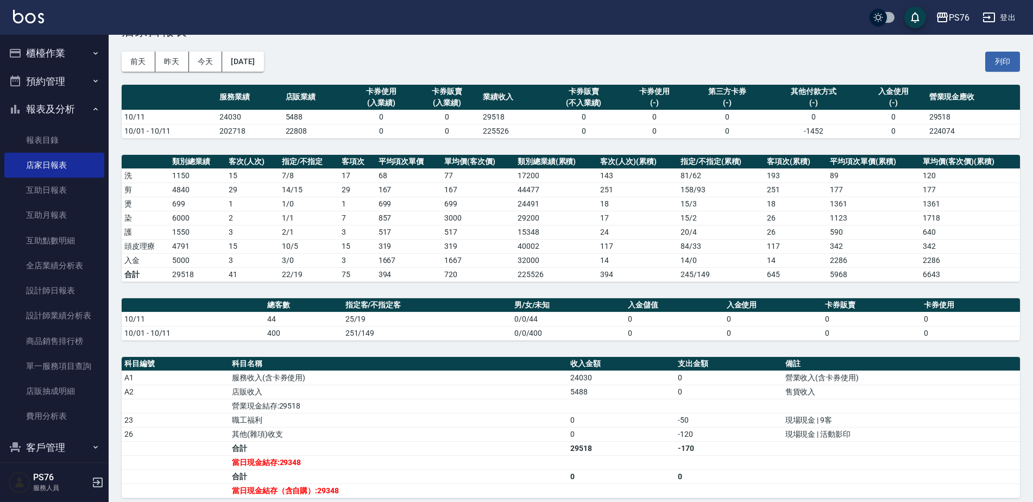
scroll to position [54, 0]
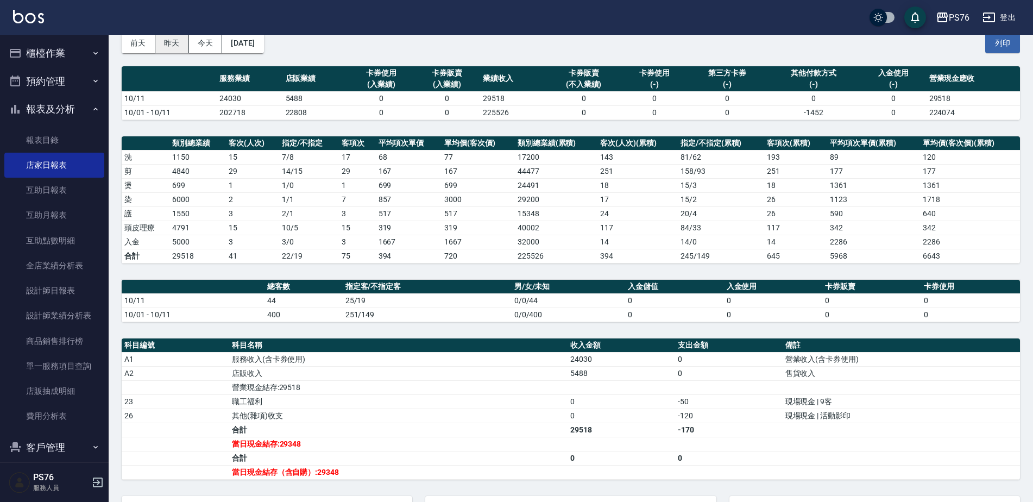
click at [174, 42] on button "昨天" at bounding box center [172, 43] width 34 height 20
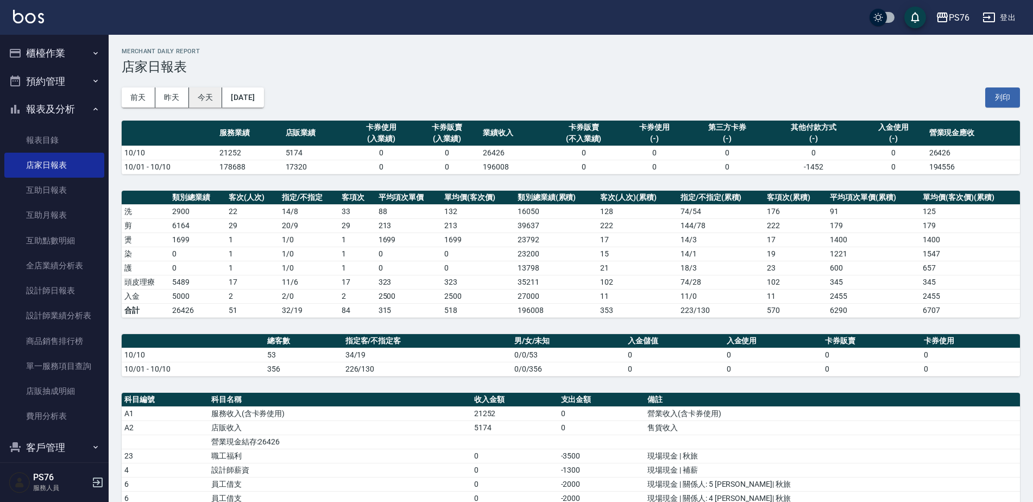
click at [205, 102] on button "今天" at bounding box center [206, 97] width 34 height 20
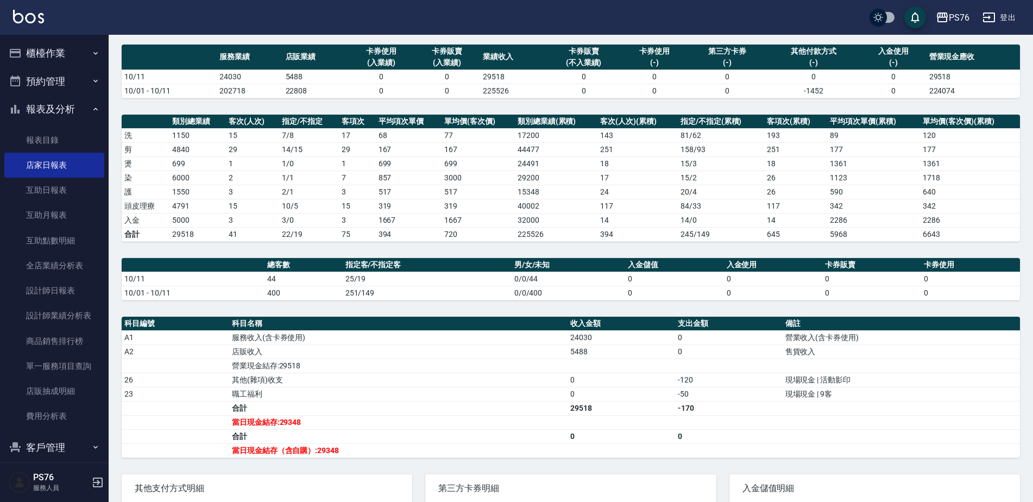
scroll to position [78, 0]
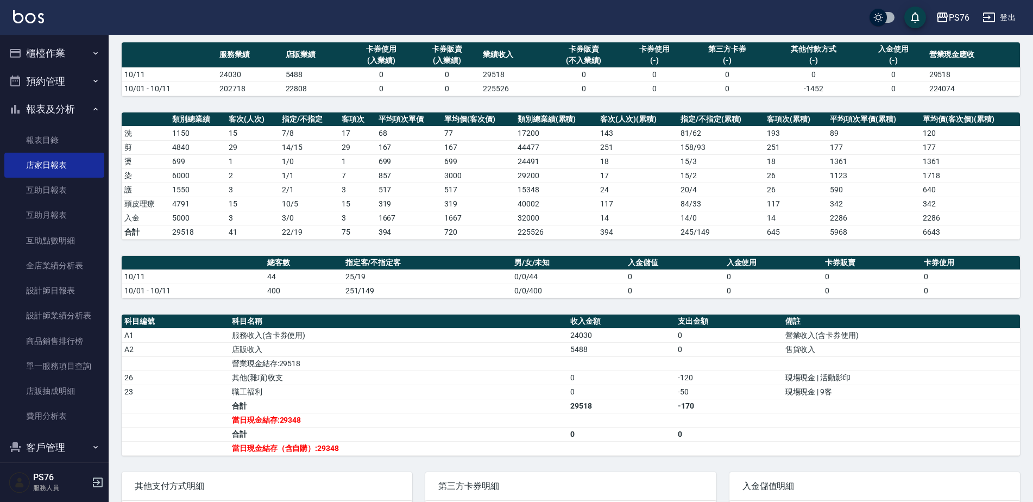
click at [989, 17] on icon "button" at bounding box center [989, 17] width 12 height 10
